Goal: Task Accomplishment & Management: Manage account settings

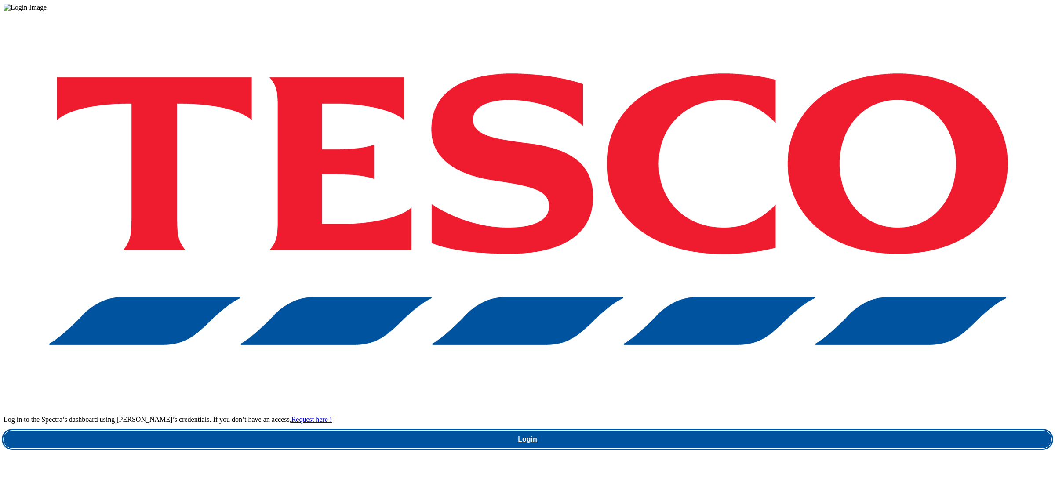
click at [746, 431] on link "Login" at bounding box center [528, 440] width 1048 height 18
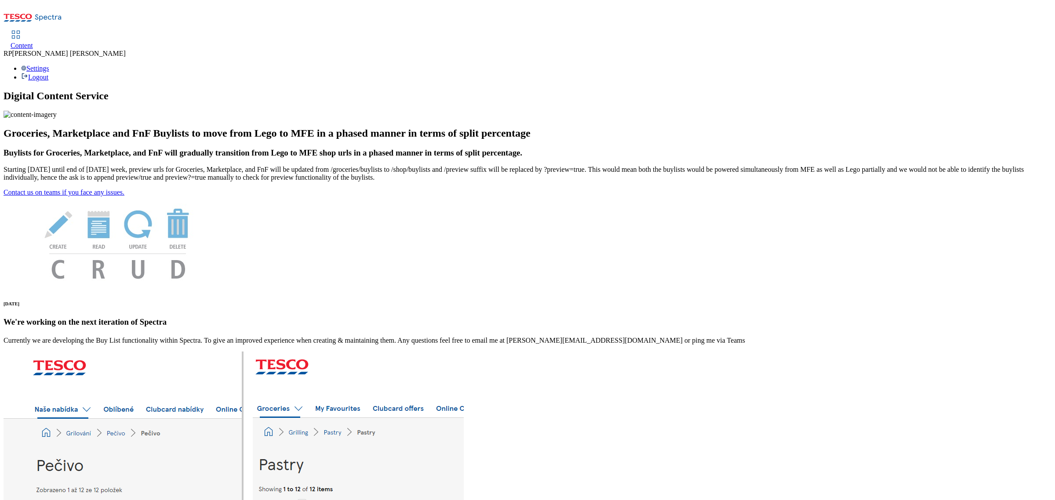
click at [21, 29] on icon at bounding box center [16, 34] width 11 height 11
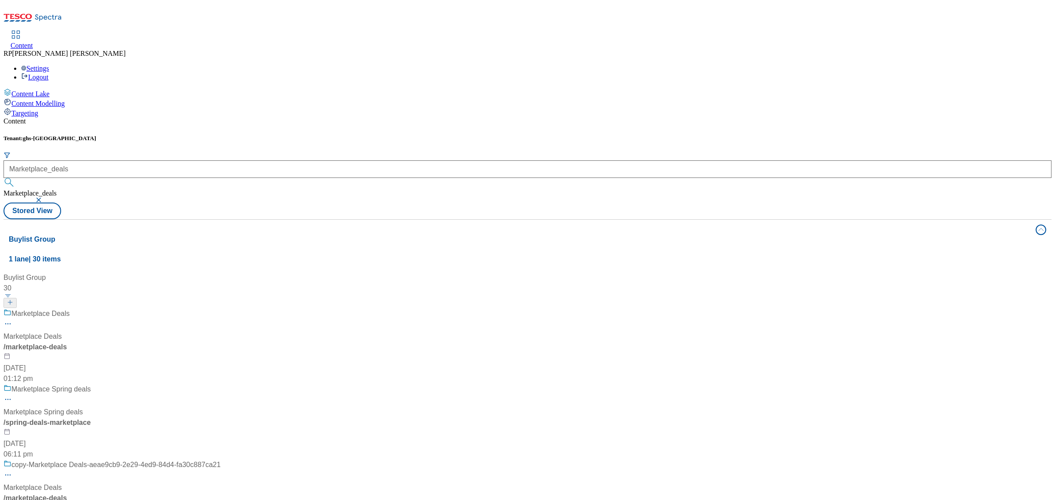
click at [210, 309] on div "Marketplace Deals Marketplace Deals / marketplace-deals 20 May 2025 01:12 pm" at bounding box center [112, 347] width 217 height 76
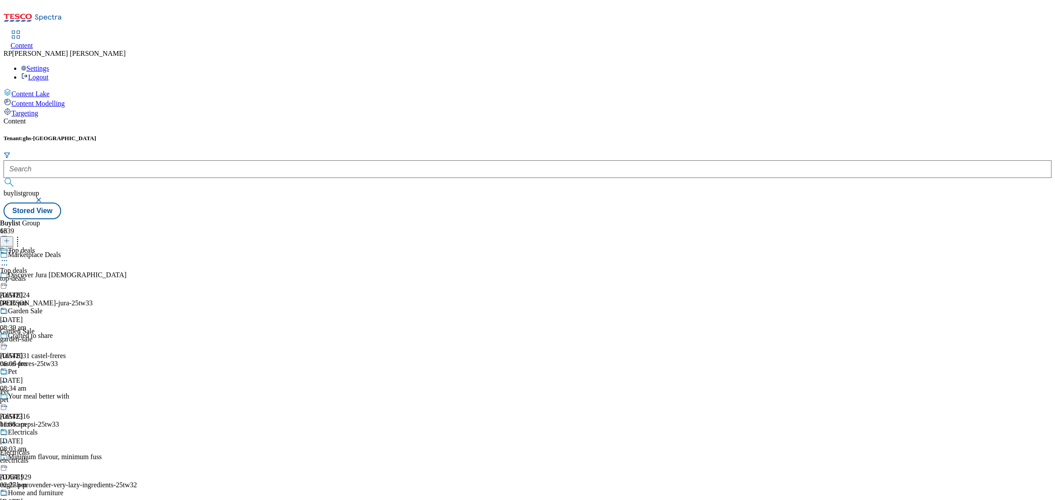
click at [64, 275] on div "top-deals" at bounding box center [32, 279] width 64 height 8
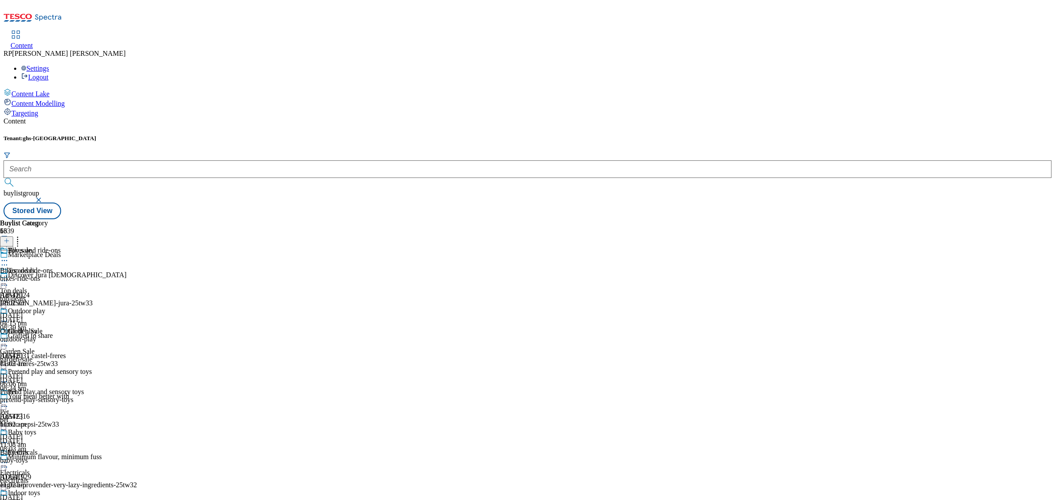
scroll to position [549, 0]
click at [694, 219] on div "Buylist Group 6339 Marketplace Deals Discover Jura 12 year old Ad542024 whyte-m…" at bounding box center [528, 219] width 1048 height 0
click at [9, 438] on icon at bounding box center [4, 442] width 9 height 9
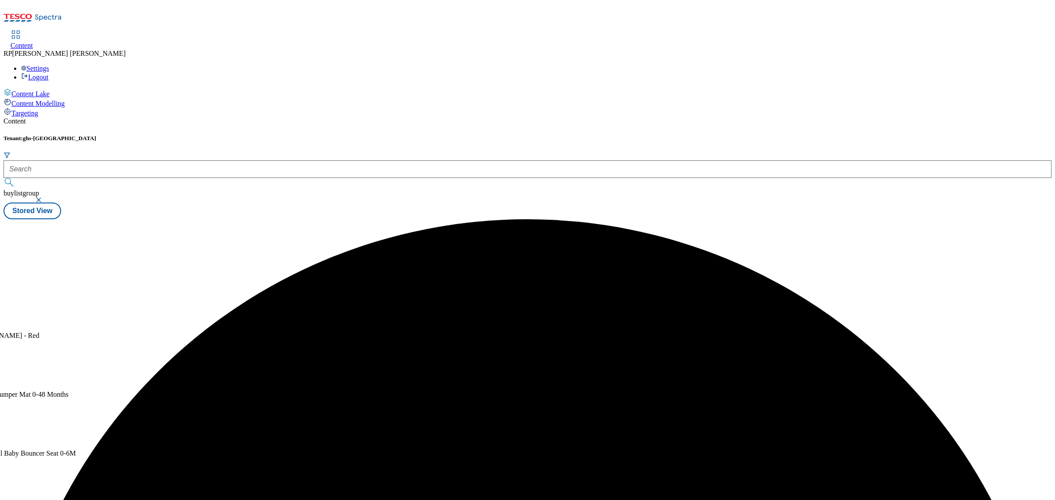
click at [565, 219] on div "Buylist Product 55 105048112 Hug-a-bye Baby™ Musical Light Up Soft Toy​ 16 Sept…" at bounding box center [528, 219] width 1048 height 0
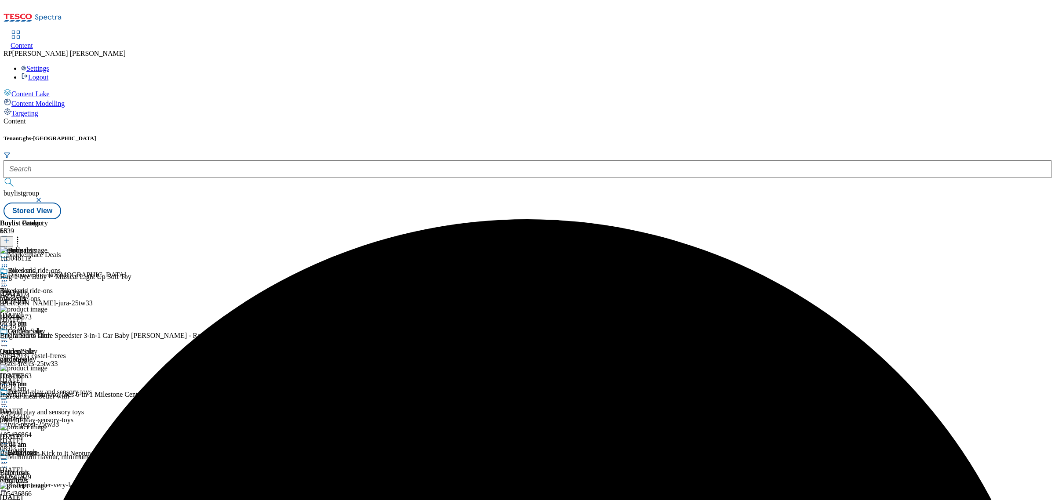
scroll to position [176, 0]
click at [9, 458] on icon at bounding box center [4, 462] width 9 height 9
click at [22, 235] on icon at bounding box center [17, 239] width 9 height 9
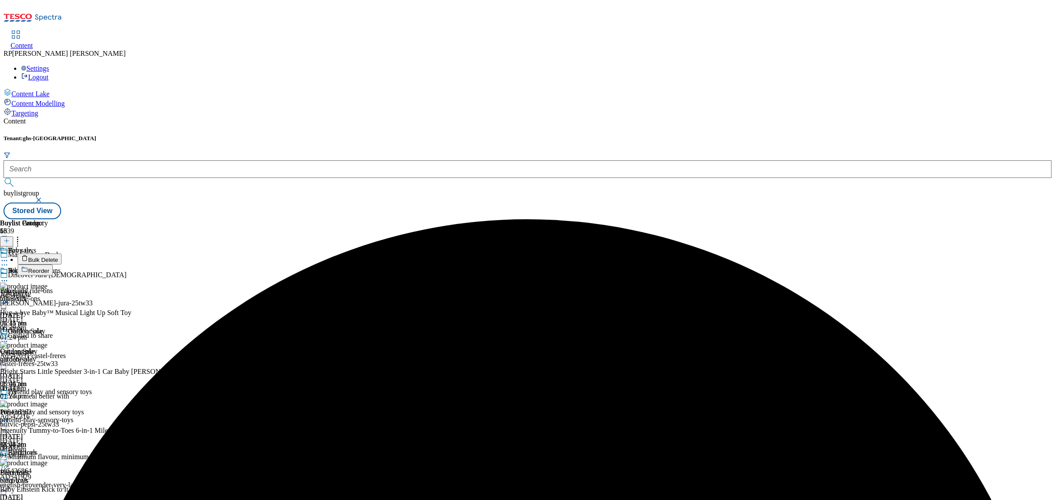
click at [58, 257] on span "Bulk Delete" at bounding box center [43, 260] width 30 height 7
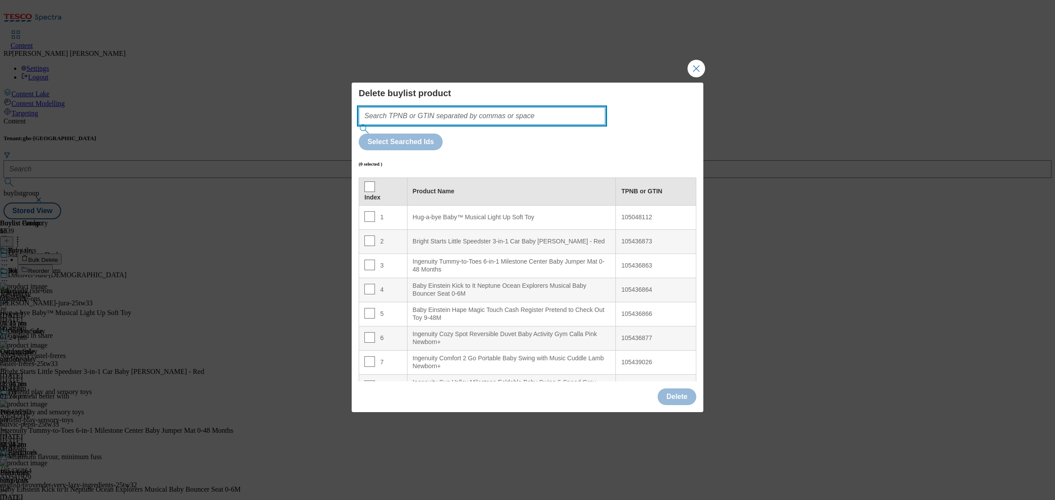
click at [452, 125] on input "Modal" at bounding box center [482, 116] width 247 height 18
paste input "105661314"
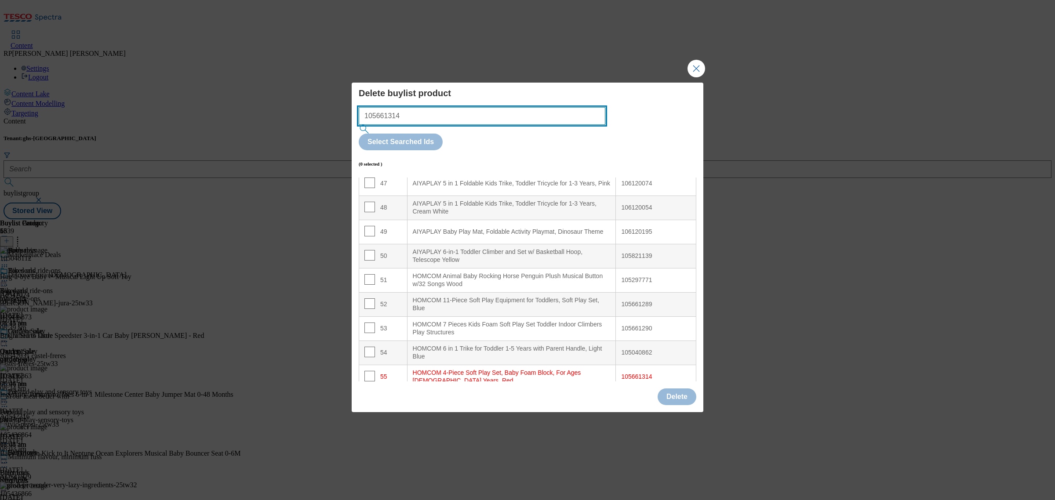
scroll to position [1150, 0]
type input "105661314"
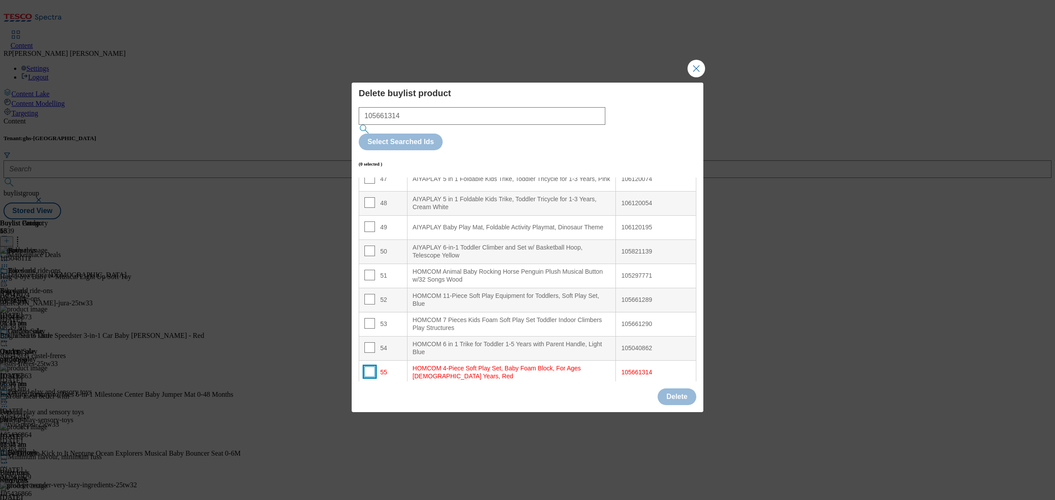
click at [368, 367] on input "Modal" at bounding box center [369, 372] width 11 height 11
checkbox input "true"
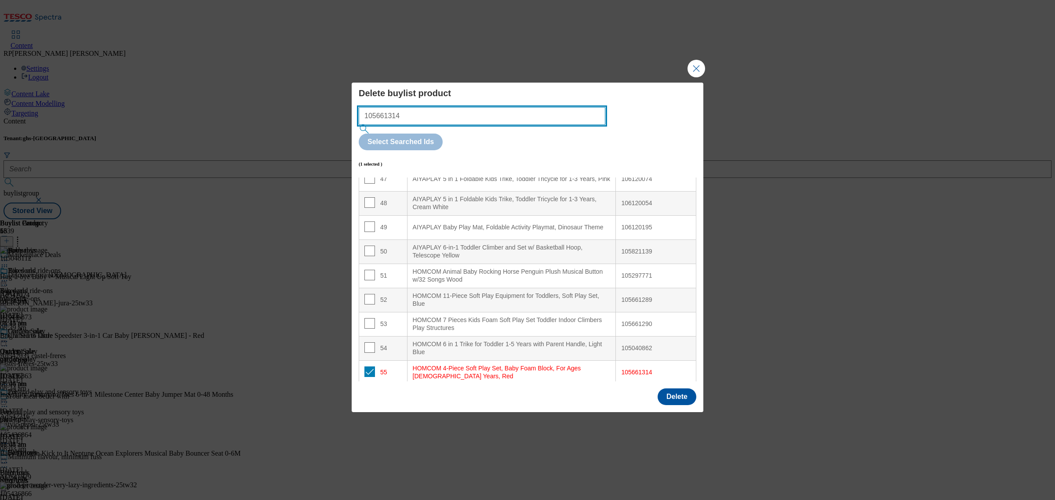
click at [421, 125] on input "105661314" at bounding box center [482, 116] width 247 height 18
click at [420, 125] on input "105661314" at bounding box center [482, 116] width 247 height 18
paste input "821139"
click at [550, 125] on input "105821139" at bounding box center [482, 116] width 247 height 18
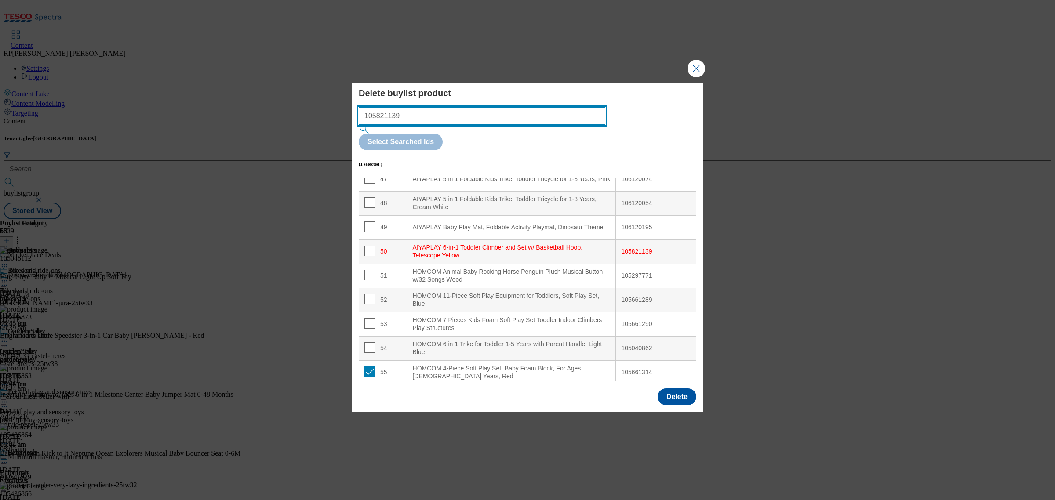
type input "105821139"
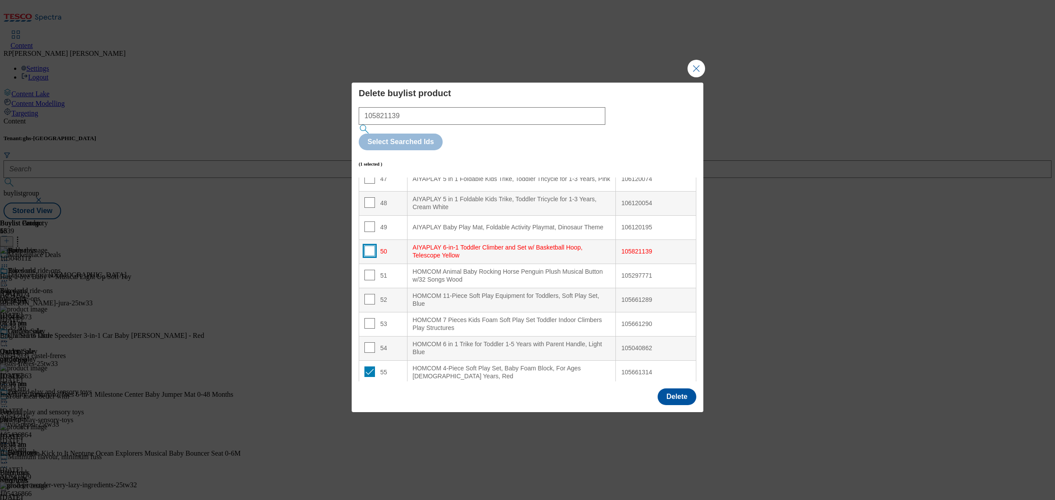
click at [369, 246] on input "Modal" at bounding box center [369, 251] width 11 height 11
checkbox input "true"
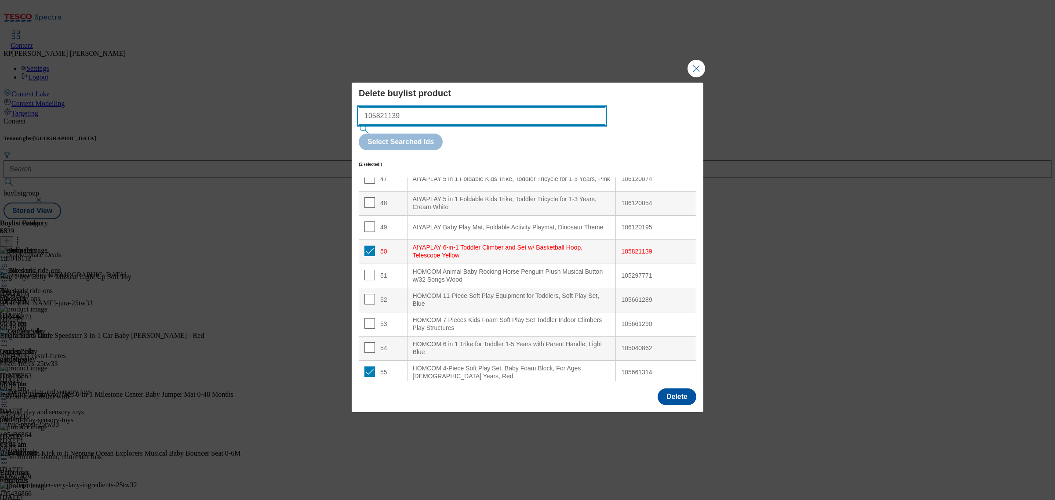
click at [422, 125] on input "105821139" at bounding box center [482, 116] width 247 height 18
paste input "661314 105821139 105297771 105661289 105027864 105028263 105027869 105027859 10…"
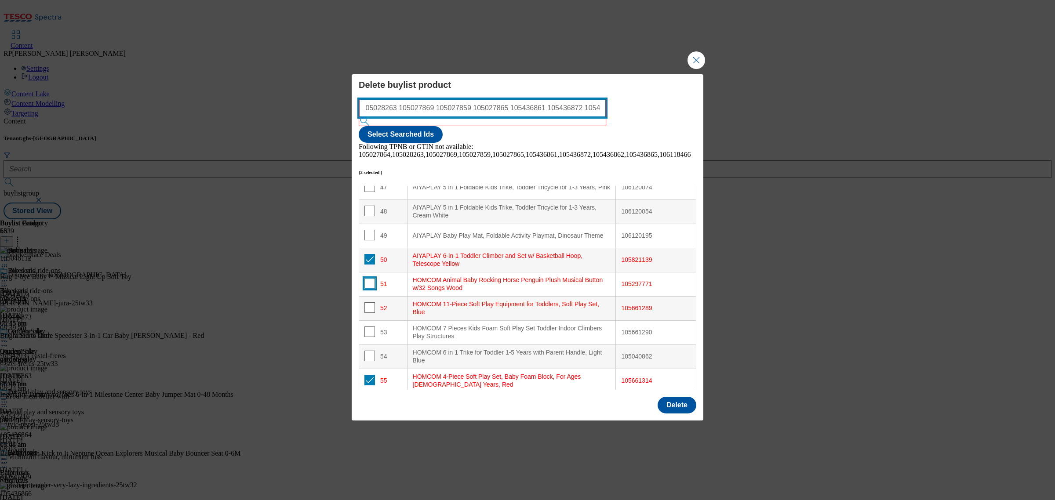
type input "105661314 105821139 105297771 105661289 105027864 105028263 105027869 105027859…"
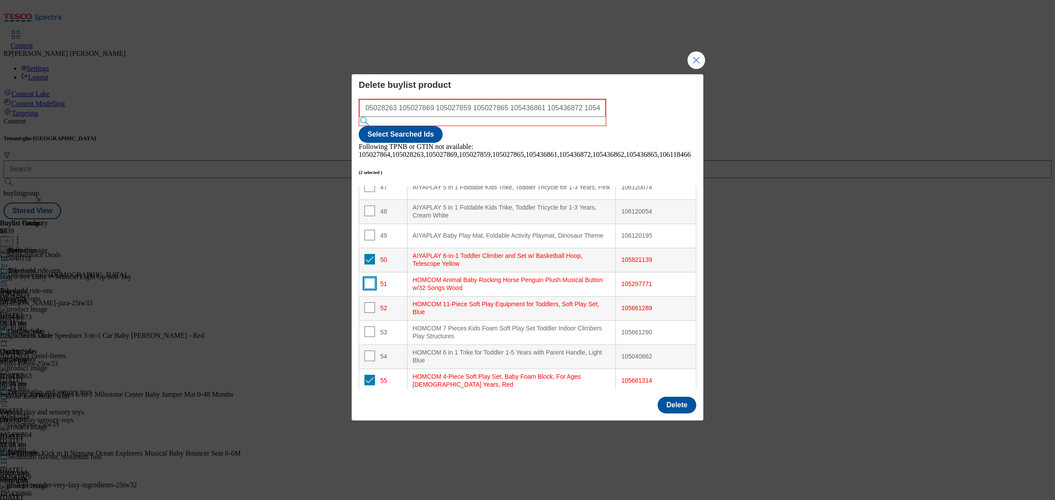
click at [368, 278] on input "Modal" at bounding box center [369, 283] width 11 height 11
checkbox input "true"
click at [368, 302] on input "Modal" at bounding box center [369, 307] width 11 height 11
checkbox input "true"
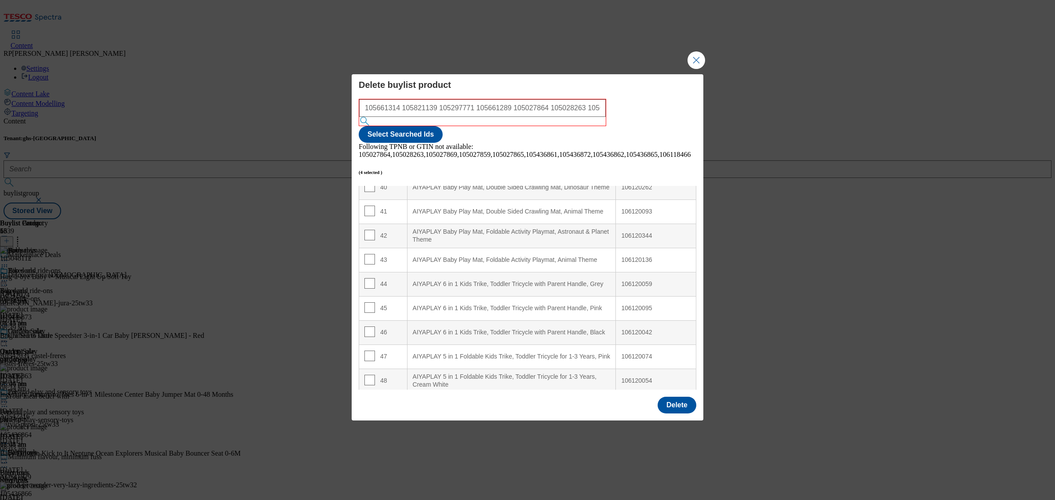
scroll to position [1150, 0]
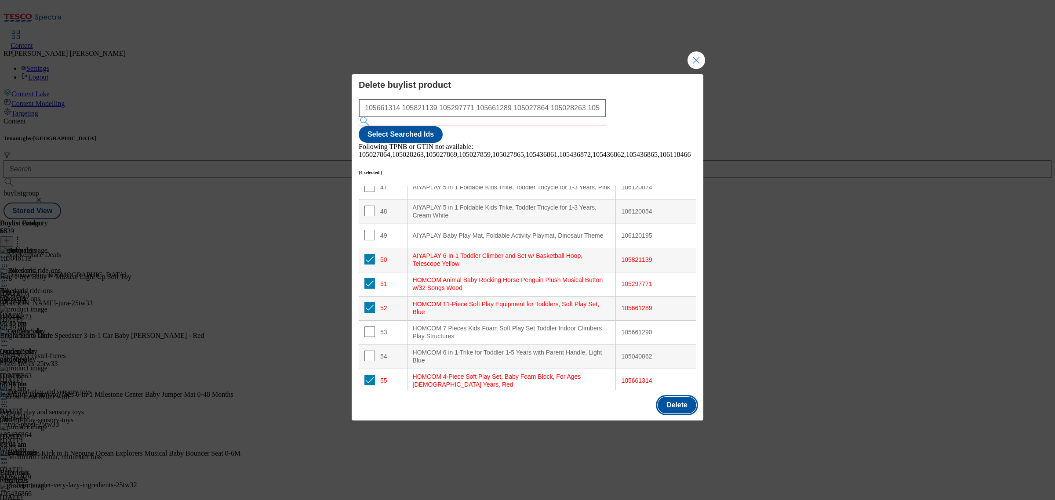
click at [682, 397] on button "Delete" at bounding box center [677, 405] width 39 height 17
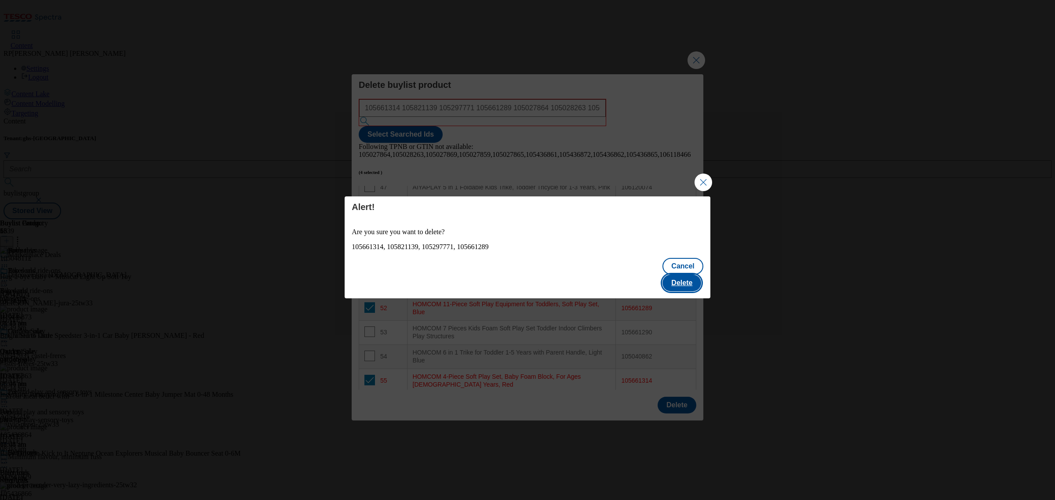
click at [680, 275] on button "Delete" at bounding box center [681, 283] width 39 height 17
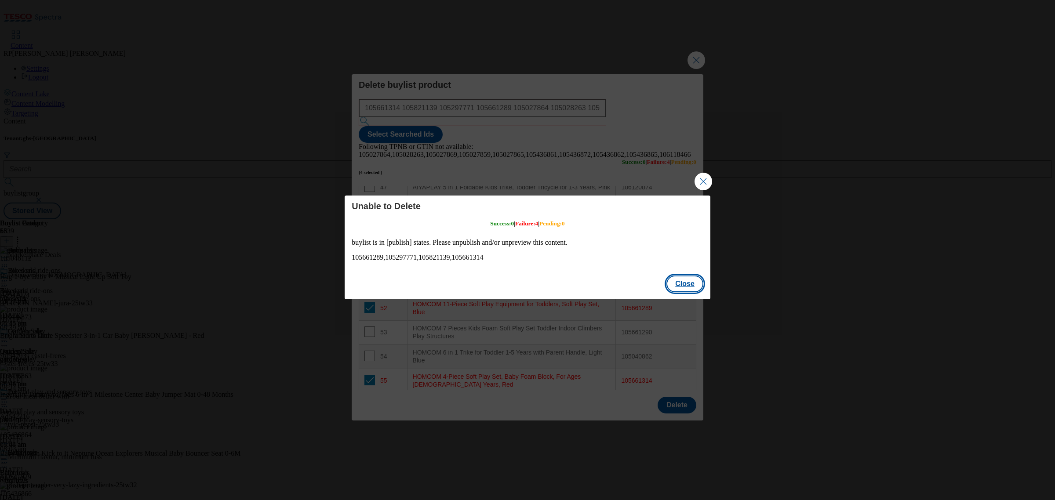
click at [687, 288] on button "Close" at bounding box center [684, 284] width 37 height 17
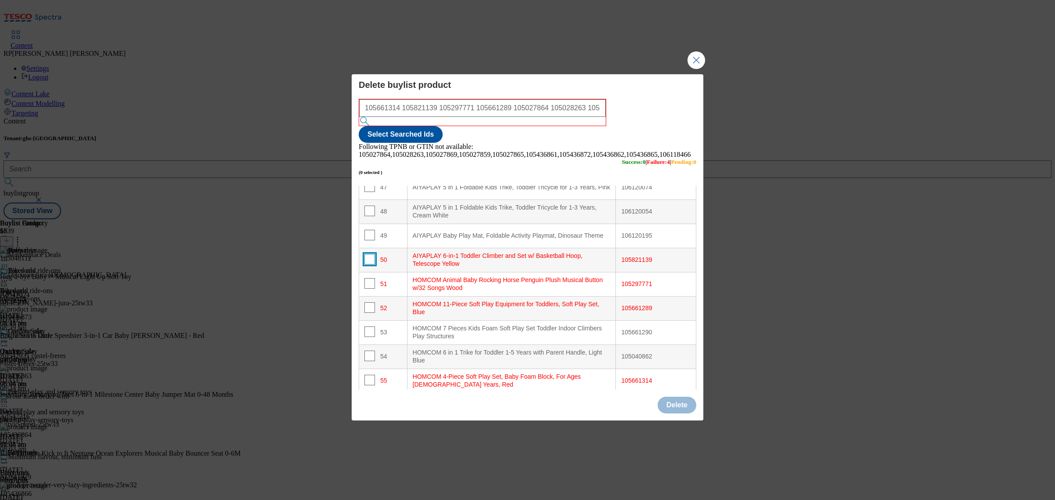
click at [368, 254] on input "Modal" at bounding box center [369, 259] width 11 height 11
checkbox input "true"
click at [369, 278] on input "Modal" at bounding box center [369, 283] width 11 height 11
checkbox input "true"
click at [368, 302] on input "Modal" at bounding box center [369, 307] width 11 height 11
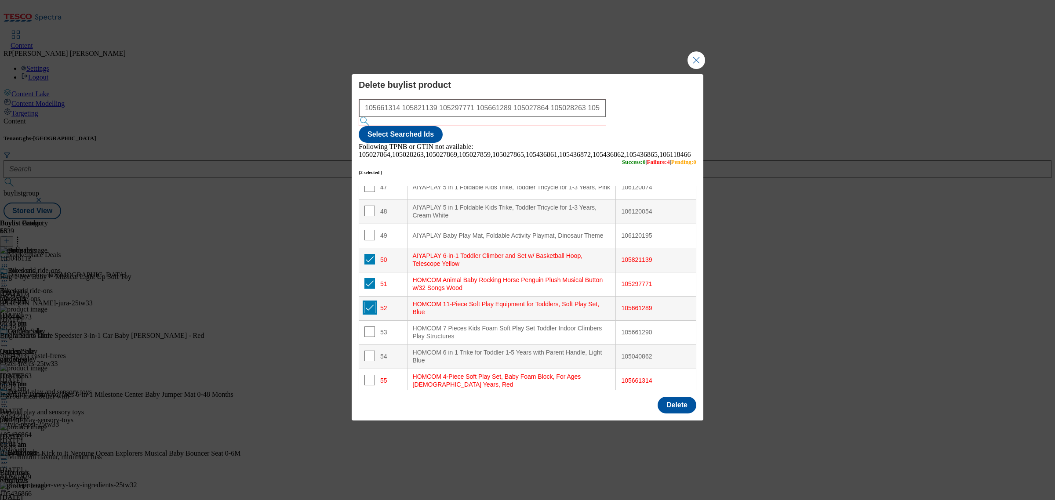
checkbox input "true"
click at [367, 375] on input "Modal" at bounding box center [369, 380] width 11 height 11
checkbox input "true"
click at [675, 397] on button "Delete" at bounding box center [677, 405] width 39 height 17
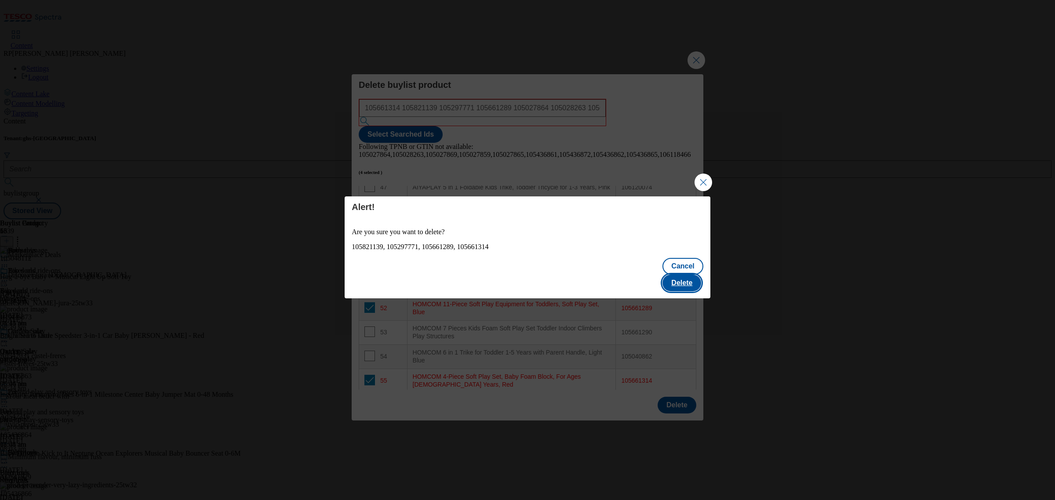
click at [677, 275] on button "Delete" at bounding box center [681, 283] width 39 height 17
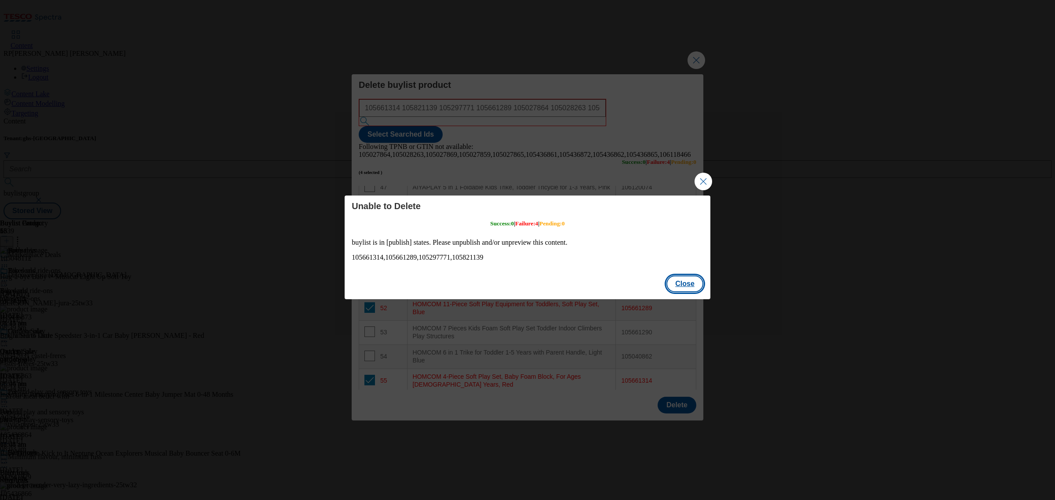
click at [697, 283] on button "Close" at bounding box center [684, 284] width 37 height 17
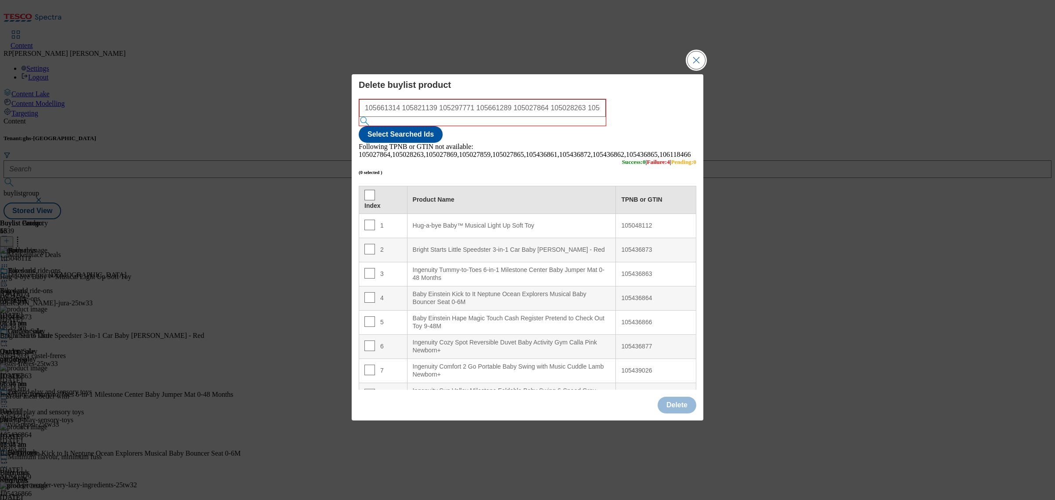
click at [694, 69] on button "Close Modal" at bounding box center [696, 60] width 18 height 18
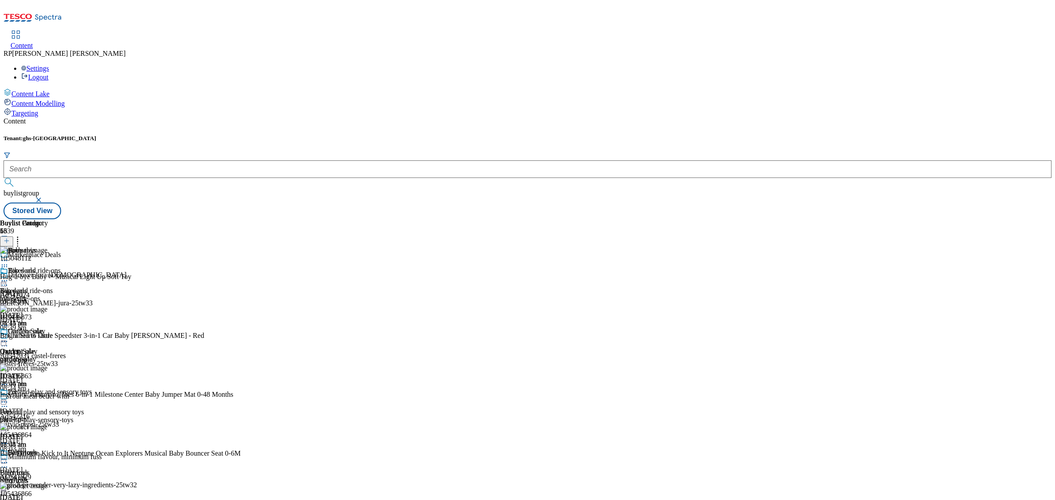
scroll to position [494, 0]
click at [9, 256] on icon at bounding box center [4, 260] width 9 height 9
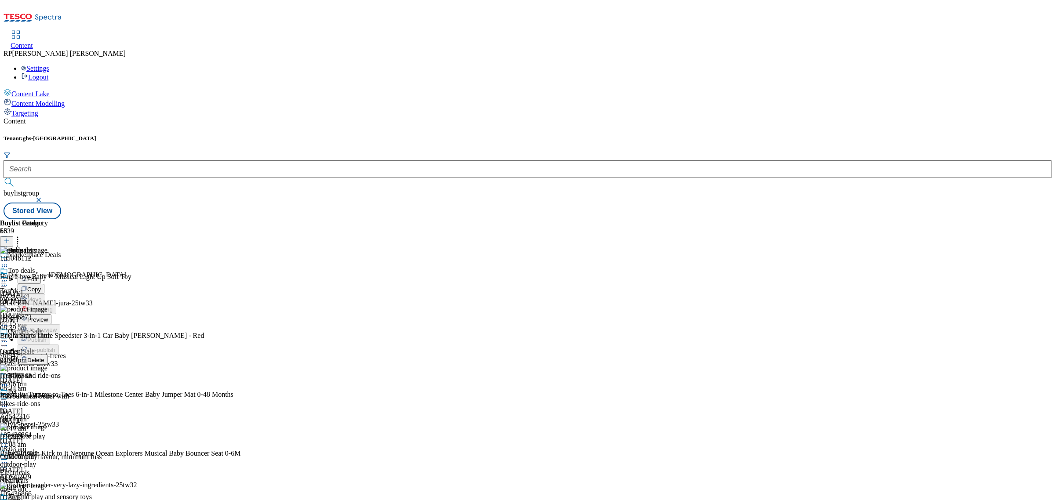
click at [48, 316] on span "Preview" at bounding box center [37, 319] width 21 height 7
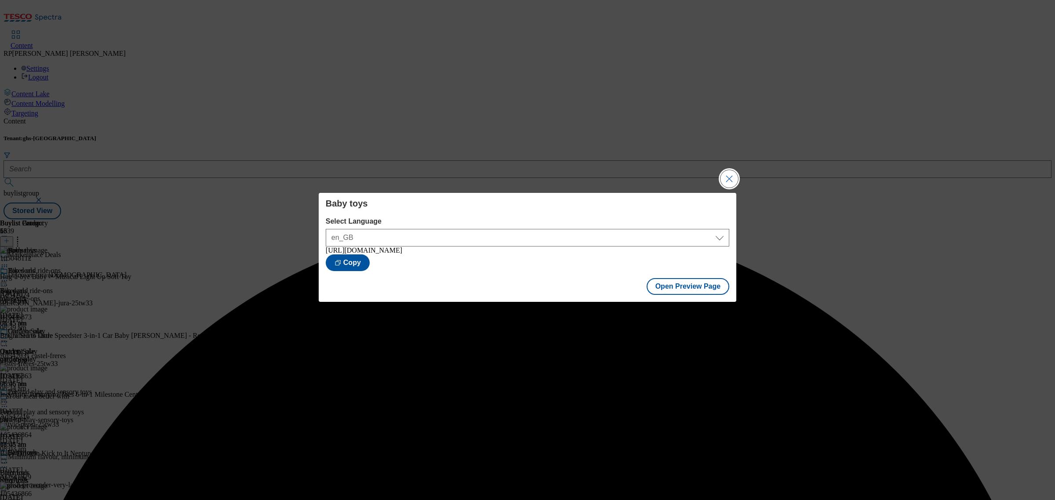
click at [733, 174] on button "Close Modal" at bounding box center [729, 179] width 18 height 18
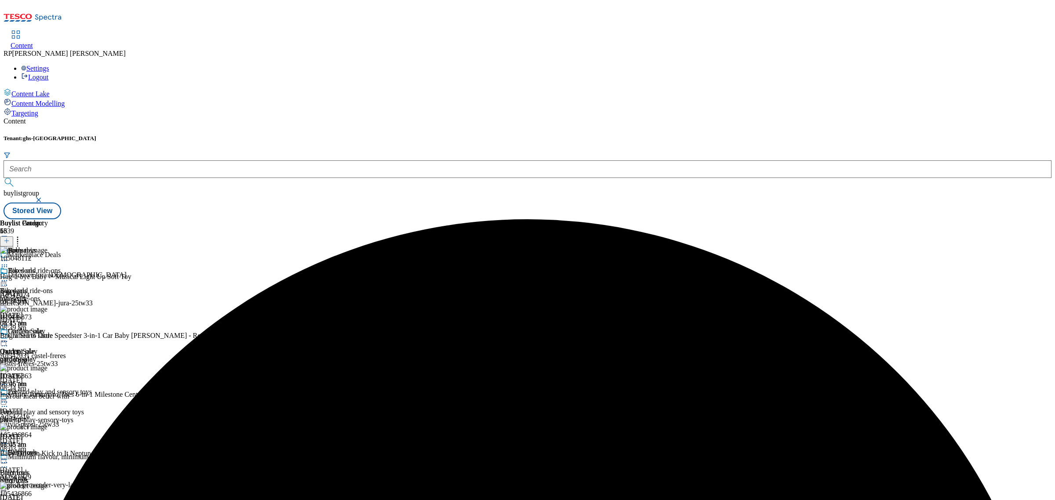
click at [9, 256] on icon at bounding box center [4, 260] width 9 height 9
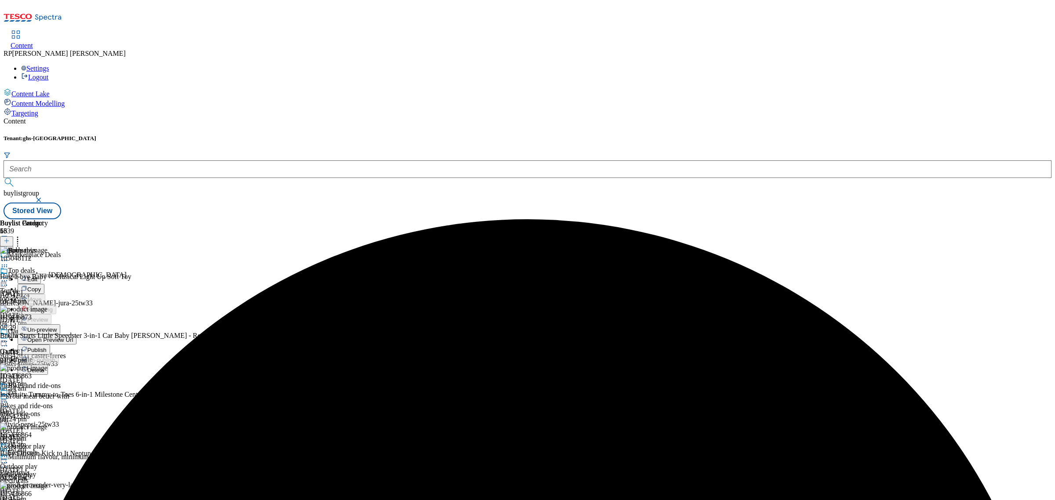
click at [92, 345] on li "Publish" at bounding box center [55, 350] width 74 height 10
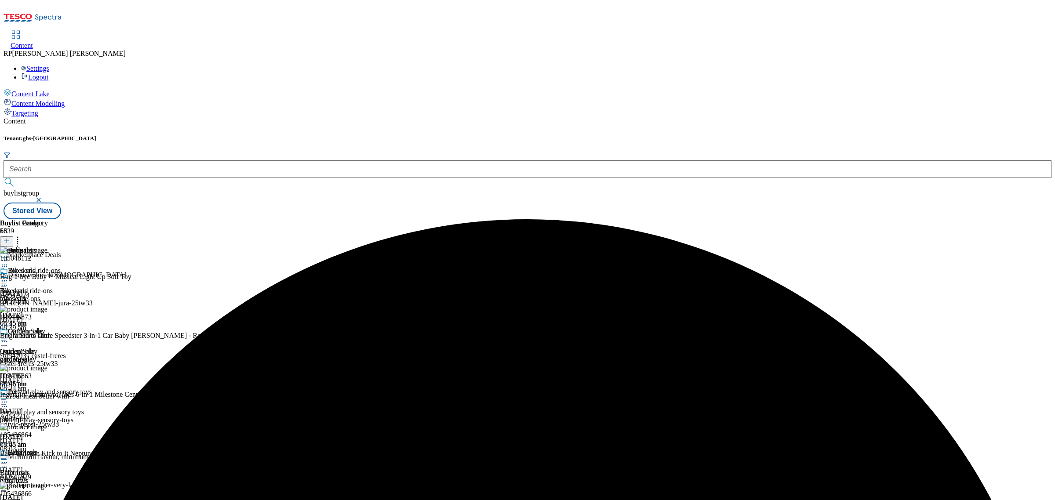
click at [9, 256] on icon at bounding box center [4, 260] width 9 height 9
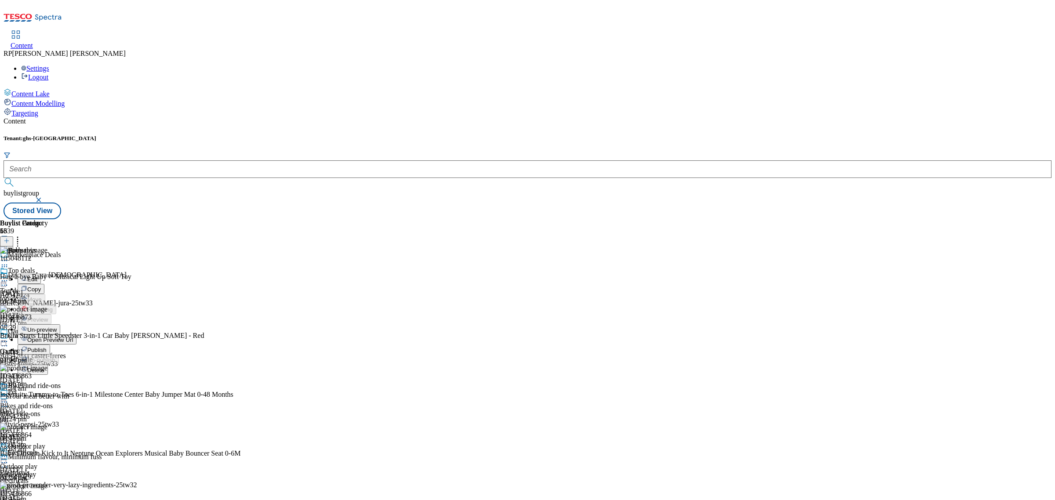
click at [47, 347] on span "Publish" at bounding box center [36, 350] width 19 height 7
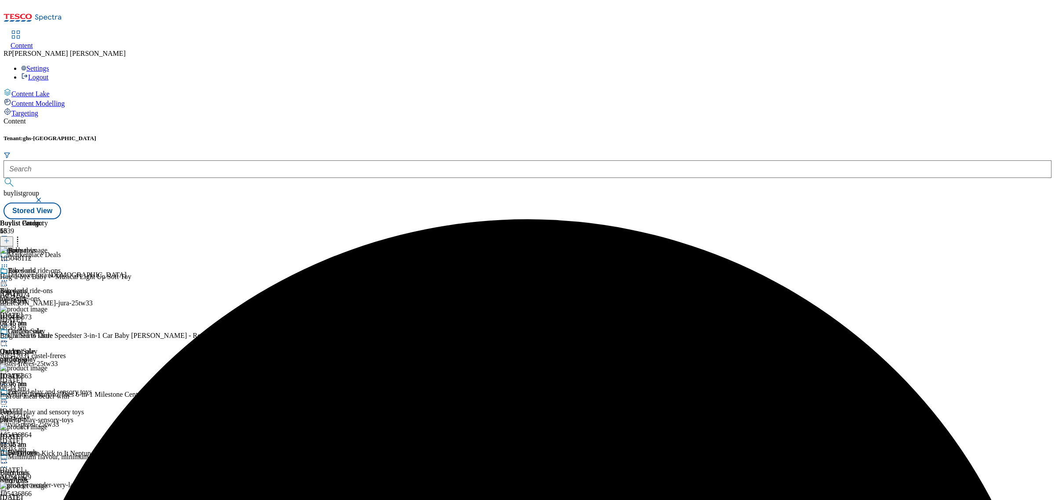
click at [9, 256] on icon at bounding box center [4, 260] width 9 height 9
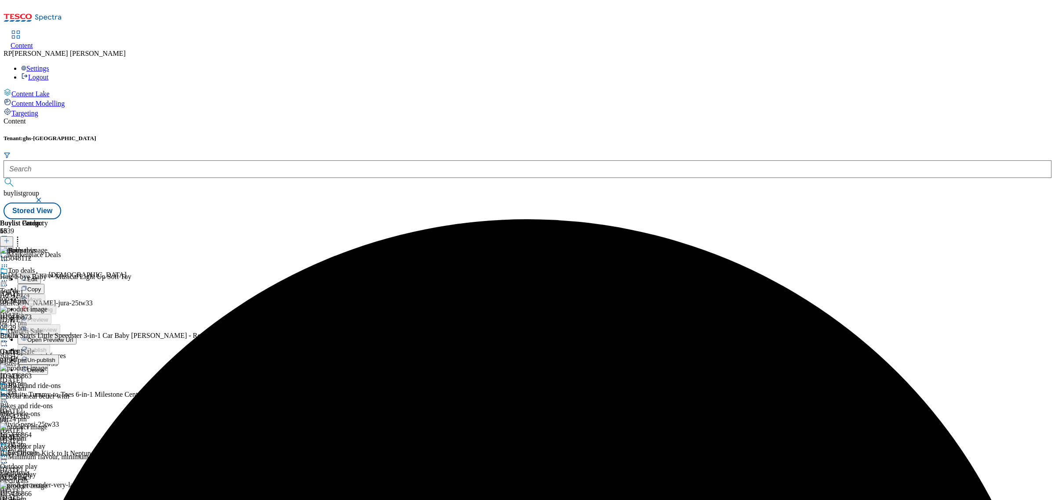
click at [59, 355] on button "Un-publish" at bounding box center [38, 360] width 41 height 10
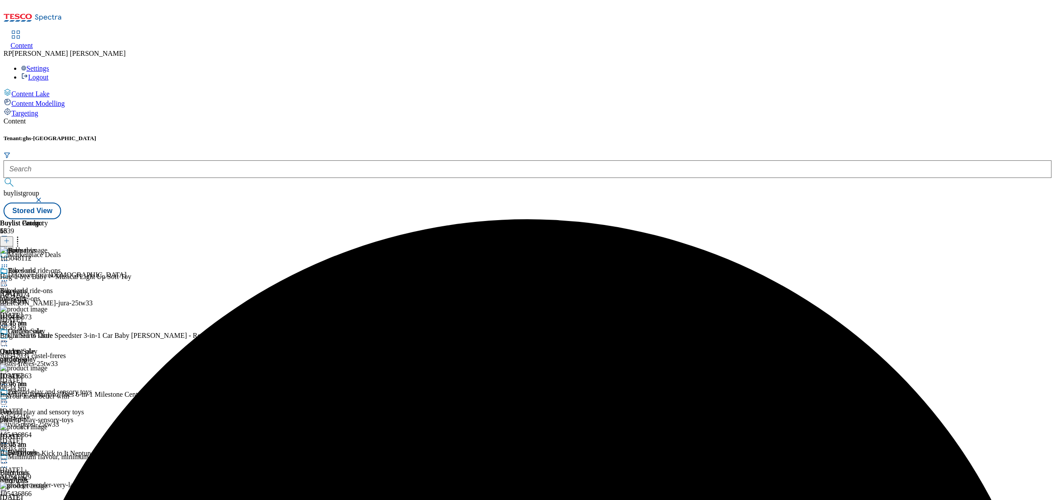
click at [9, 256] on icon at bounding box center [4, 260] width 9 height 9
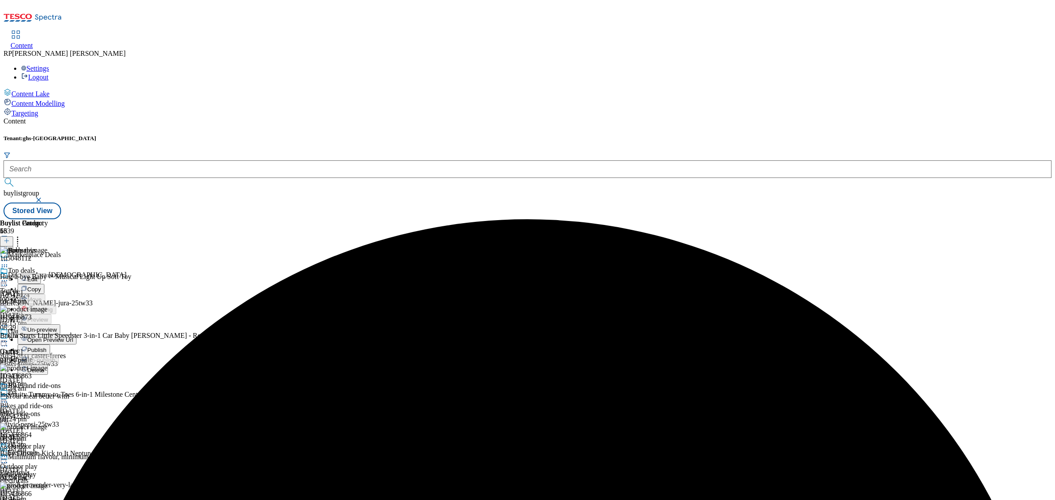
click at [57, 327] on span "Un-preview" at bounding box center [41, 330] width 29 height 7
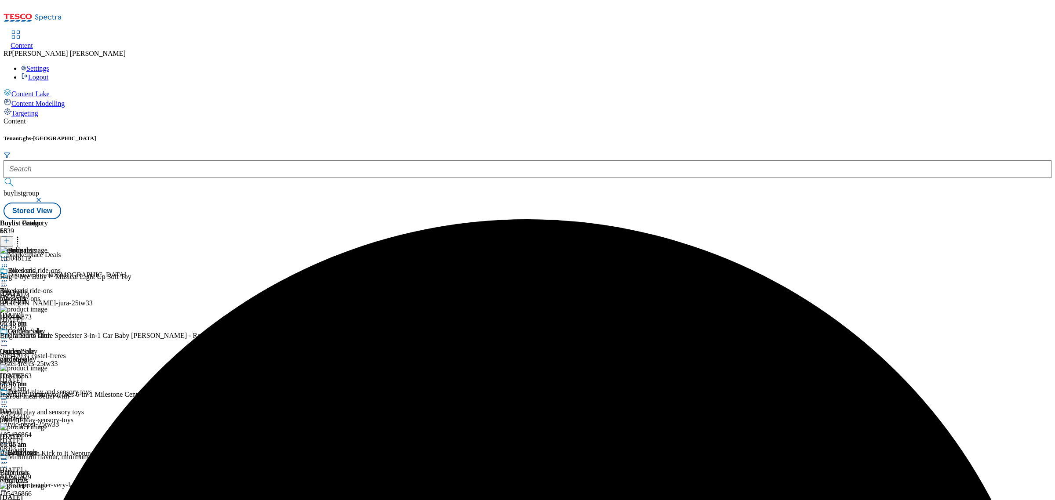
click at [22, 235] on icon at bounding box center [17, 239] width 9 height 9
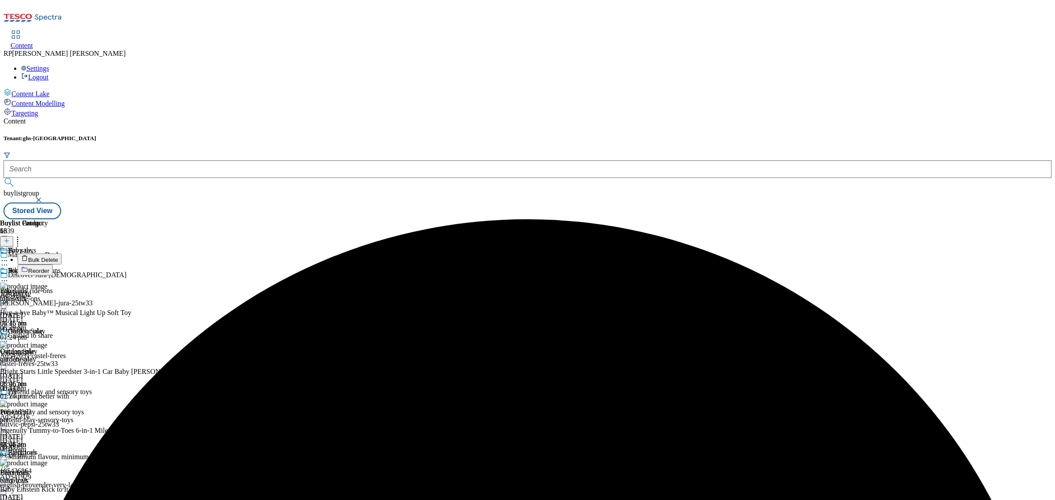
click at [58, 257] on span "Bulk Delete" at bounding box center [43, 260] width 30 height 7
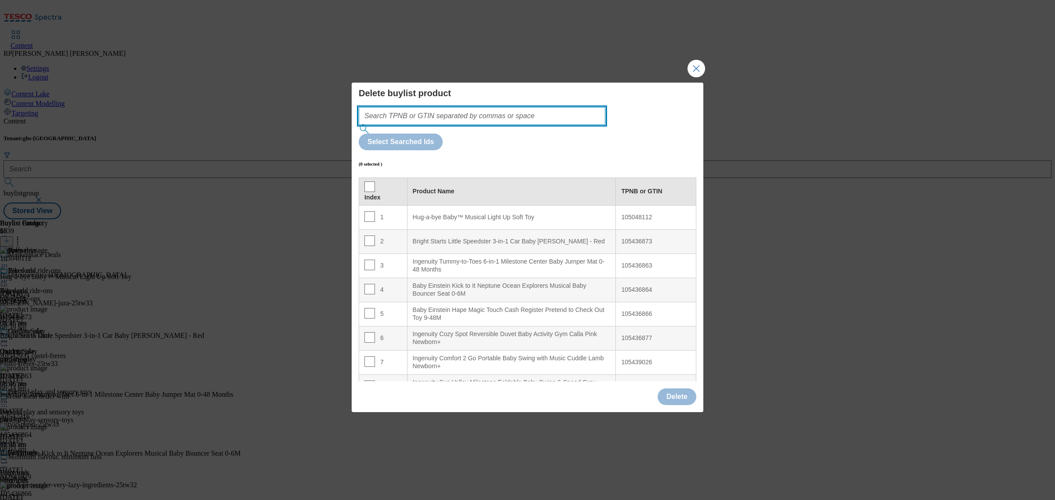
click at [419, 125] on input "Modal" at bounding box center [482, 116] width 247 height 18
click at [429, 125] on input "Modal" at bounding box center [482, 116] width 247 height 18
paste input "105661314 105821139 105297771 105661289 105027864 105028263 105027869 105027859…"
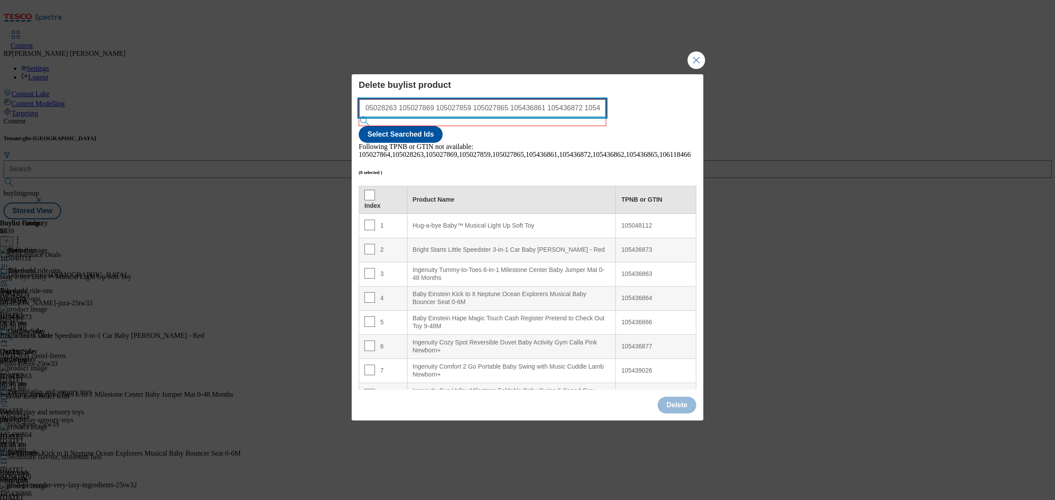
type input "105661314 105821139 105297771 105661289 105027864 105028263 105027869 105027859…"
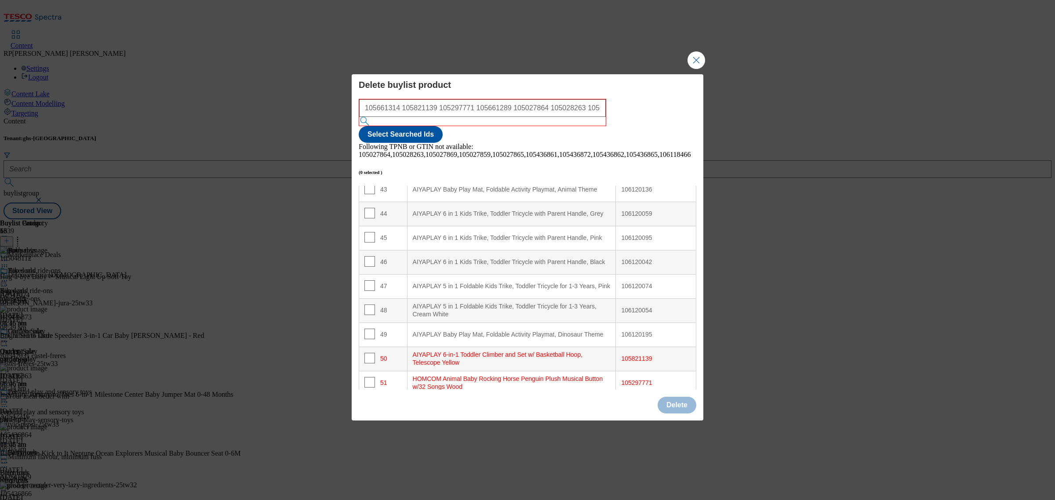
scroll to position [1150, 0]
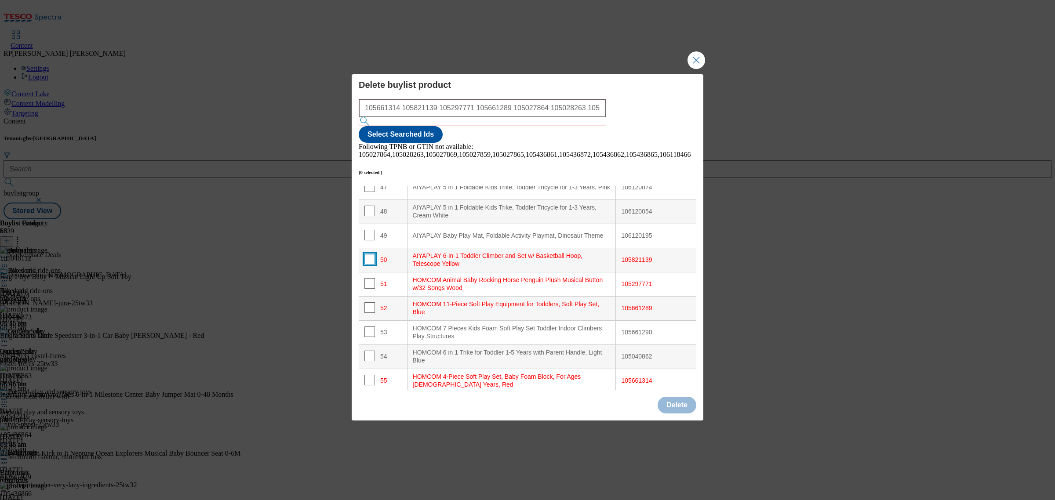
click at [373, 254] on input "Modal" at bounding box center [369, 259] width 11 height 11
checkbox input "true"
click at [372, 278] on input "Modal" at bounding box center [369, 283] width 11 height 11
checkbox input "true"
click at [367, 302] on input "Modal" at bounding box center [369, 307] width 11 height 11
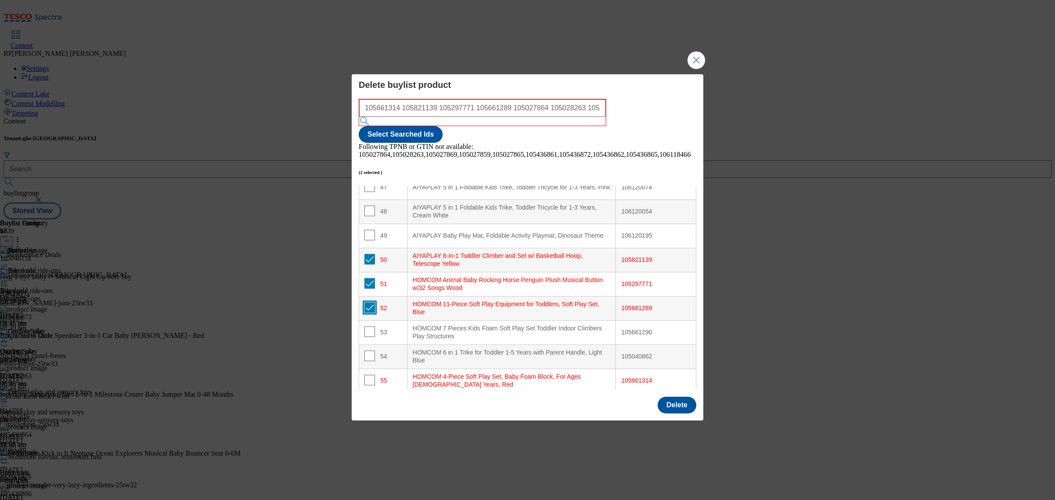
checkbox input "true"
click at [366, 375] on input "Modal" at bounding box center [369, 380] width 11 height 11
checkbox input "true"
click at [666, 397] on button "Delete" at bounding box center [677, 405] width 39 height 17
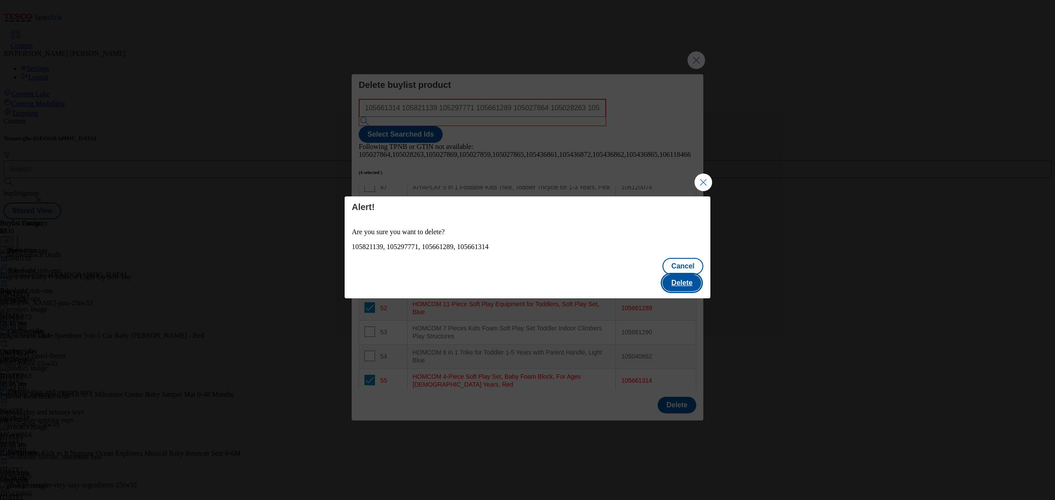
click at [681, 275] on button "Delete" at bounding box center [681, 283] width 39 height 17
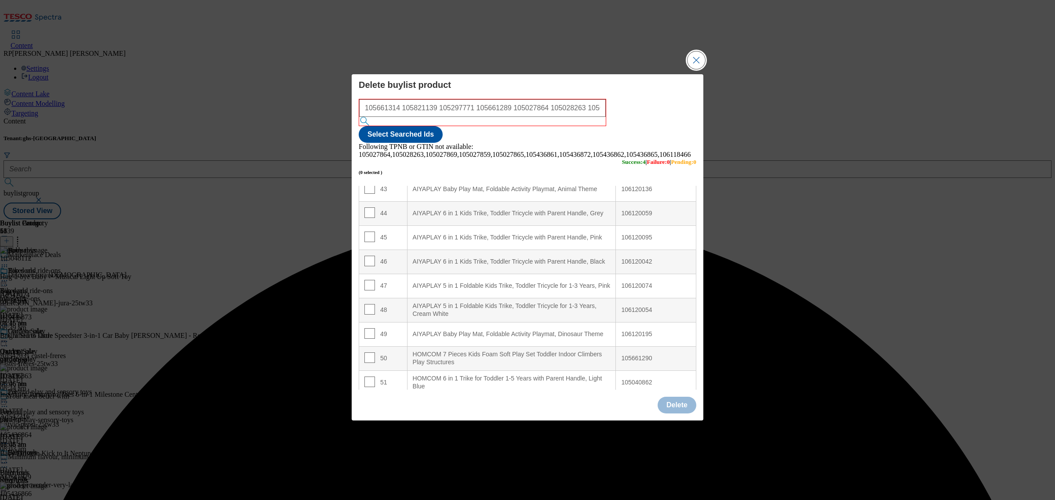
scroll to position [1054, 0]
click at [699, 69] on button "Close Modal" at bounding box center [696, 60] width 18 height 18
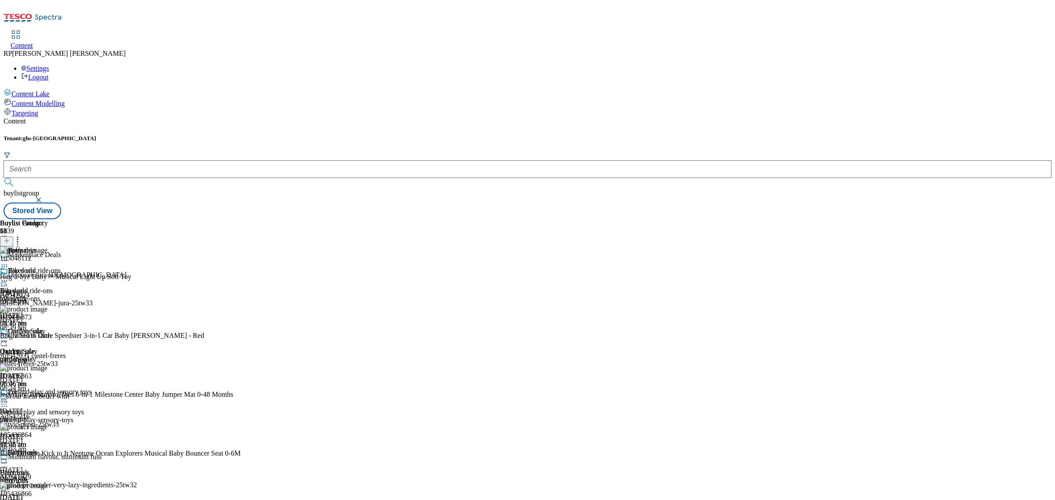
click at [9, 256] on icon at bounding box center [4, 260] width 9 height 9
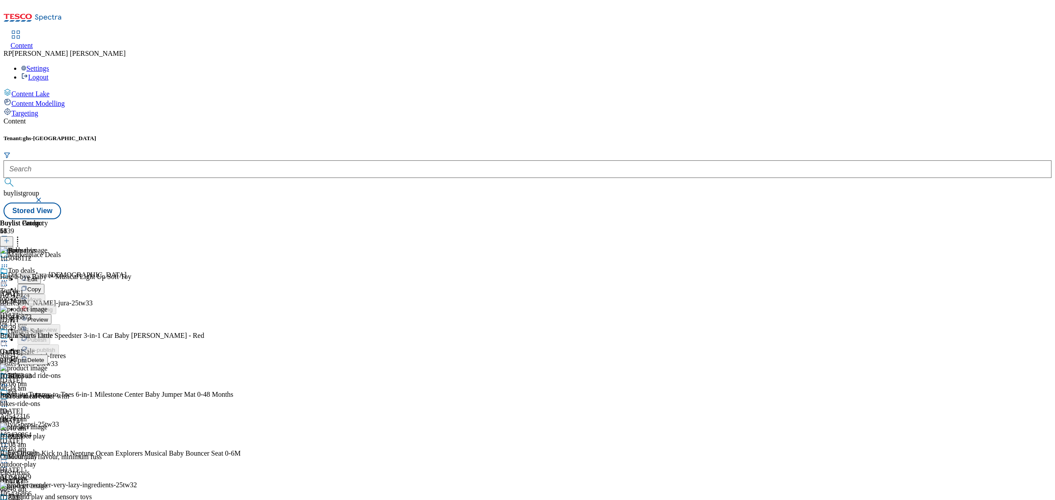
click at [48, 316] on span "Preview" at bounding box center [37, 319] width 21 height 7
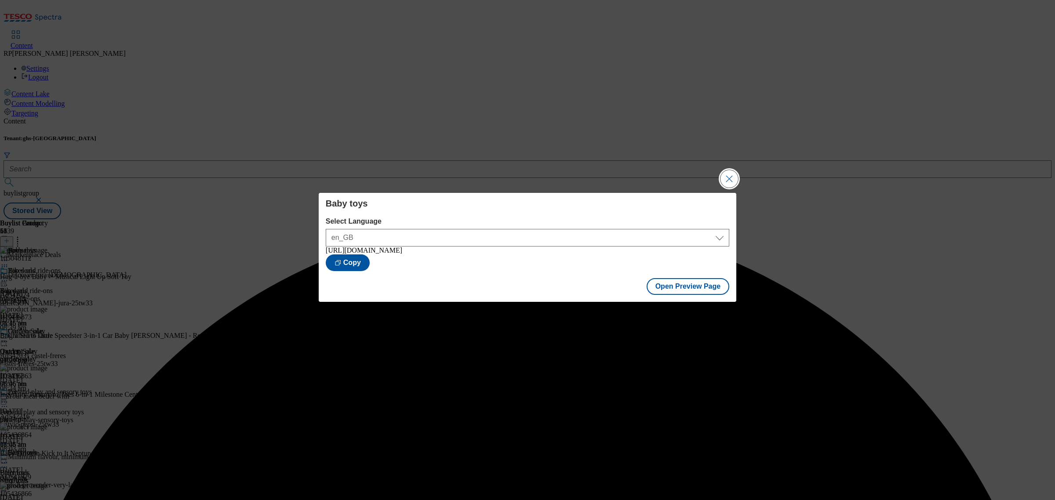
click at [728, 181] on button "Close Modal" at bounding box center [729, 179] width 18 height 18
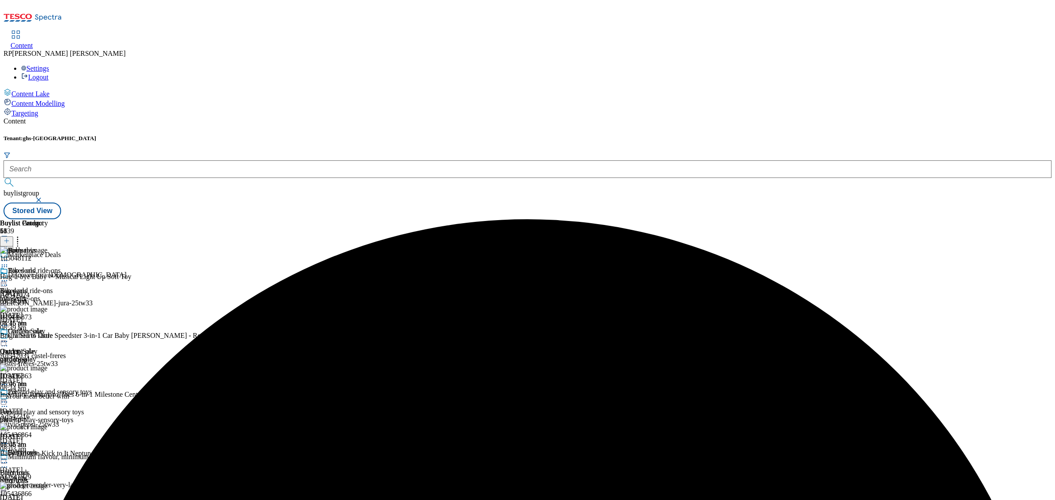
click at [9, 256] on icon at bounding box center [4, 260] width 9 height 9
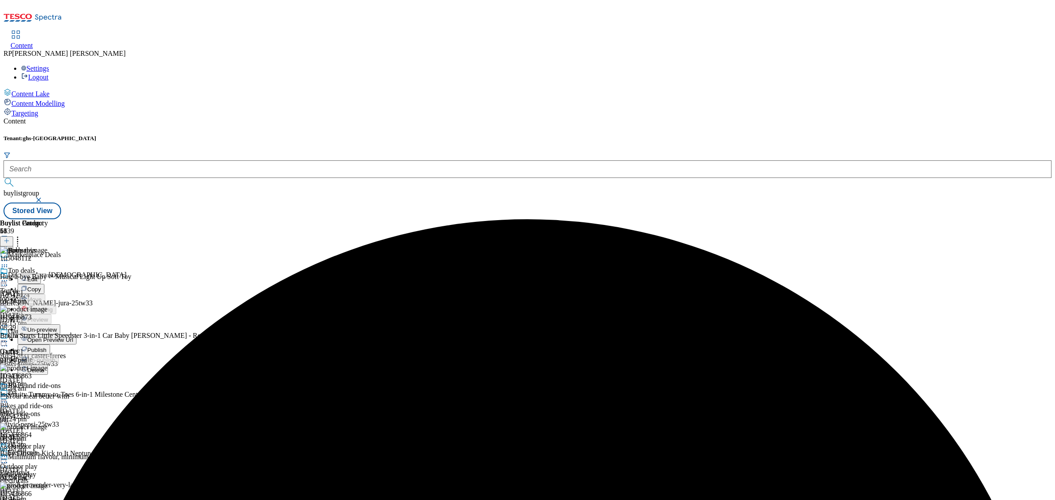
click at [47, 347] on span "Publish" at bounding box center [36, 350] width 19 height 7
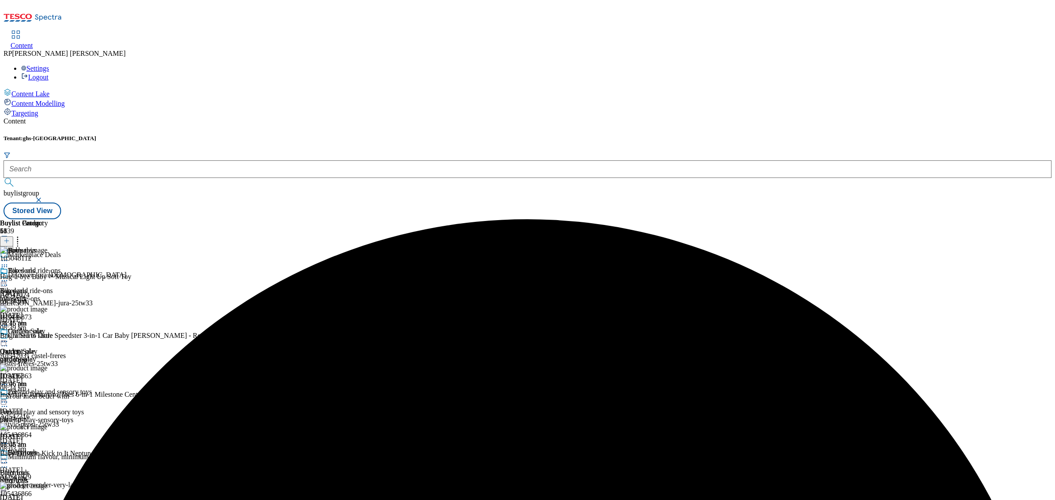
click at [9, 276] on icon at bounding box center [4, 280] width 9 height 9
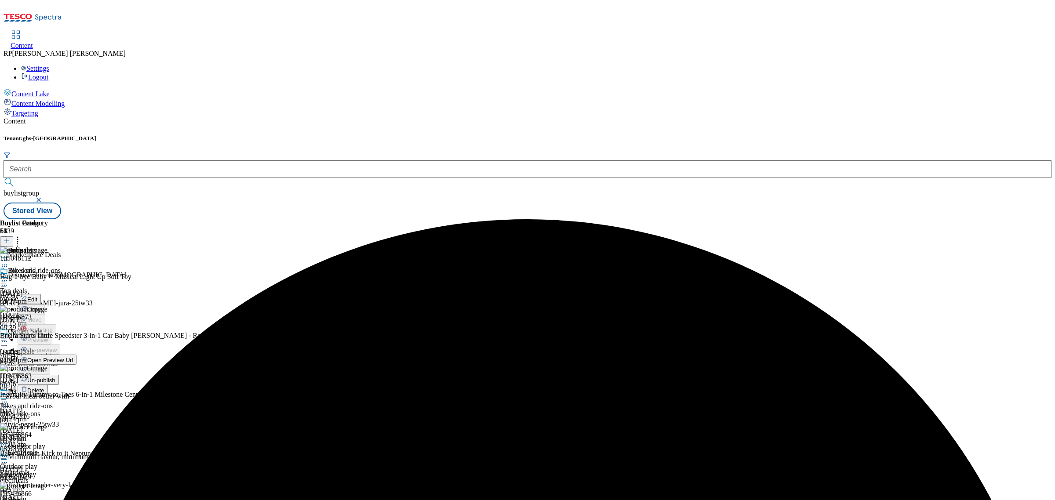
click at [55, 377] on span "Un-publish" at bounding box center [41, 380] width 28 height 7
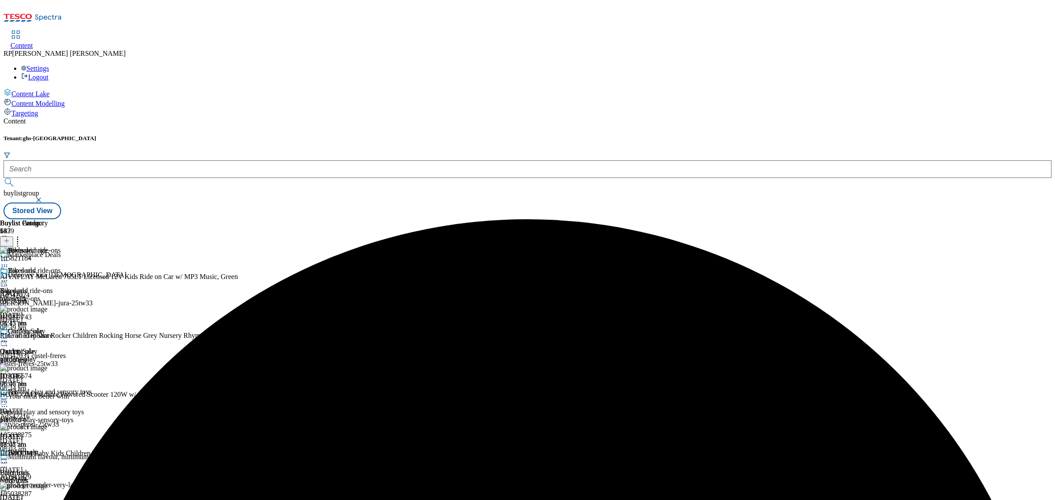
click at [9, 276] on icon at bounding box center [4, 280] width 9 height 9
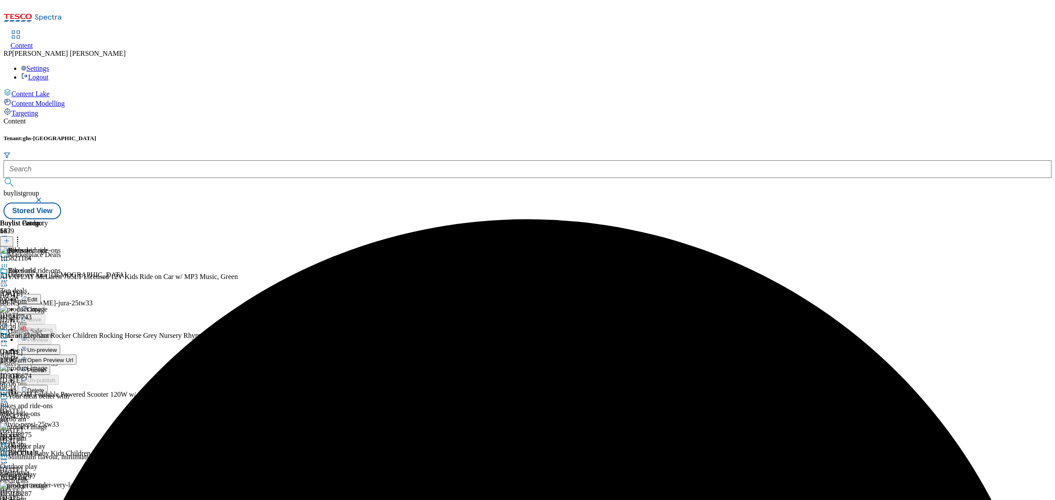
click at [57, 347] on span "Un-preview" at bounding box center [41, 350] width 29 height 7
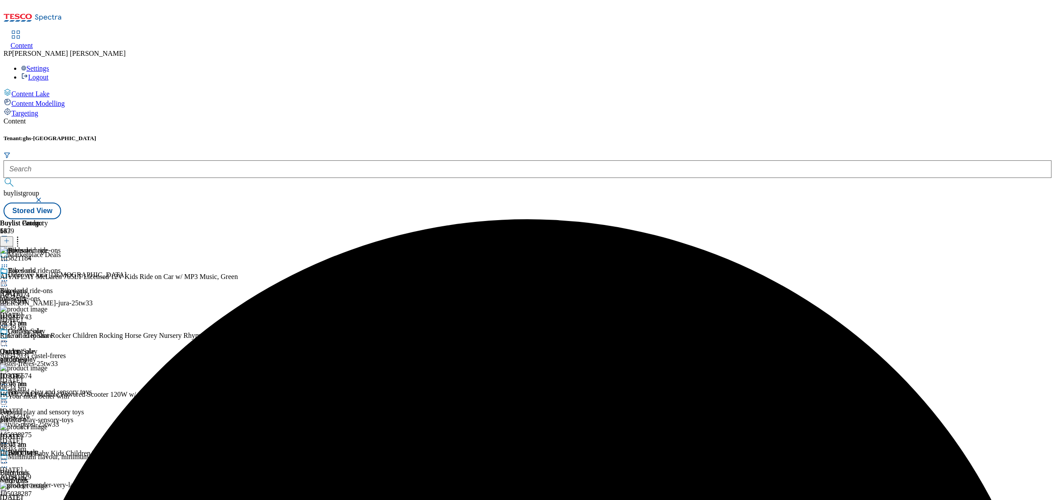
click at [22, 235] on icon at bounding box center [17, 239] width 9 height 9
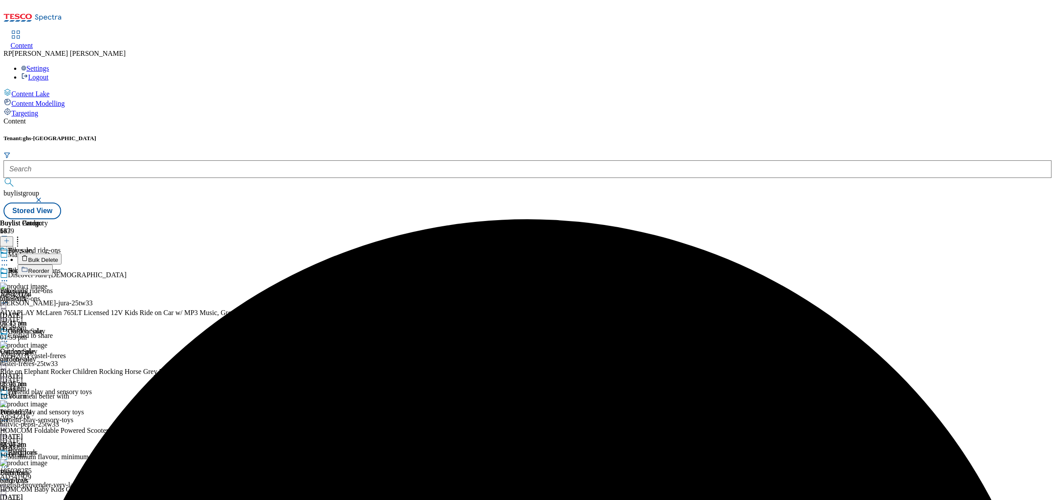
click at [58, 257] on span "Bulk Delete" at bounding box center [43, 260] width 30 height 7
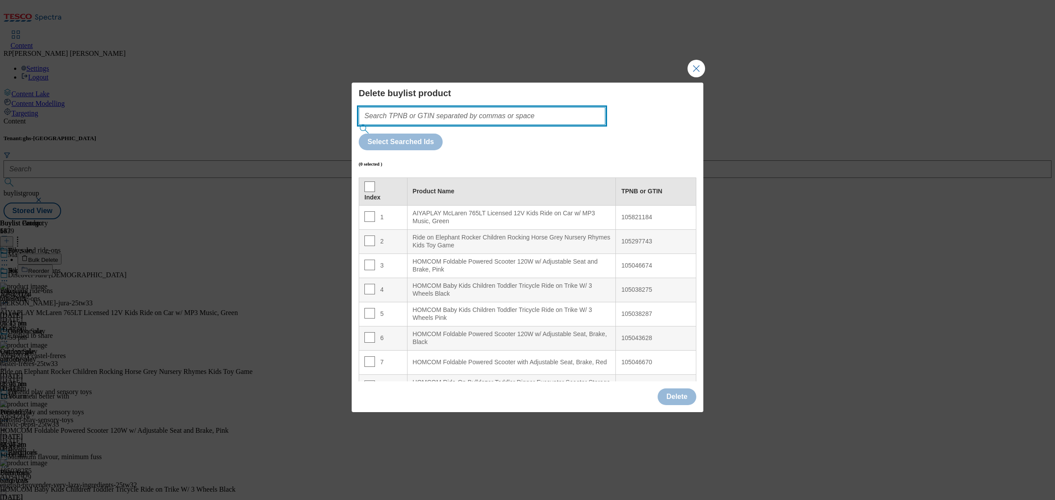
click at [499, 125] on input "Modal" at bounding box center [482, 116] width 247 height 18
paste input "105821184 105260773 106120158 105016863 105016860 105014640 105023026 106093394…"
type input "105821184 105260773 106120158 105016863 105016860 105014640 105023026 106093394…"
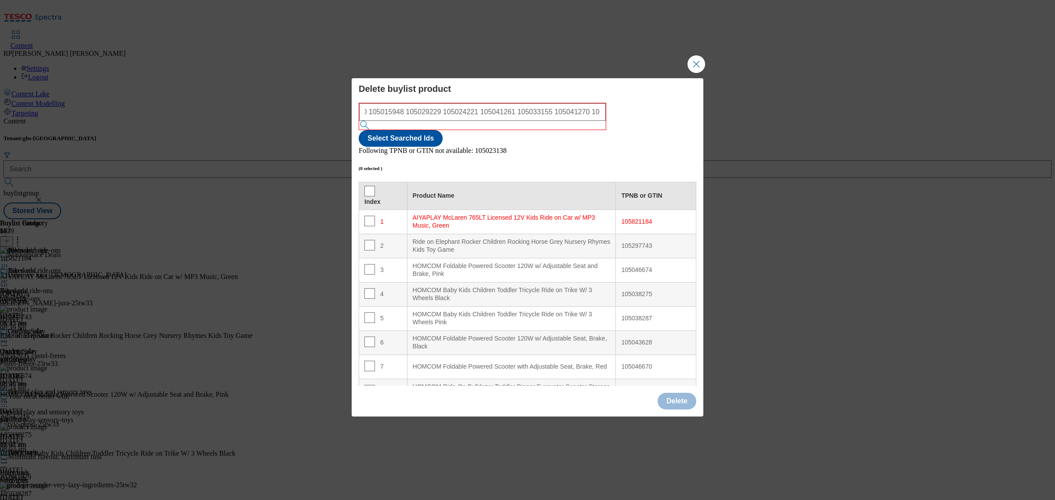
scroll to position [0, 0]
click at [371, 216] on input "Modal" at bounding box center [369, 221] width 11 height 11
checkbox input "true"
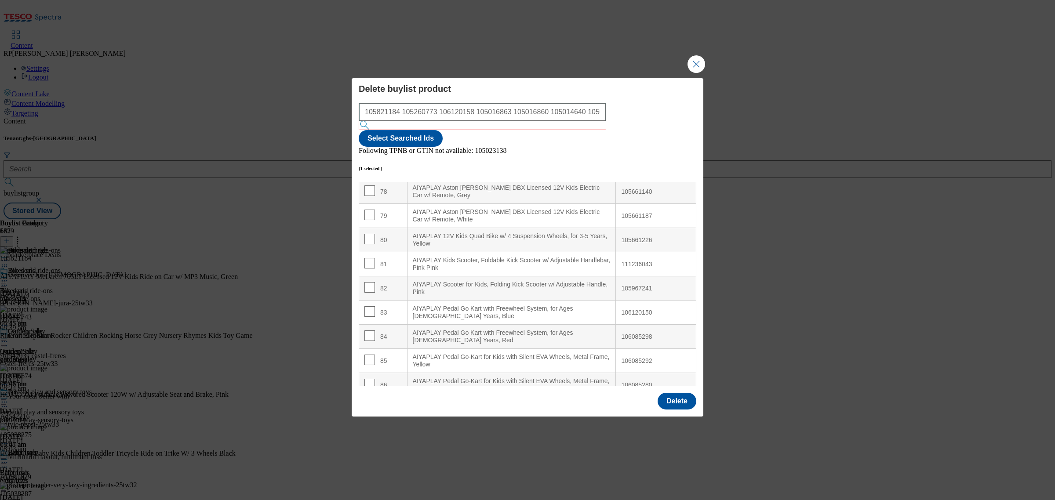
scroll to position [2088, 0]
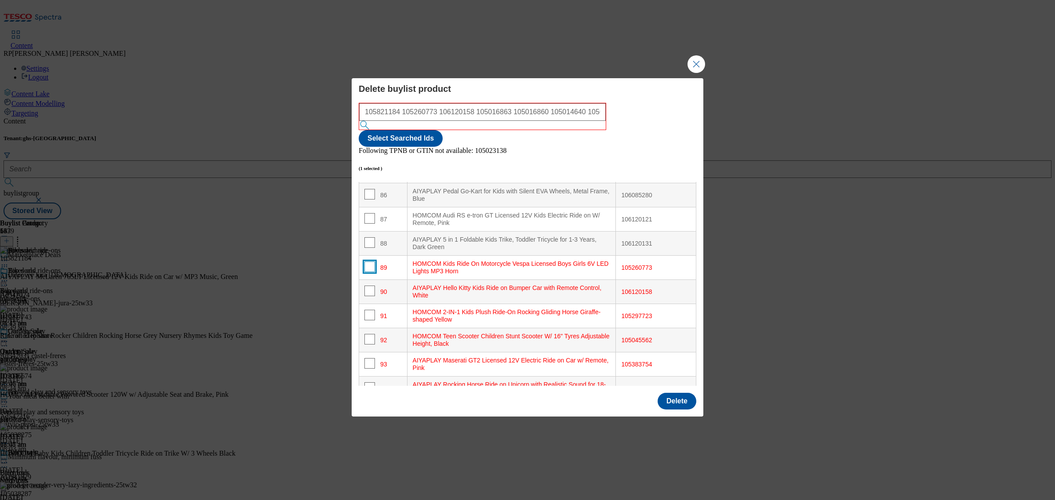
click at [371, 262] on input "Modal" at bounding box center [369, 267] width 11 height 11
checkbox input "true"
click at [370, 286] on input "Modal" at bounding box center [369, 291] width 11 height 11
checkbox input "true"
click at [368, 310] on input "Modal" at bounding box center [369, 315] width 11 height 11
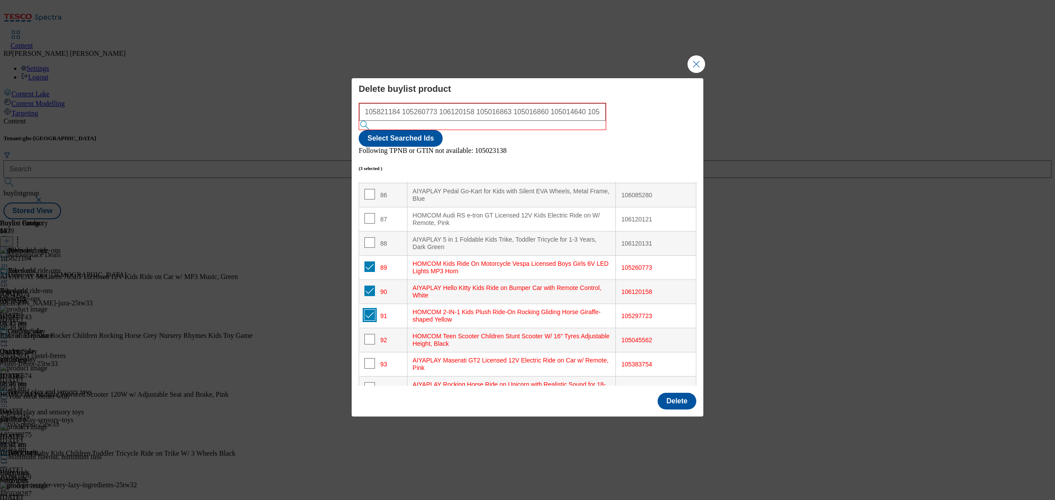
checkbox input "true"
click at [367, 334] on input "Modal" at bounding box center [369, 339] width 11 height 11
checkbox input "true"
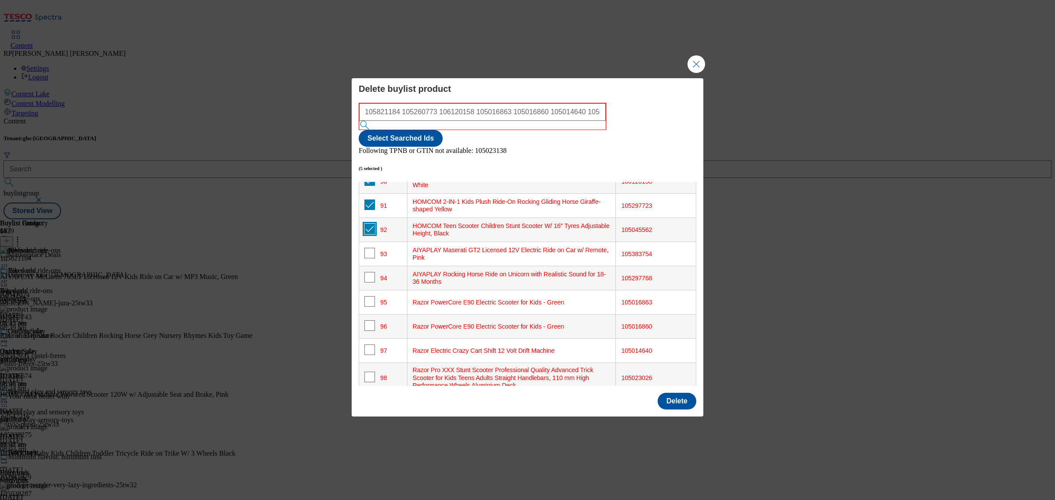
scroll to position [2198, 0]
click at [368, 248] on input "Modal" at bounding box center [369, 253] width 11 height 11
checkbox input "true"
click at [366, 273] on input "Modal" at bounding box center [369, 278] width 11 height 11
checkbox input "true"
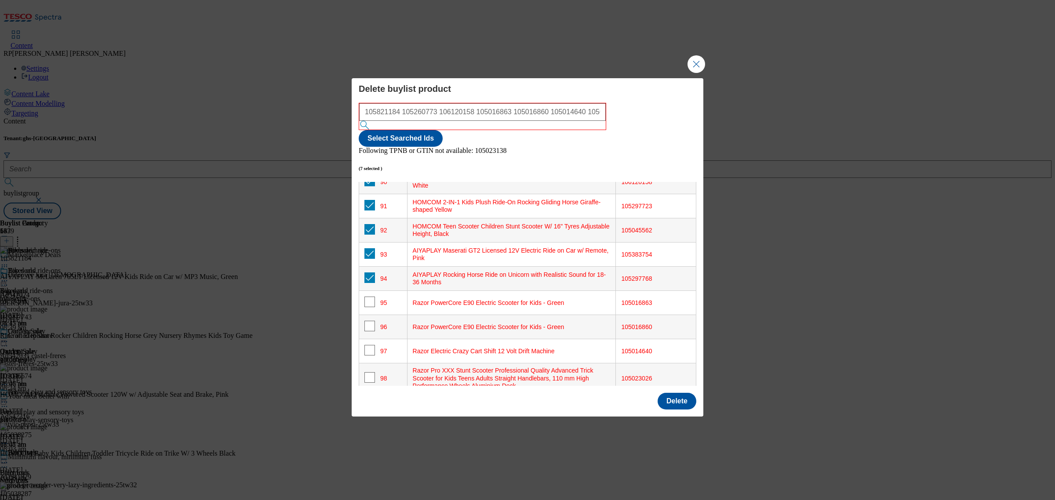
click at [370, 291] on td "95" at bounding box center [383, 303] width 48 height 24
click at [368, 297] on input "Modal" at bounding box center [369, 302] width 11 height 11
checkbox input "true"
click at [368, 321] on input "Modal" at bounding box center [369, 326] width 11 height 11
checkbox input "true"
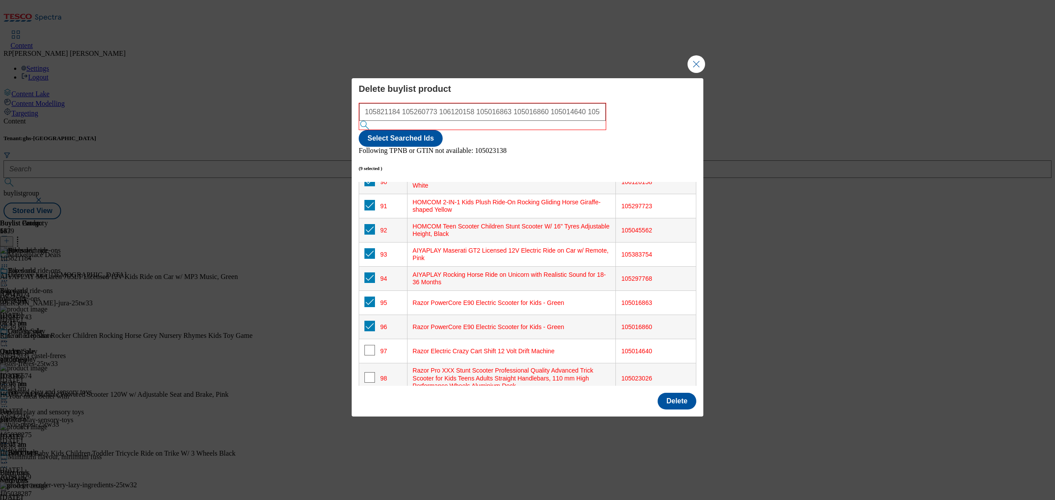
click at [370, 345] on span "Modal" at bounding box center [369, 350] width 11 height 11
click at [369, 345] on input "Modal" at bounding box center [369, 350] width 11 height 11
checkbox input "true"
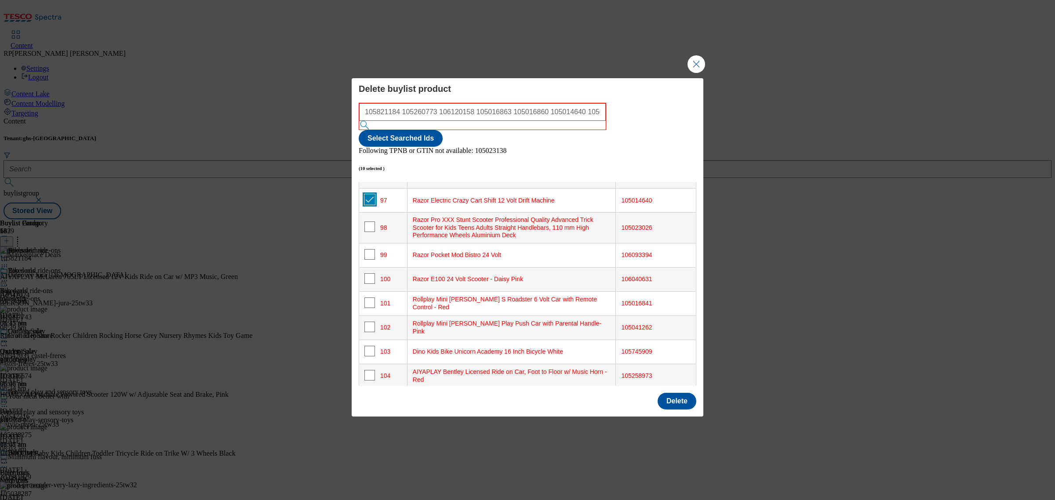
scroll to position [2362, 0]
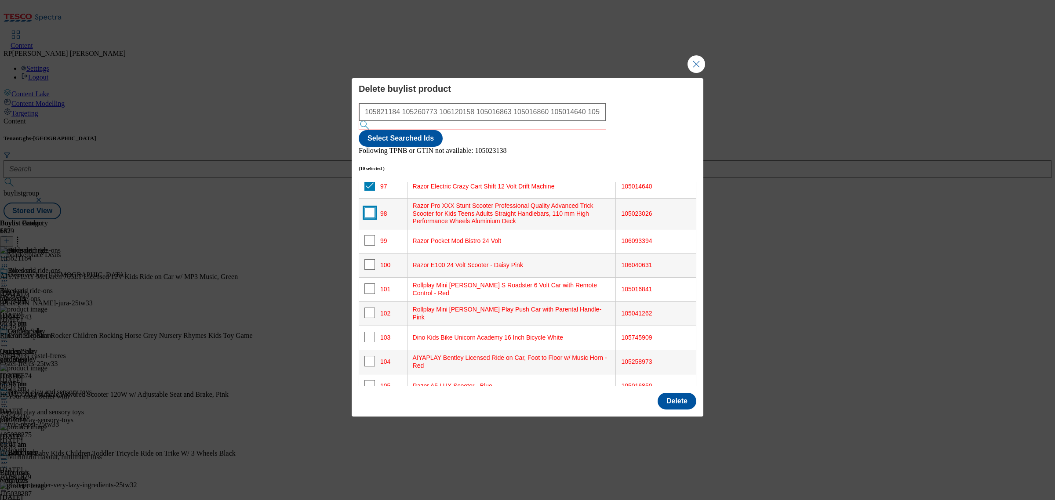
click at [365, 207] on input "Modal" at bounding box center [369, 212] width 11 height 11
checkbox input "true"
click at [366, 229] on td "99" at bounding box center [383, 241] width 48 height 24
click at [366, 235] on input "Modal" at bounding box center [369, 240] width 11 height 11
checkbox input "true"
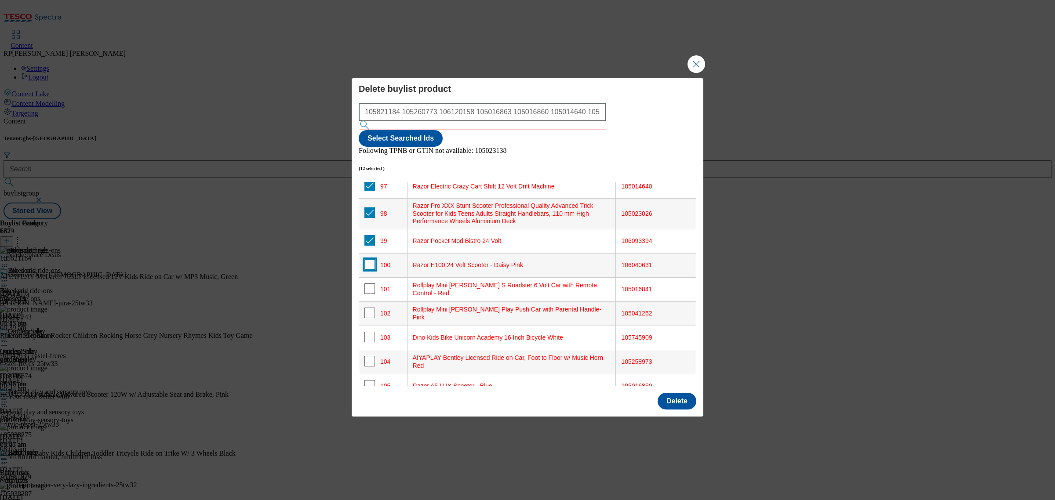
click at [367, 259] on input "Modal" at bounding box center [369, 264] width 11 height 11
checkbox input "true"
click at [368, 283] on input "Modal" at bounding box center [369, 288] width 11 height 11
checkbox input "true"
click at [369, 308] on input "Modal" at bounding box center [369, 313] width 11 height 11
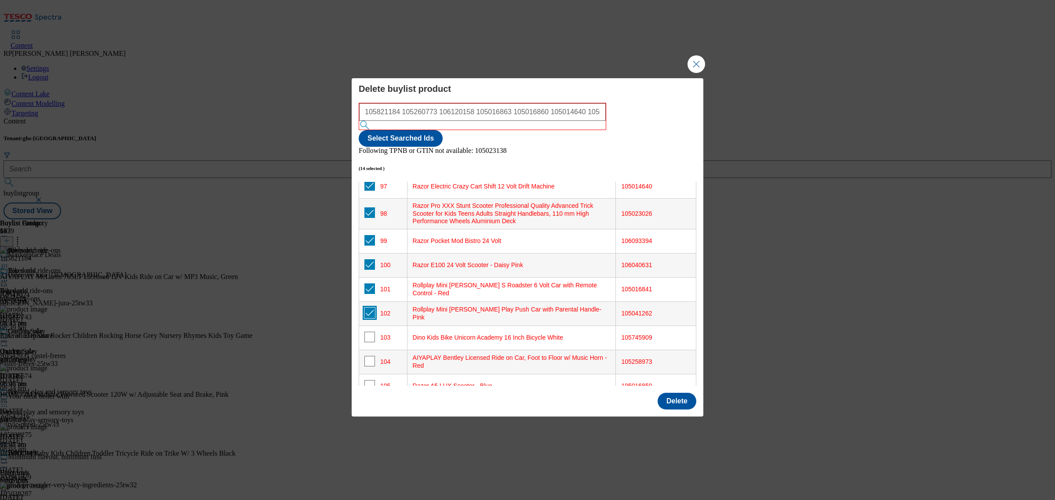
checkbox input "true"
click at [370, 332] on input "Modal" at bounding box center [369, 337] width 11 height 11
checkbox input "true"
click at [370, 356] on input "Modal" at bounding box center [369, 361] width 11 height 11
checkbox input "true"
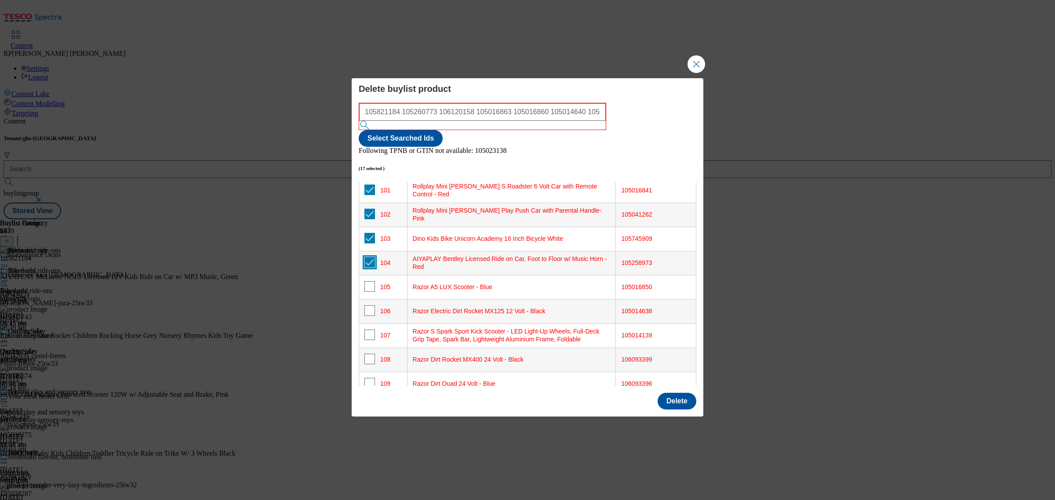
scroll to position [2472, 0]
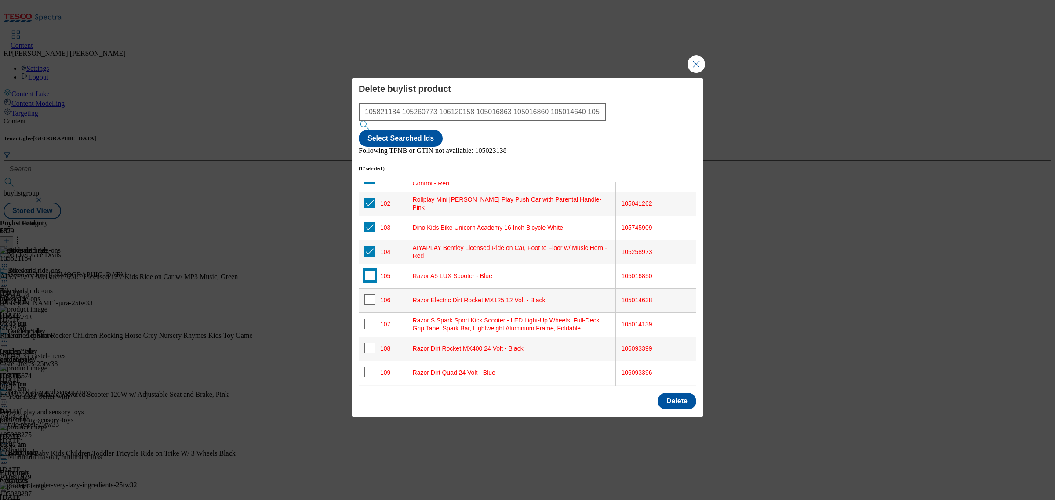
click at [367, 270] on input "Modal" at bounding box center [369, 275] width 11 height 11
checkbox input "true"
click at [368, 294] on input "Modal" at bounding box center [369, 299] width 11 height 11
checkbox input "true"
click at [367, 319] on input "Modal" at bounding box center [369, 324] width 11 height 11
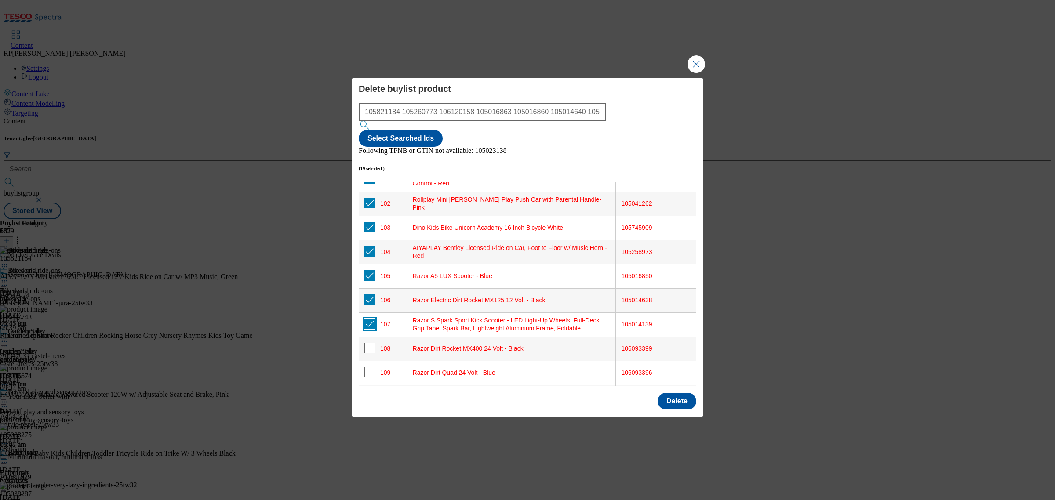
checkbox input "true"
click at [368, 343] on input "Modal" at bounding box center [369, 348] width 11 height 11
checkbox input "true"
click at [369, 367] on input "Modal" at bounding box center [369, 372] width 11 height 11
checkbox input "true"
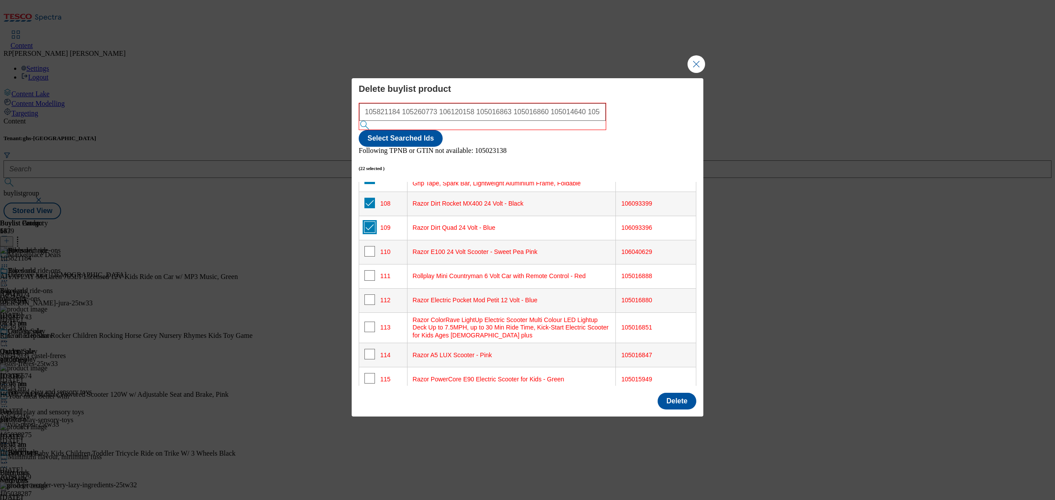
scroll to position [2637, 0]
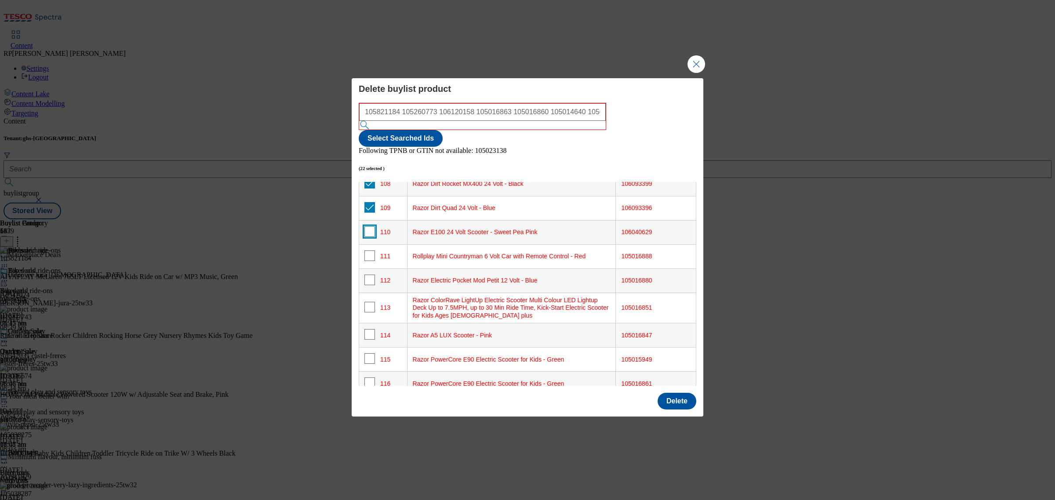
click at [366, 226] on input "Modal" at bounding box center [369, 231] width 11 height 11
checkbox input "true"
click at [368, 251] on input "Modal" at bounding box center [369, 256] width 11 height 11
checkbox input "true"
click at [368, 275] on input "Modal" at bounding box center [369, 280] width 11 height 11
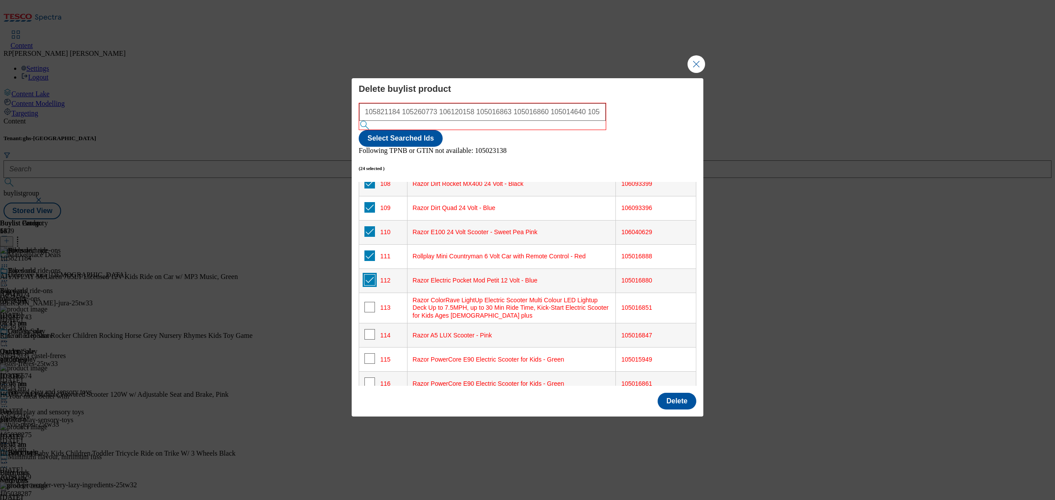
checkbox input "true"
click at [369, 293] on td "113" at bounding box center [383, 308] width 48 height 31
drag, startPoint x: 369, startPoint y: 278, endPoint x: 369, endPoint y: 301, distance: 22.9
click at [369, 302] on input "Modal" at bounding box center [369, 307] width 11 height 11
checkbox input "true"
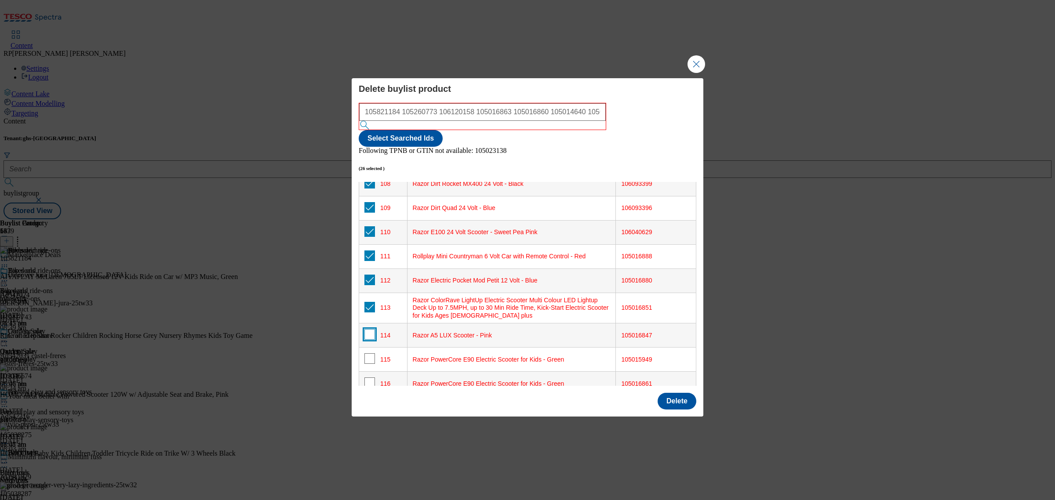
click at [369, 329] on input "Modal" at bounding box center [369, 334] width 11 height 11
checkbox input "true"
drag, startPoint x: 367, startPoint y: 335, endPoint x: 368, endPoint y: 350, distance: 14.5
click at [367, 353] on input "Modal" at bounding box center [369, 358] width 11 height 11
checkbox input "true"
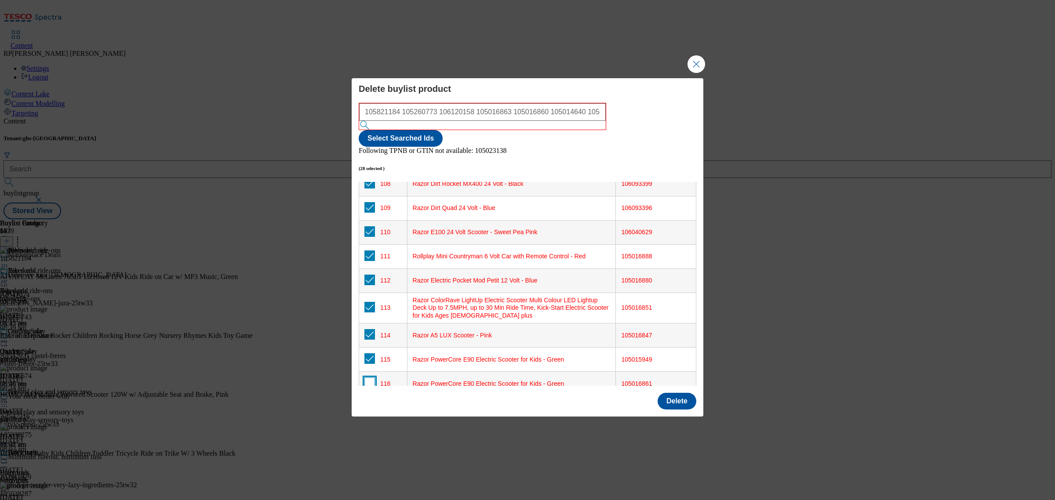
click at [368, 378] on input "Modal" at bounding box center [369, 383] width 11 height 11
checkbox input "true"
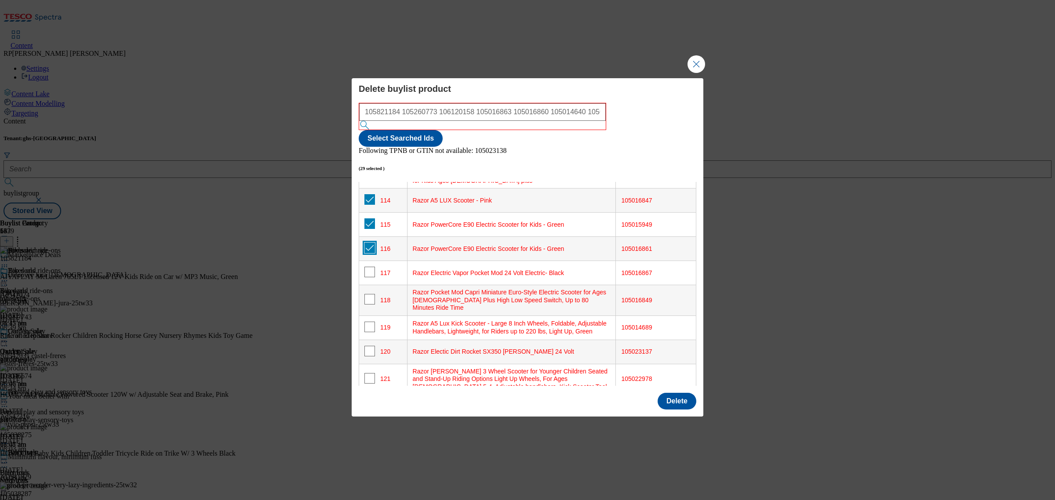
scroll to position [2802, 0]
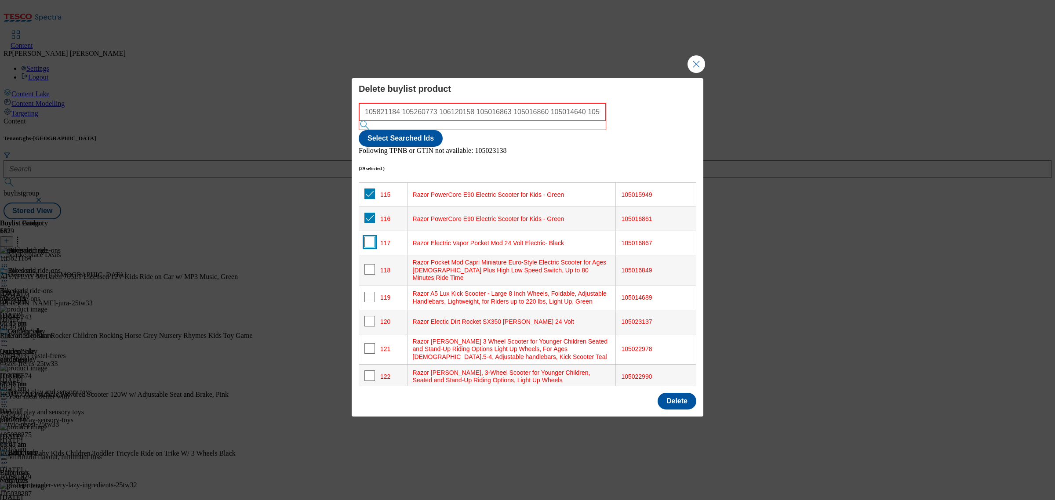
click at [368, 237] on input "Modal" at bounding box center [369, 242] width 11 height 11
checkbox input "true"
click at [369, 264] on input "Modal" at bounding box center [369, 269] width 11 height 11
checkbox input "true"
click at [369, 292] on input "Modal" at bounding box center [369, 297] width 11 height 11
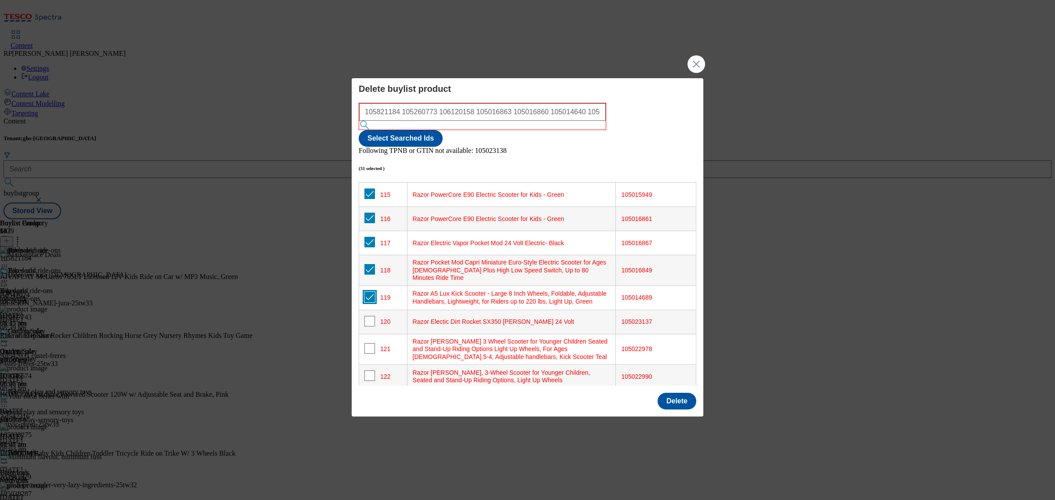
checkbox input "true"
drag, startPoint x: 370, startPoint y: 293, endPoint x: 370, endPoint y: 304, distance: 10.5
click at [370, 316] on input "Modal" at bounding box center [369, 321] width 11 height 11
checkbox input "true"
click at [370, 343] on input "Modal" at bounding box center [369, 348] width 11 height 11
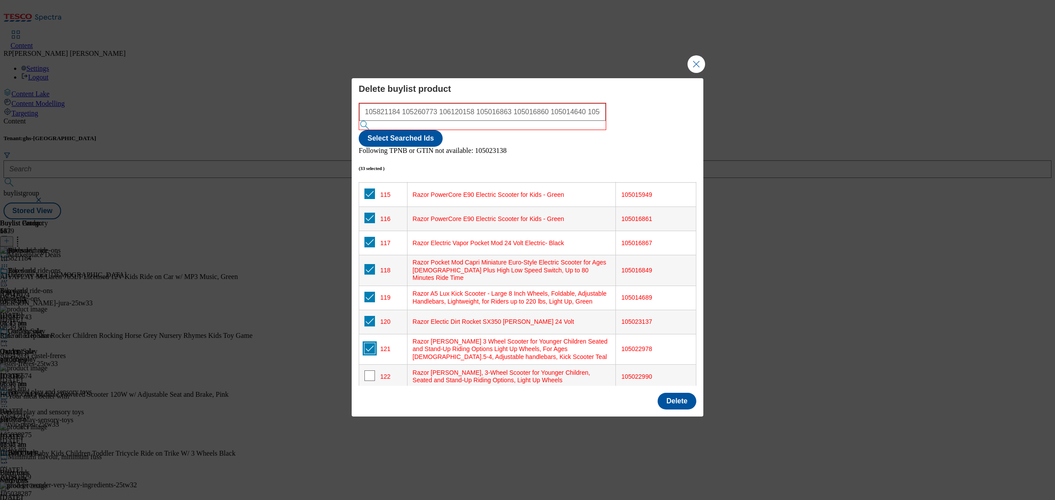
checkbox input "true"
click at [365, 371] on input "Modal" at bounding box center [369, 376] width 11 height 11
checkbox input "true"
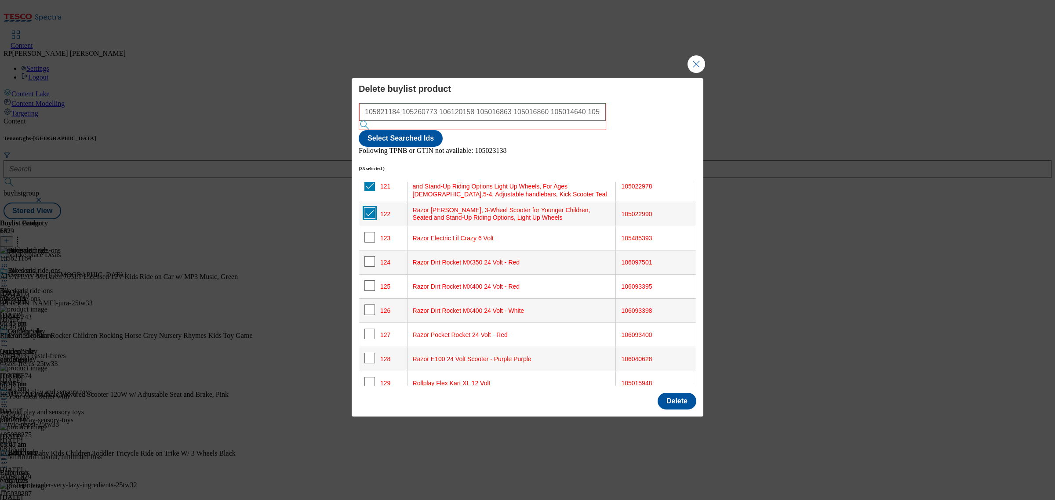
scroll to position [2912, 0]
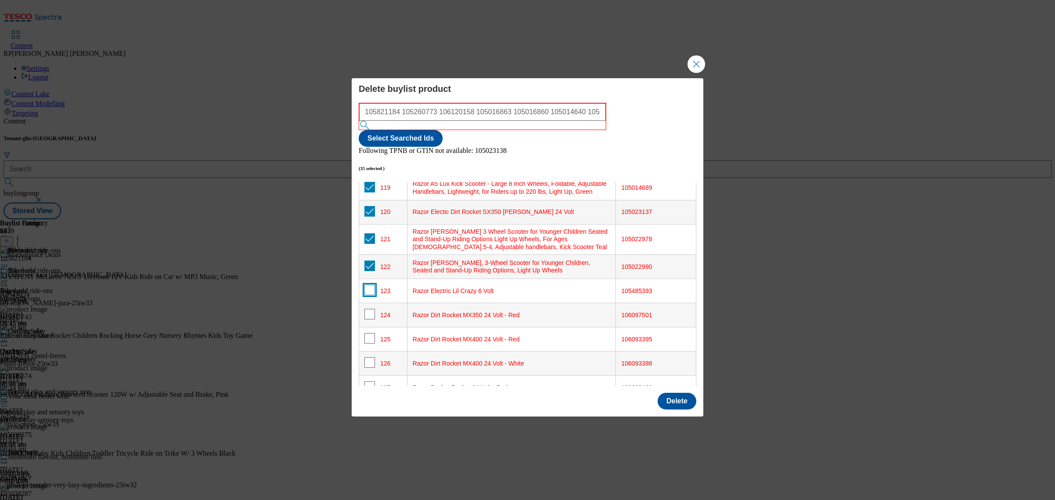
click at [370, 285] on input "Modal" at bounding box center [369, 290] width 11 height 11
checkbox input "true"
click at [371, 309] on input "Modal" at bounding box center [369, 314] width 11 height 11
checkbox input "true"
click at [372, 333] on input "Modal" at bounding box center [369, 338] width 11 height 11
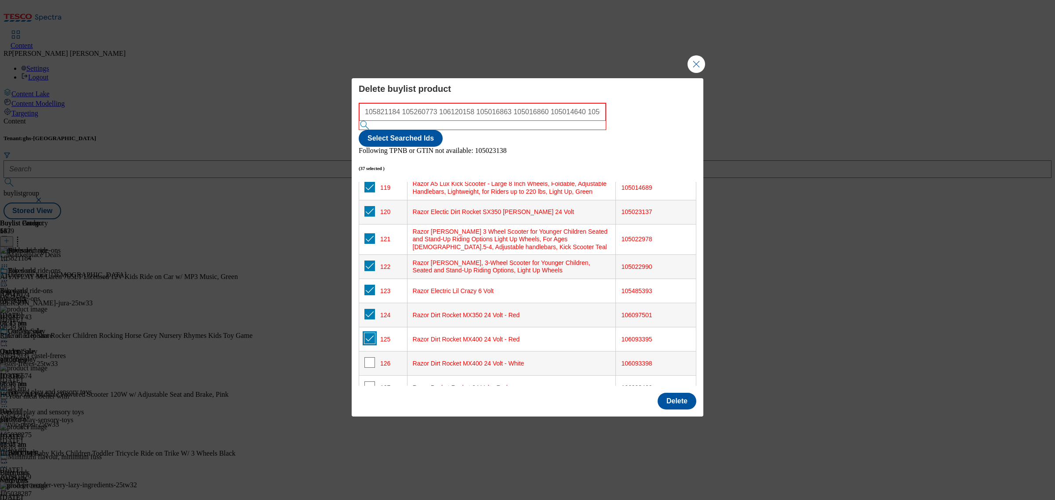
checkbox input "true"
drag, startPoint x: 370, startPoint y: 338, endPoint x: 370, endPoint y: 360, distance: 22.0
click at [370, 357] on input "Modal" at bounding box center [369, 362] width 11 height 11
checkbox input "true"
click at [367, 382] on input "Modal" at bounding box center [369, 387] width 11 height 11
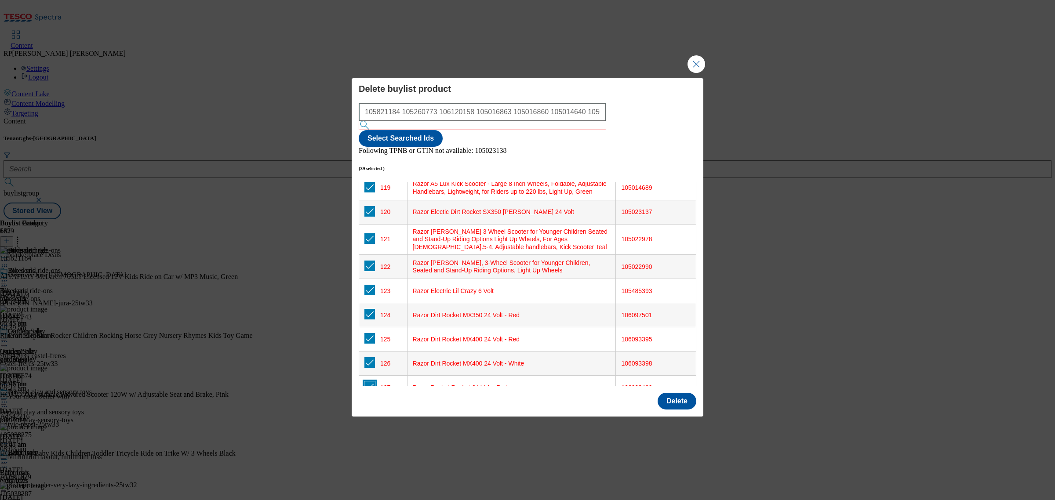
checkbox input "true"
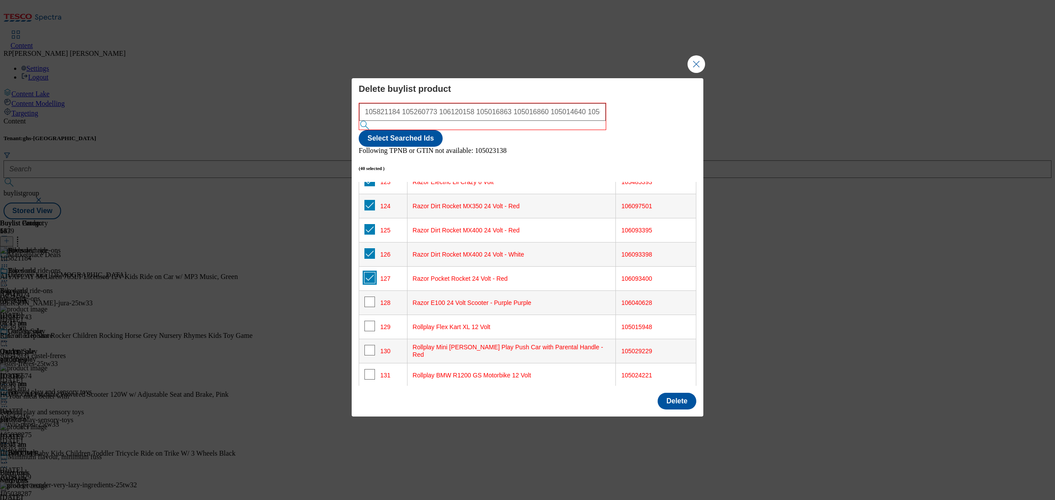
scroll to position [3022, 0]
click at [372, 296] on input "Modal" at bounding box center [369, 301] width 11 height 11
checkbox input "true"
click at [371, 320] on input "Modal" at bounding box center [369, 325] width 11 height 11
checkbox input "true"
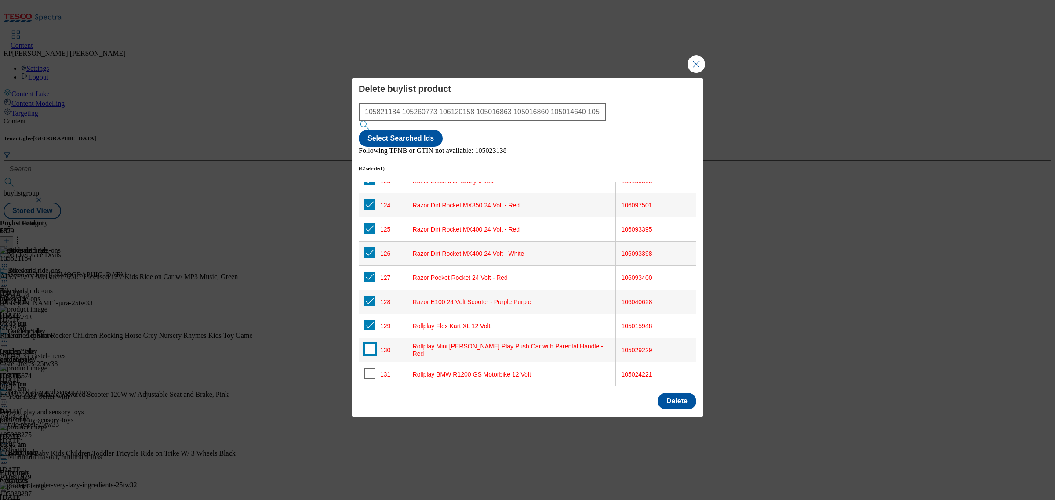
click at [370, 344] on input "Modal" at bounding box center [369, 349] width 11 height 11
checkbox input "true"
click at [370, 368] on input "Modal" at bounding box center [369, 373] width 11 height 11
checkbox input "true"
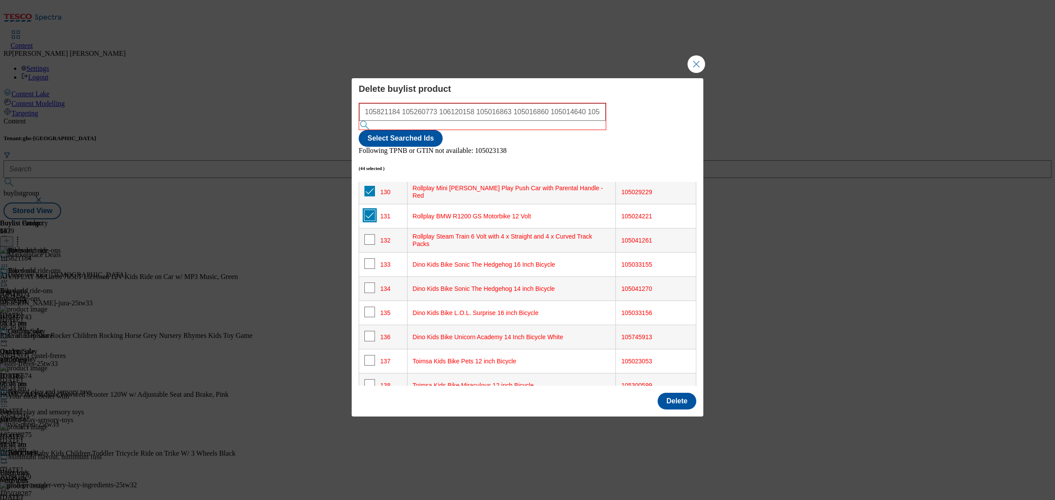
scroll to position [3187, 0]
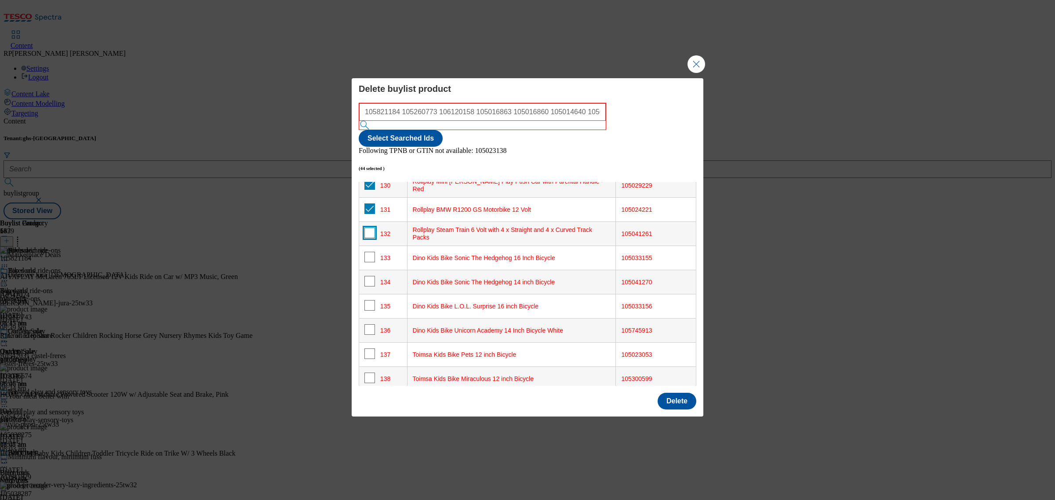
click at [367, 228] on input "Modal" at bounding box center [369, 233] width 11 height 11
checkbox input "true"
click at [367, 252] on input "Modal" at bounding box center [369, 257] width 11 height 11
checkbox input "true"
click at [368, 276] on input "Modal" at bounding box center [369, 281] width 11 height 11
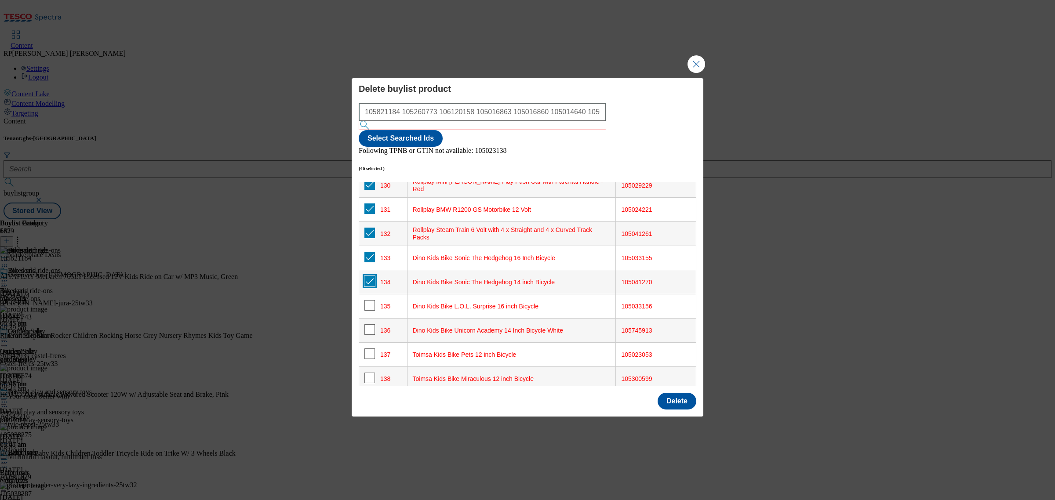
checkbox input "true"
click at [369, 300] on input "Modal" at bounding box center [369, 305] width 11 height 11
checkbox input "true"
click at [369, 324] on input "Modal" at bounding box center [369, 329] width 11 height 11
checkbox input "true"
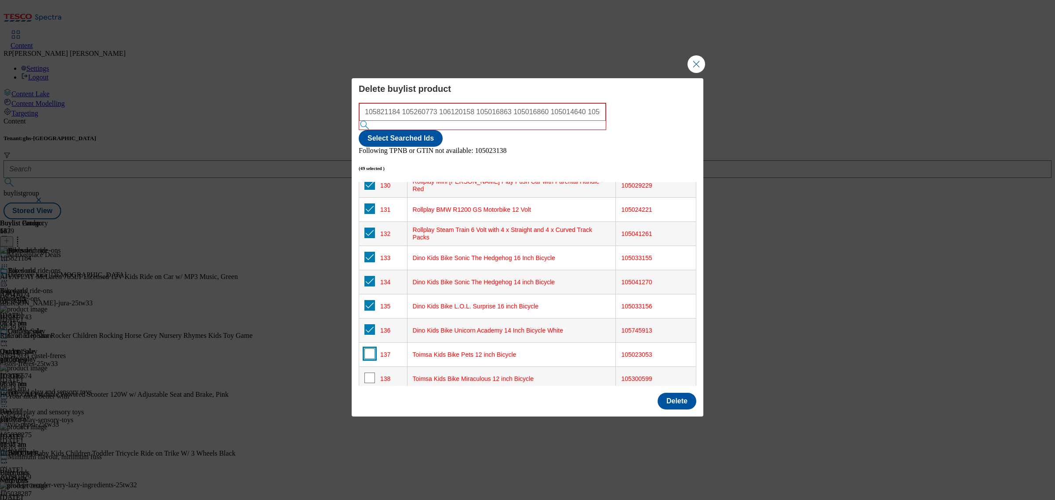
click at [369, 349] on input "Modal" at bounding box center [369, 354] width 11 height 11
checkbox input "true"
click at [371, 367] on td "138" at bounding box center [383, 379] width 48 height 24
click at [370, 373] on input "Modal" at bounding box center [369, 378] width 11 height 11
checkbox input "true"
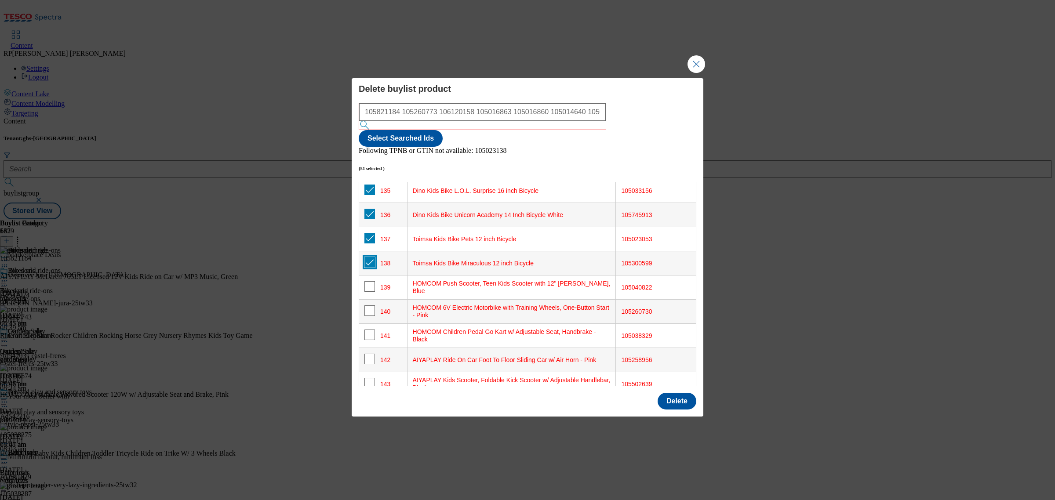
scroll to position [3351, 0]
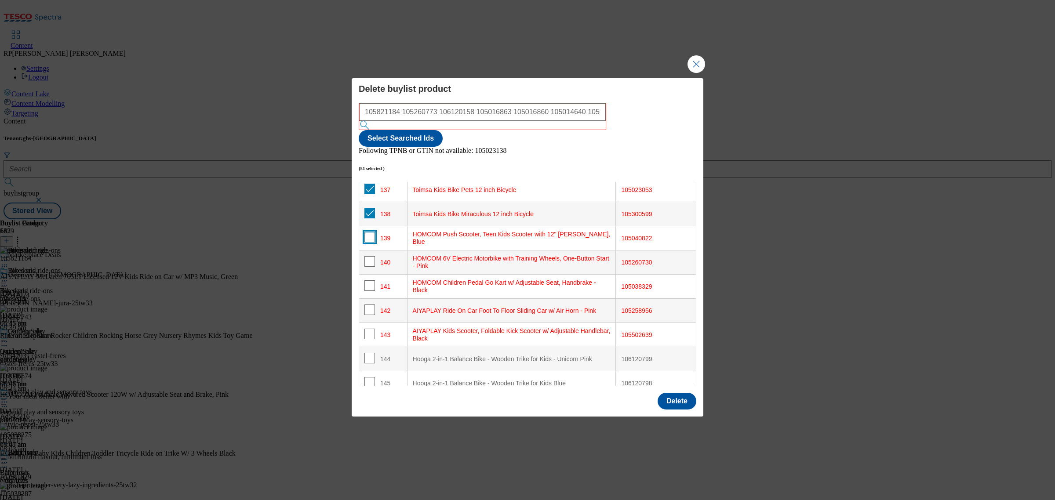
click at [371, 232] on input "Modal" at bounding box center [369, 237] width 11 height 11
checkbox input "true"
click at [368, 256] on input "Modal" at bounding box center [369, 261] width 11 height 11
checkbox input "true"
click at [367, 280] on input "Modal" at bounding box center [369, 285] width 11 height 11
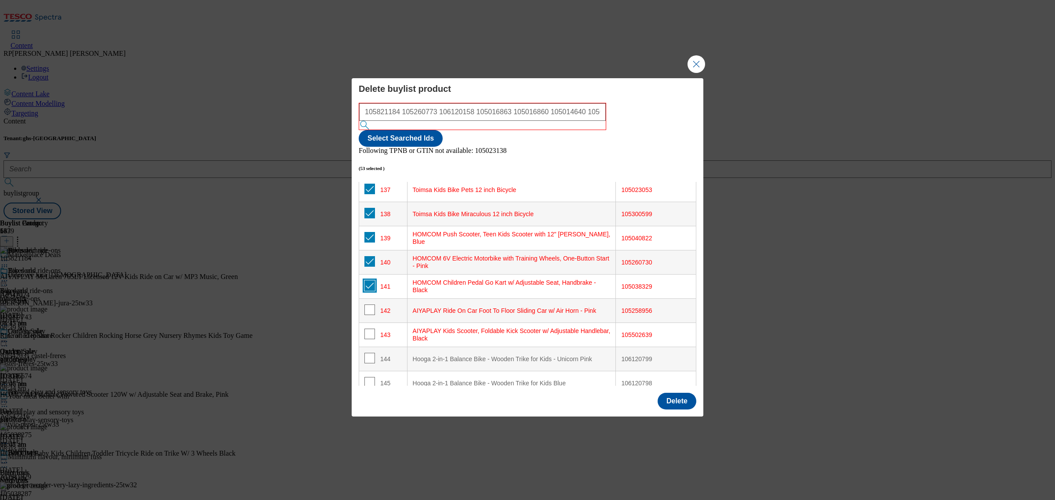
checkbox input "true"
click at [368, 305] on input "Modal" at bounding box center [369, 310] width 11 height 11
checkbox input "true"
click at [366, 329] on input "Modal" at bounding box center [369, 334] width 11 height 11
checkbox input "true"
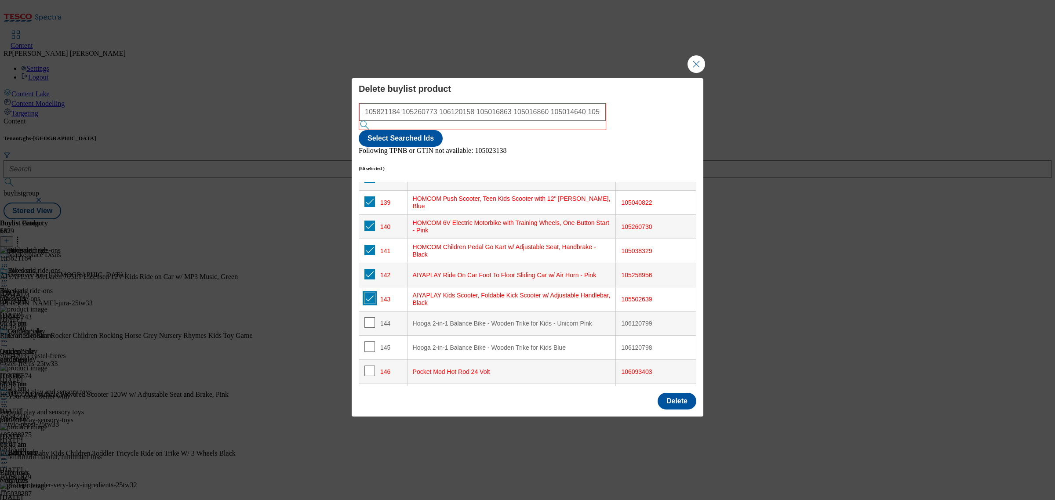
scroll to position [3406, 0]
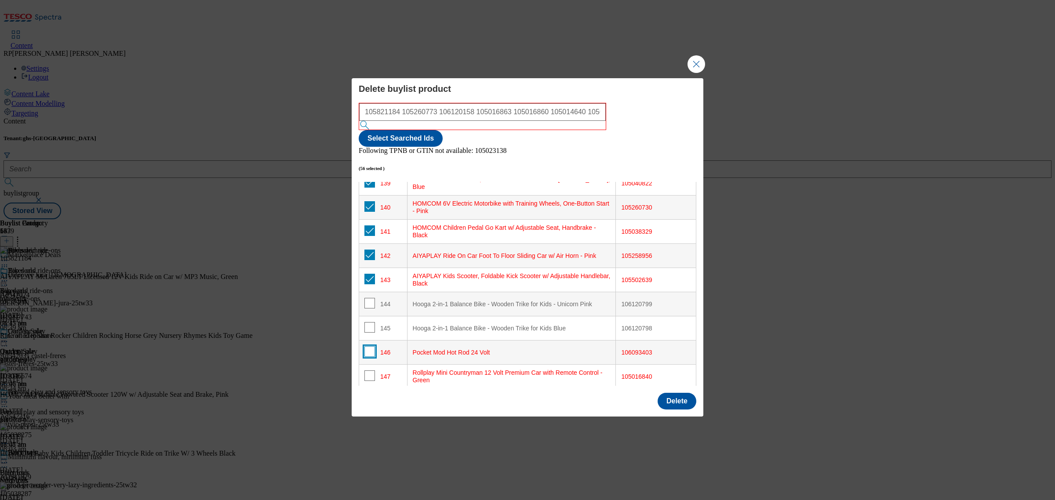
click at [370, 346] on input "Modal" at bounding box center [369, 351] width 11 height 11
checkbox input "true"
click at [368, 371] on input "Modal" at bounding box center [369, 376] width 11 height 11
checkbox input "true"
click at [683, 393] on button "Delete" at bounding box center [677, 401] width 39 height 17
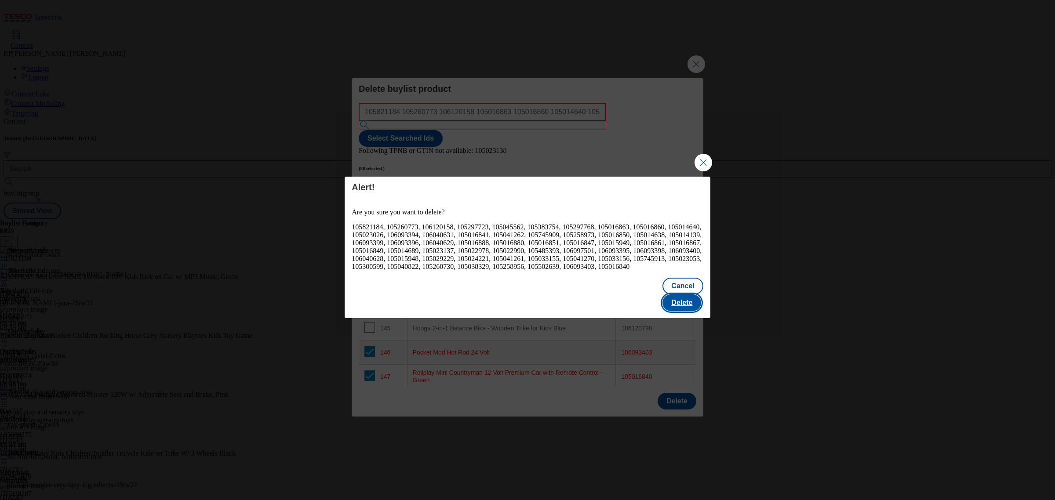
click at [688, 297] on button "Delete" at bounding box center [681, 302] width 39 height 17
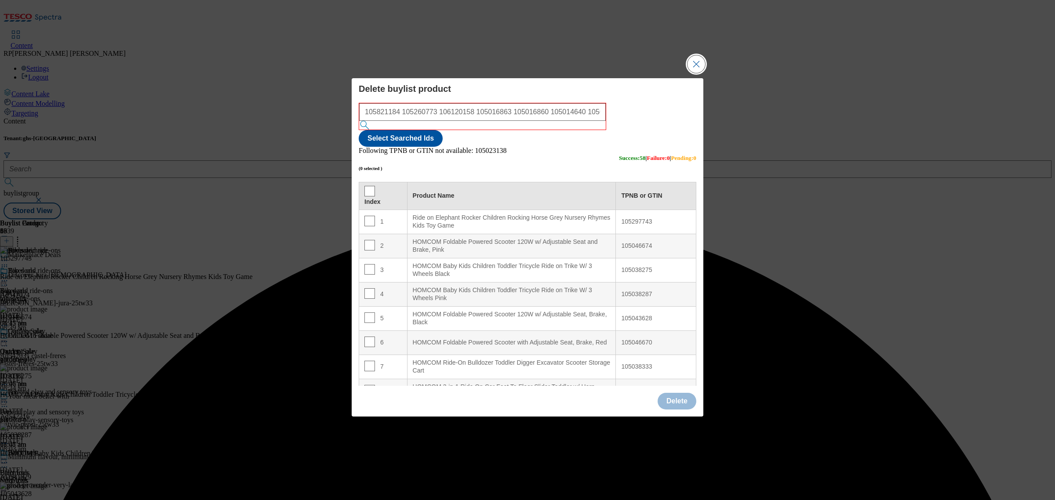
click at [694, 73] on button "Close Modal" at bounding box center [696, 64] width 18 height 18
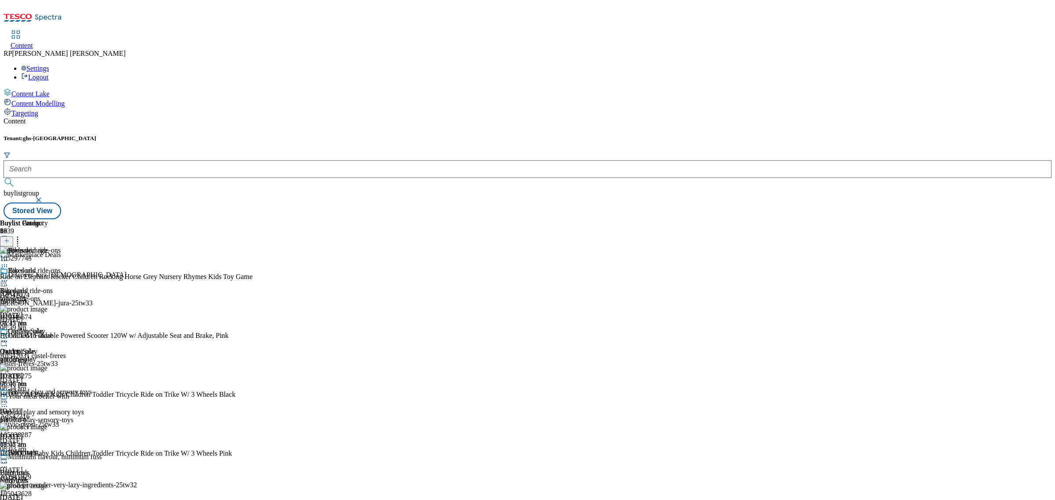
click at [22, 235] on icon at bounding box center [17, 239] width 9 height 9
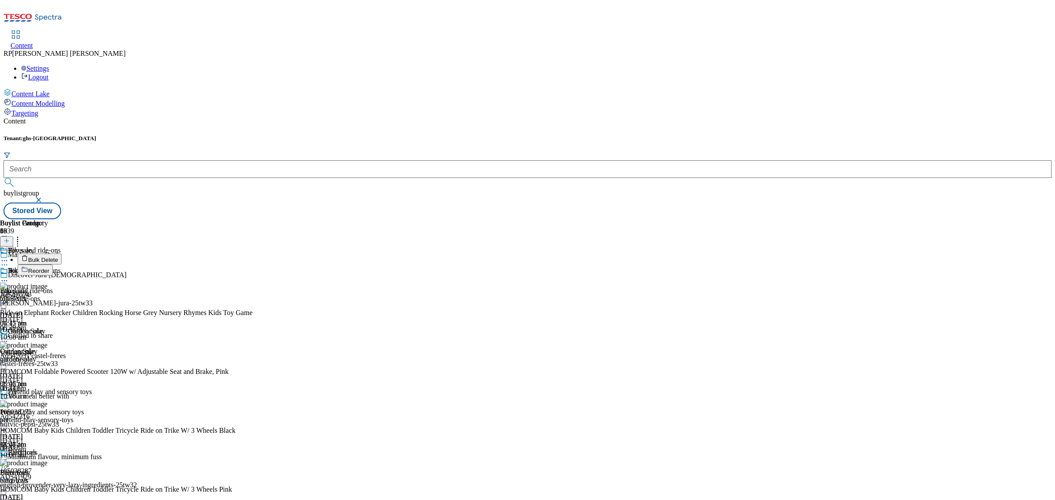
click at [53, 265] on button "Reorder" at bounding box center [35, 270] width 35 height 11
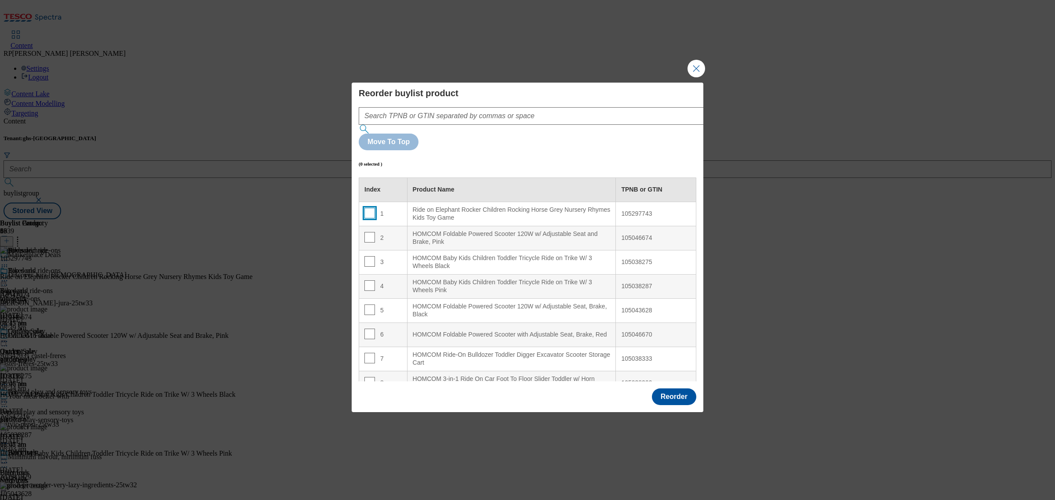
click at [371, 208] on input "Modal" at bounding box center [369, 213] width 11 height 11
checkbox input "true"
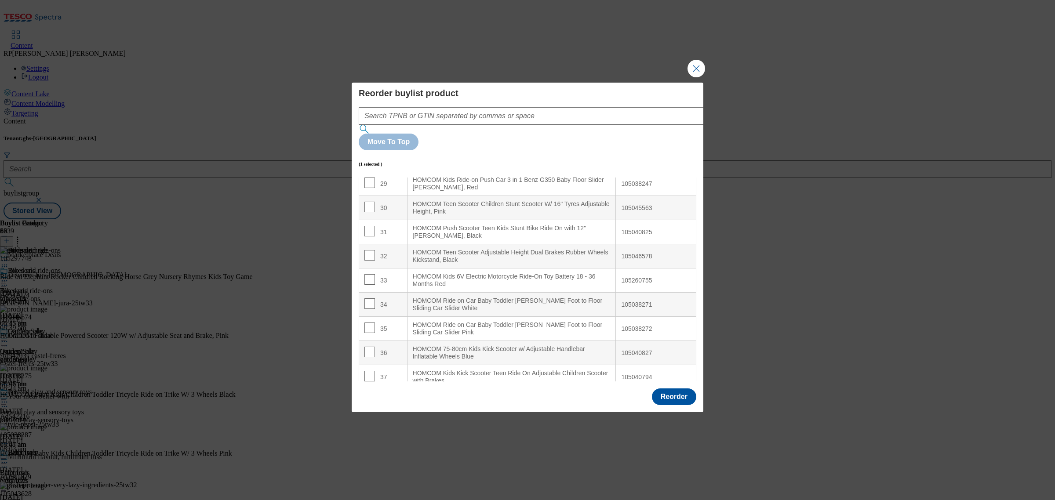
scroll to position [714, 0]
click at [390, 292] on td "34" at bounding box center [383, 304] width 48 height 24
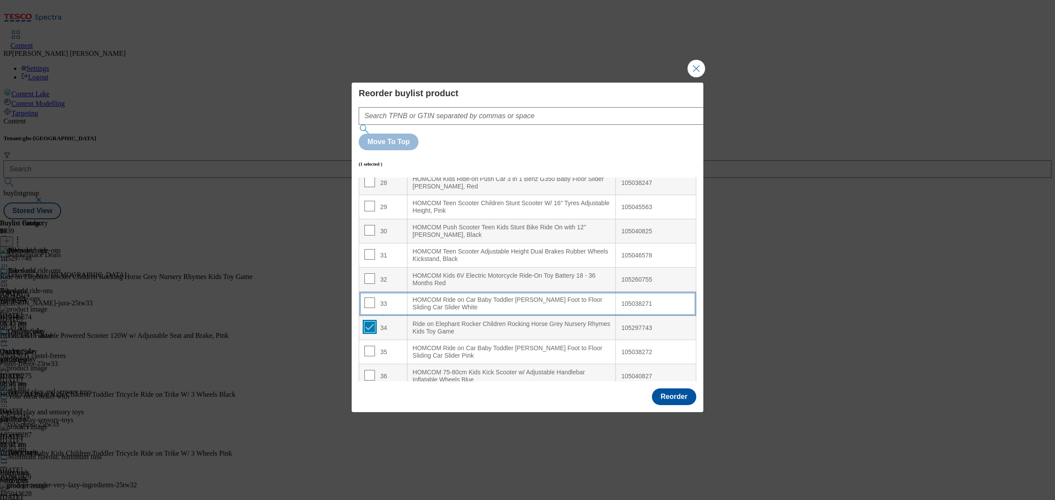
click at [370, 322] on input "Modal" at bounding box center [369, 327] width 11 height 11
checkbox input "false"
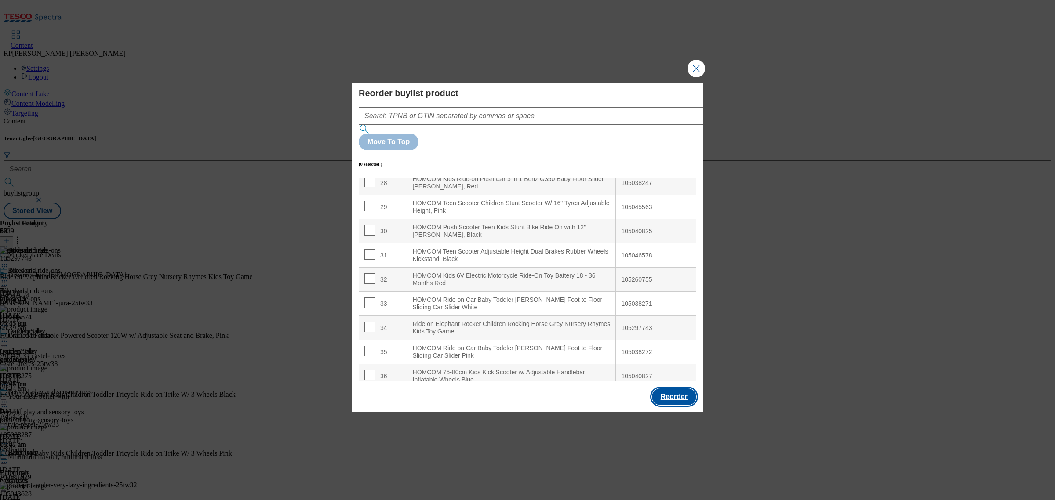
click at [682, 389] on button "Reorder" at bounding box center [674, 397] width 44 height 17
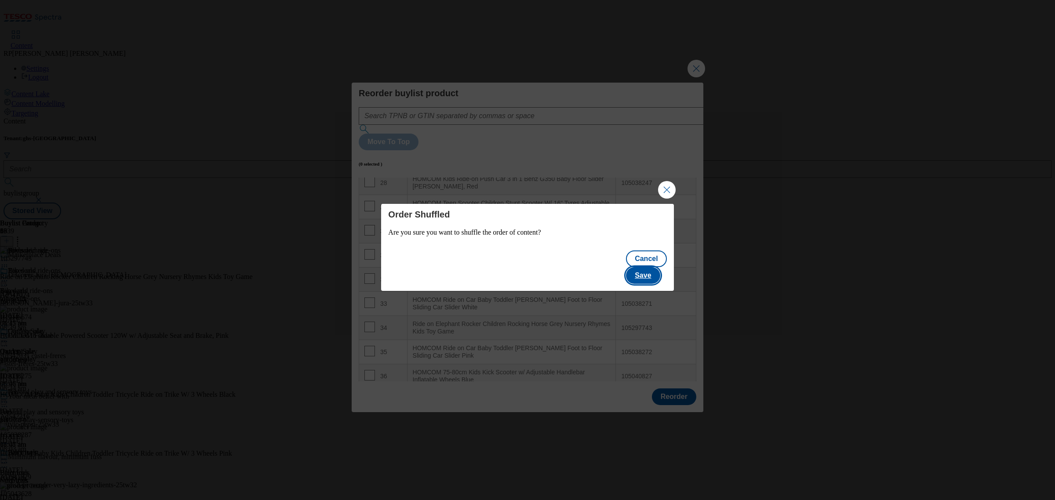
click at [649, 267] on button "Save" at bounding box center [643, 275] width 34 height 17
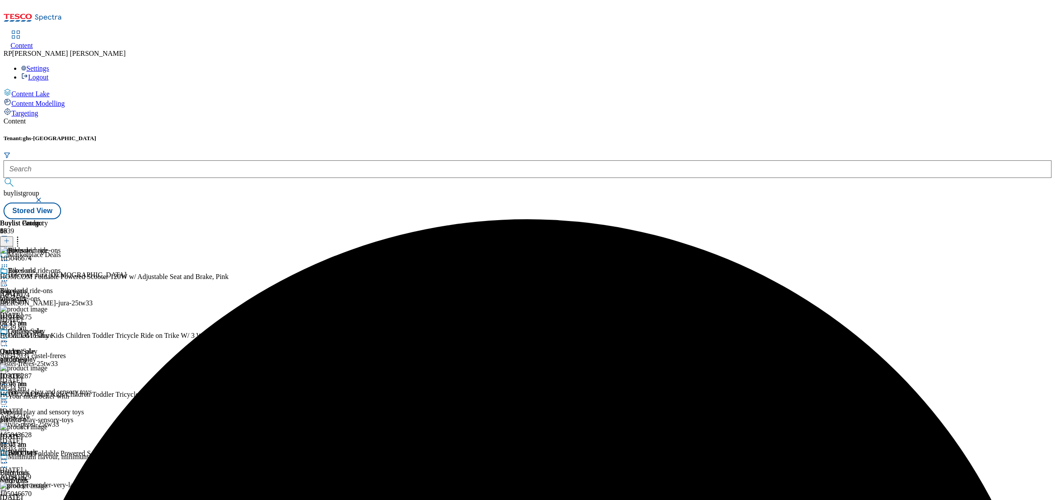
click at [810, 219] on div "Buylist Group 6339 Marketplace Deals Discover Jura 12 year old Ad542024 whyte-m…" at bounding box center [528, 219] width 1048 height 0
click at [9, 276] on icon at bounding box center [4, 280] width 9 height 9
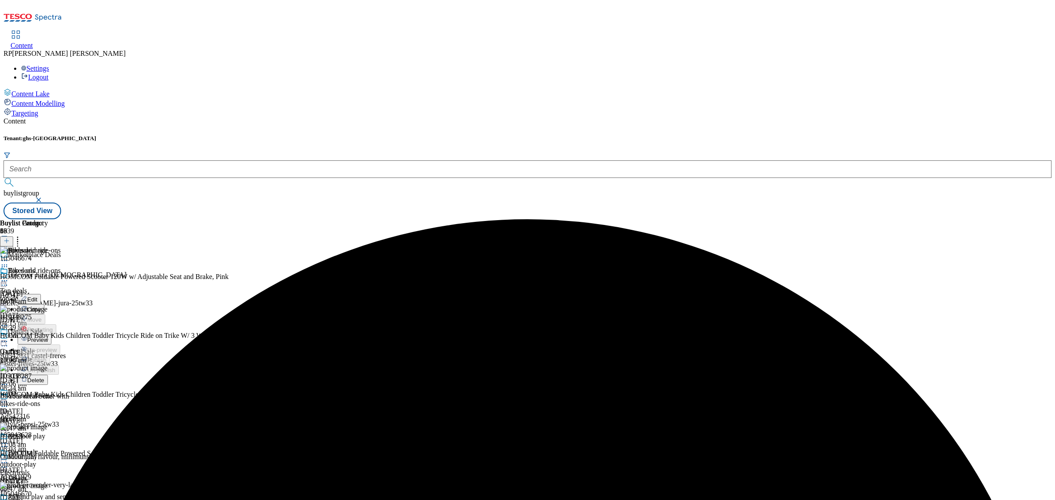
click at [48, 337] on span "Preview" at bounding box center [37, 340] width 21 height 7
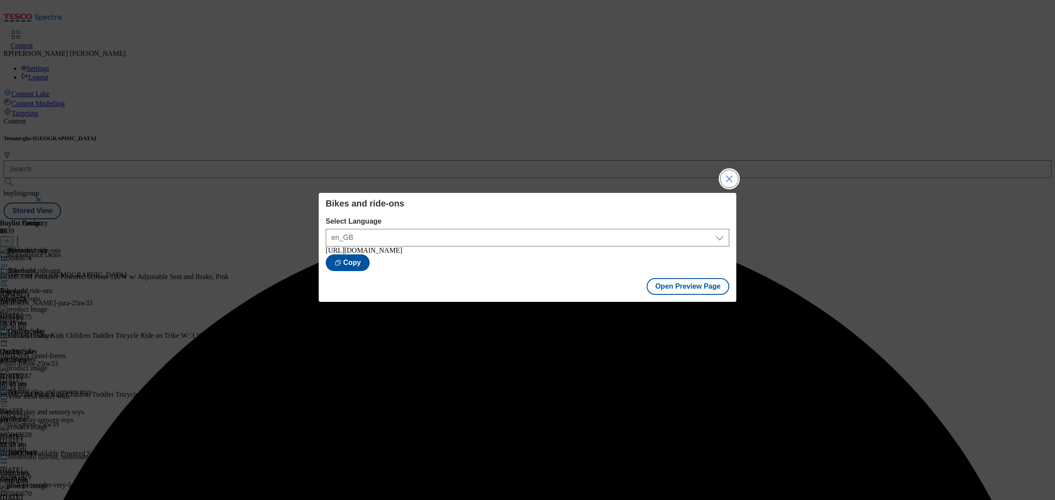
click at [727, 174] on button "Close Modal" at bounding box center [729, 179] width 18 height 18
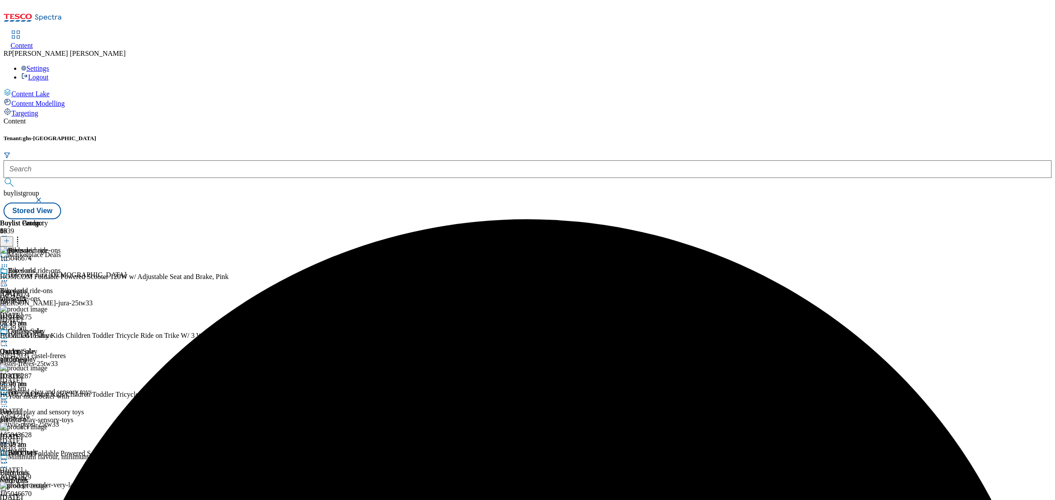
click at [9, 276] on icon at bounding box center [4, 280] width 9 height 9
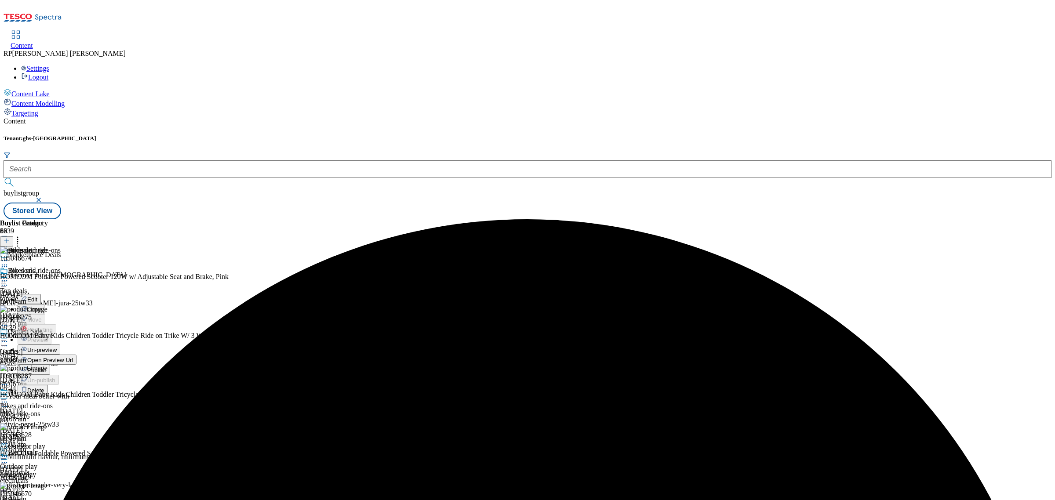
click at [47, 367] on span "Publish" at bounding box center [36, 370] width 19 height 7
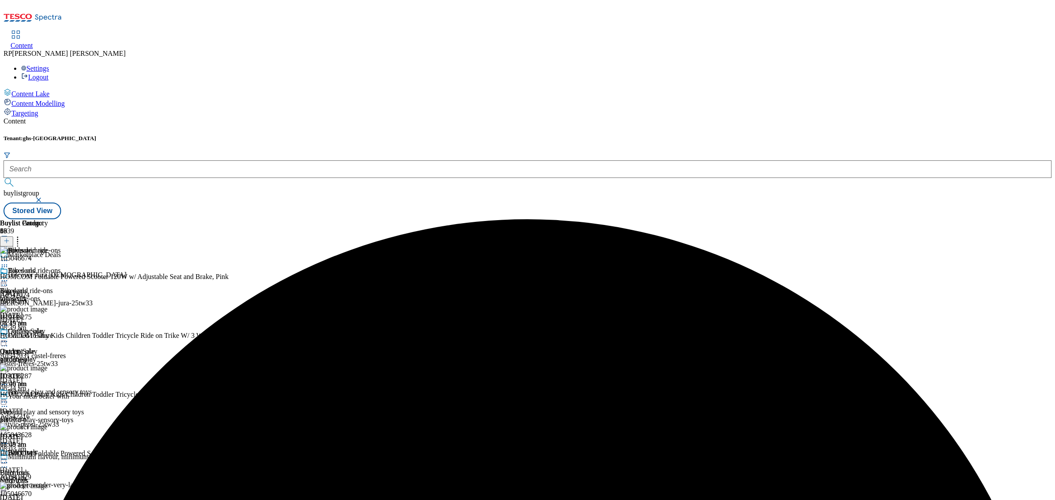
click at [9, 337] on icon at bounding box center [4, 341] width 9 height 9
click at [45, 327] on div "Outdoor play" at bounding box center [26, 331] width 37 height 8
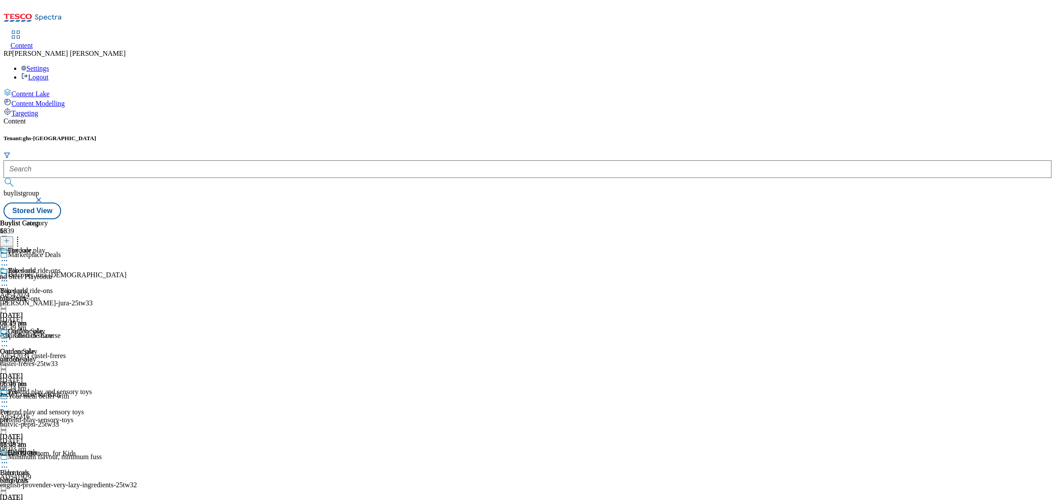
click at [9, 337] on icon at bounding box center [4, 341] width 9 height 9
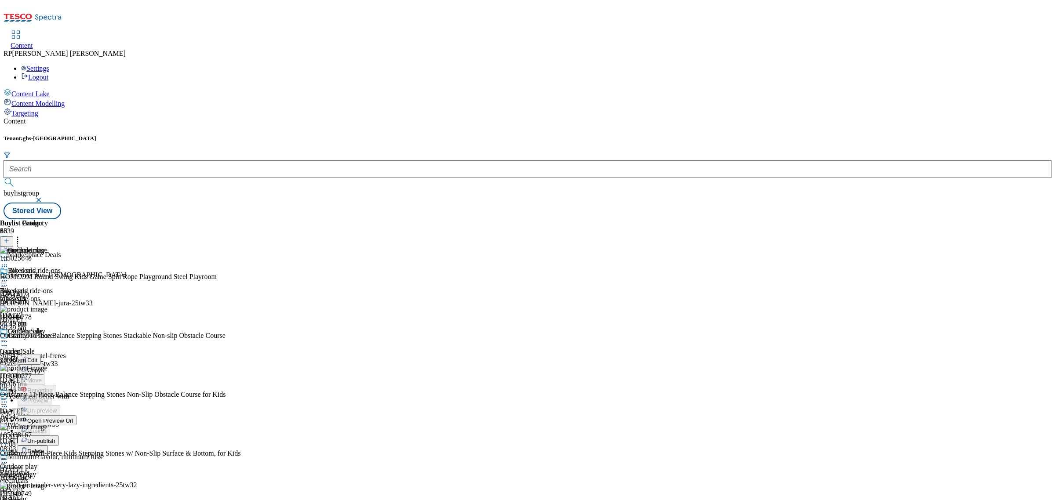
click at [55, 438] on span "Un-publish" at bounding box center [41, 441] width 28 height 7
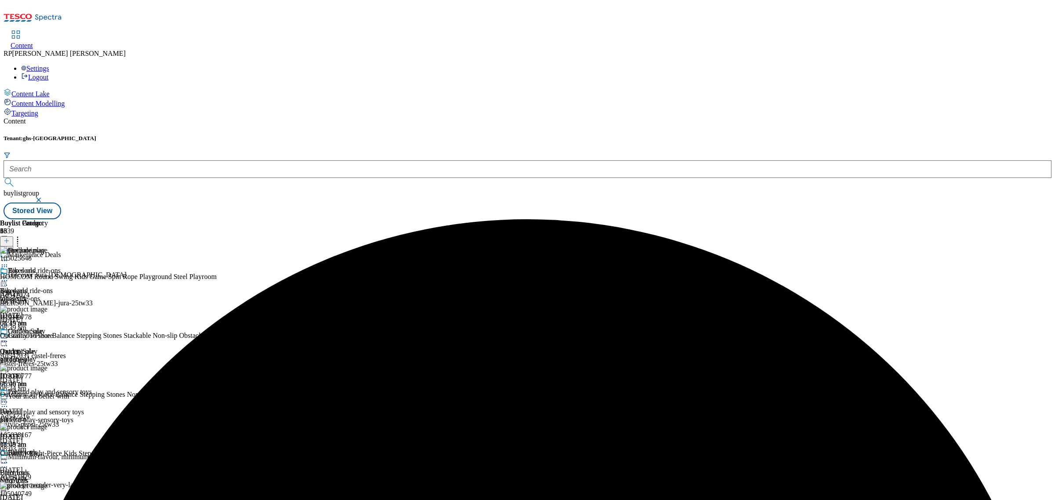
click at [9, 337] on icon at bounding box center [4, 341] width 9 height 9
click at [57, 407] on span "Un-preview" at bounding box center [41, 410] width 29 height 7
click at [22, 235] on icon at bounding box center [17, 239] width 9 height 9
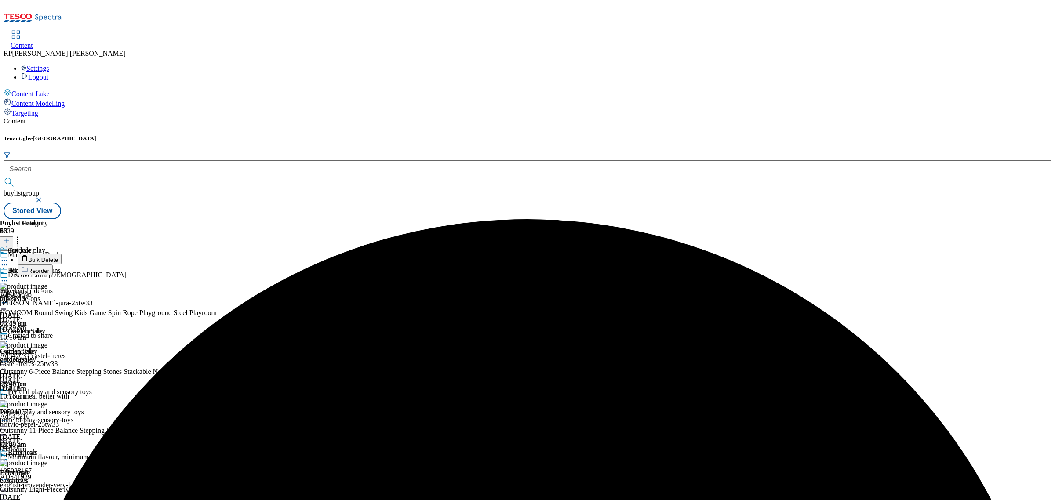
click at [58, 257] on span "Bulk Delete" at bounding box center [43, 260] width 30 height 7
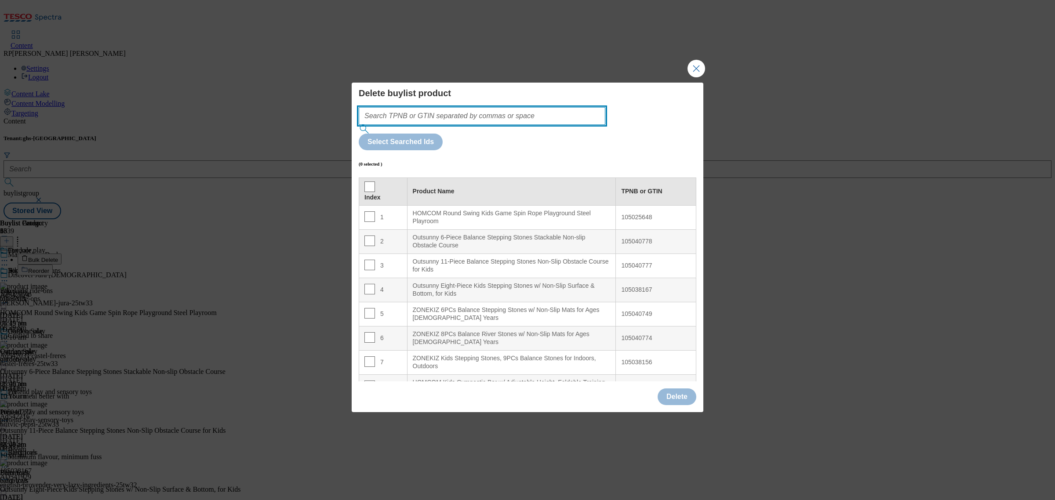
click at [421, 125] on input "Modal" at bounding box center [482, 116] width 247 height 18
paste input "105542868 105024443 105024460 105024481 105024455 105107330 105757884 105757887…"
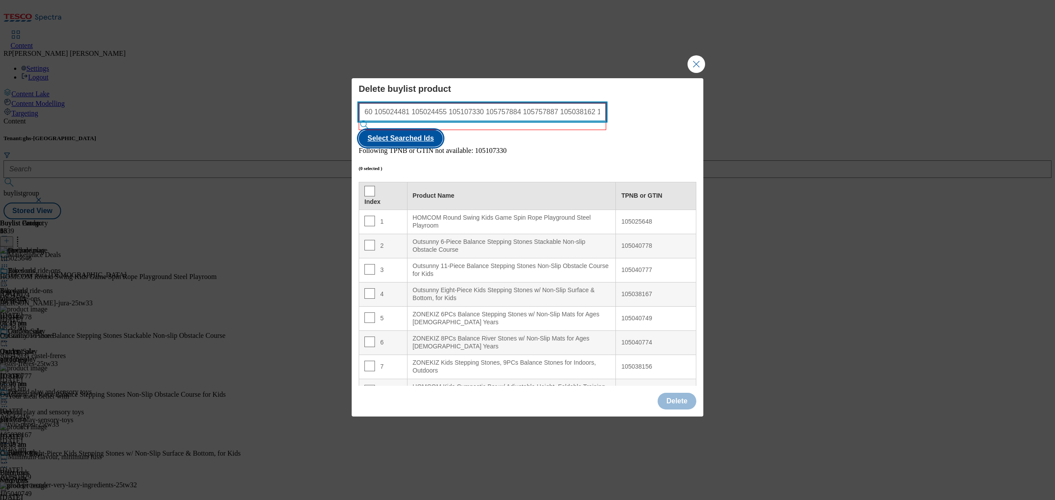
type input "105542868 105024443 105024460 105024481 105024455 105107330 105757884 105757887…"
click at [443, 130] on button "Select Searched Ids" at bounding box center [401, 138] width 84 height 17
checkbox input "true"
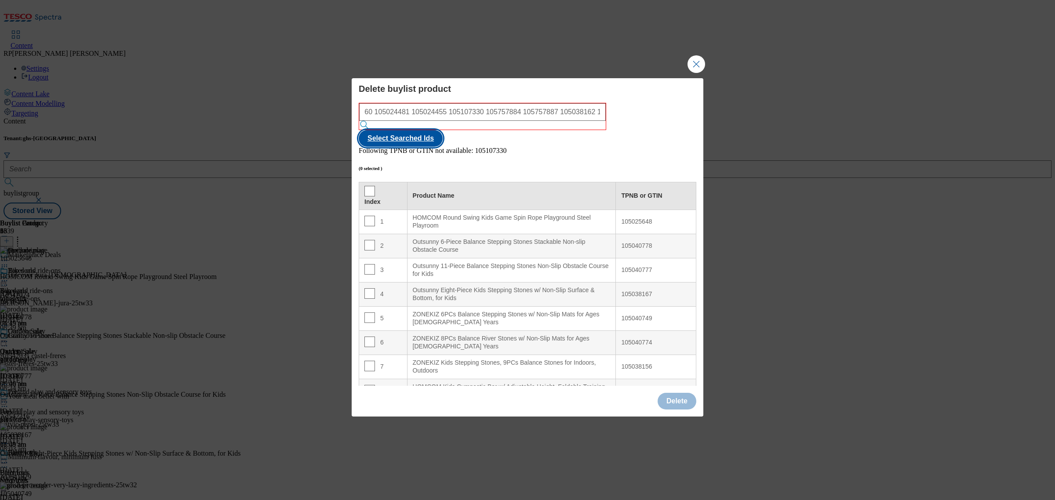
checkbox input "true"
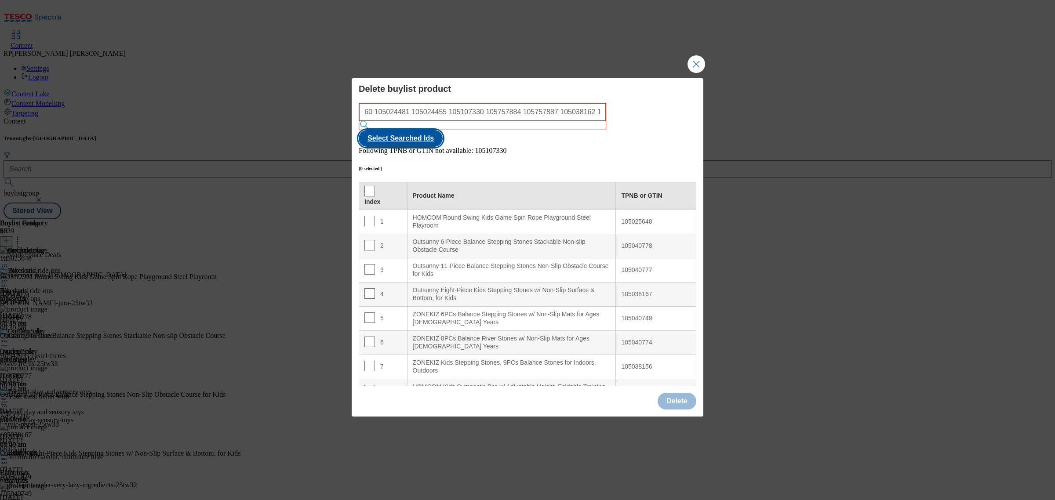
checkbox input "true"
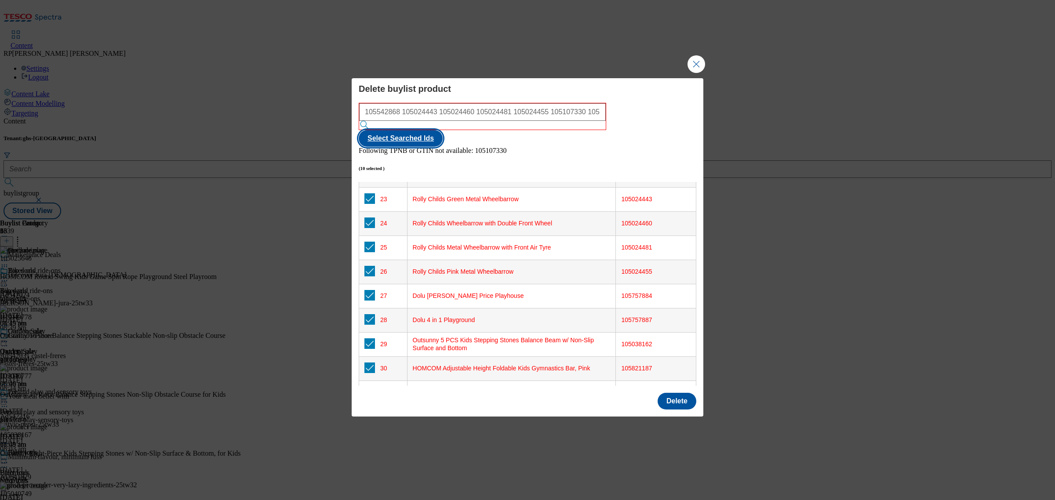
scroll to position [618, 0]
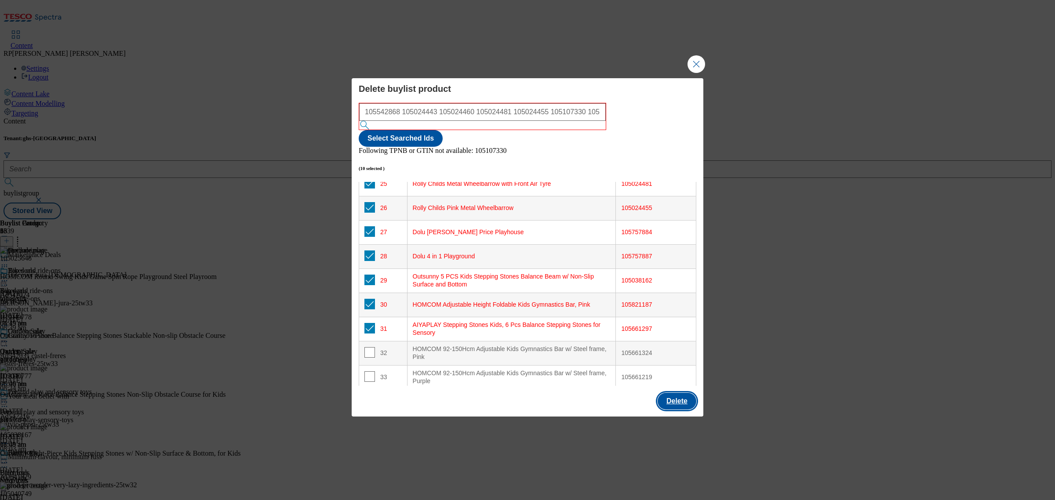
click at [671, 393] on button "Delete" at bounding box center [677, 401] width 39 height 17
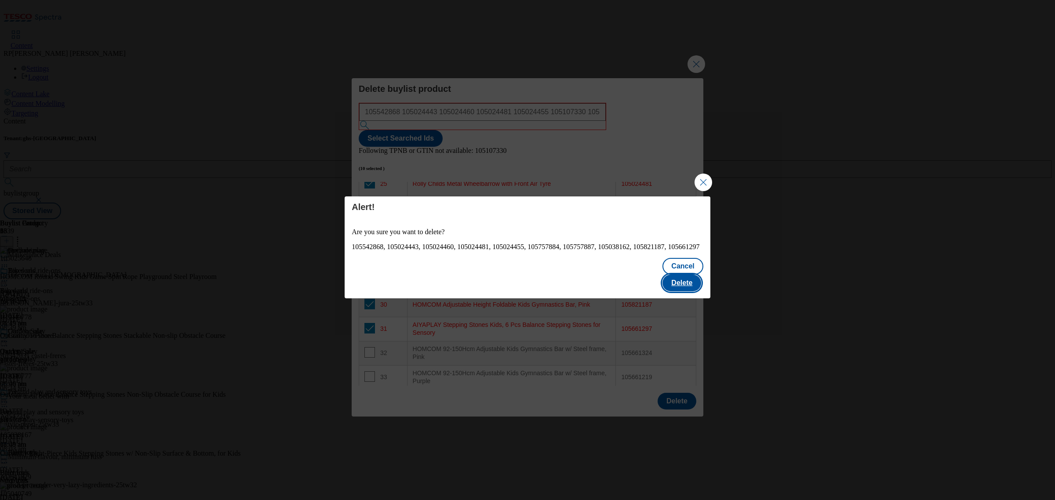
click at [687, 275] on button "Delete" at bounding box center [681, 283] width 39 height 17
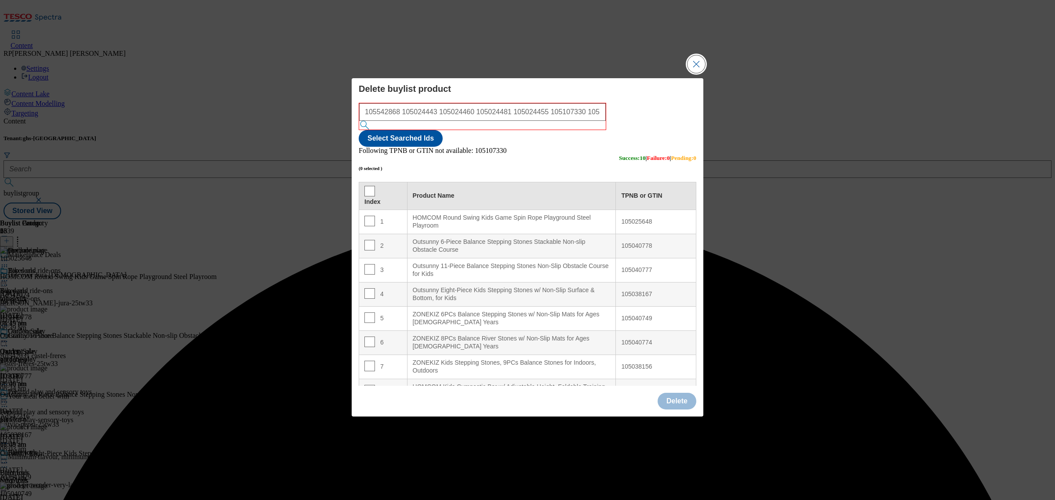
click at [697, 73] on button "Close Modal" at bounding box center [696, 64] width 18 height 18
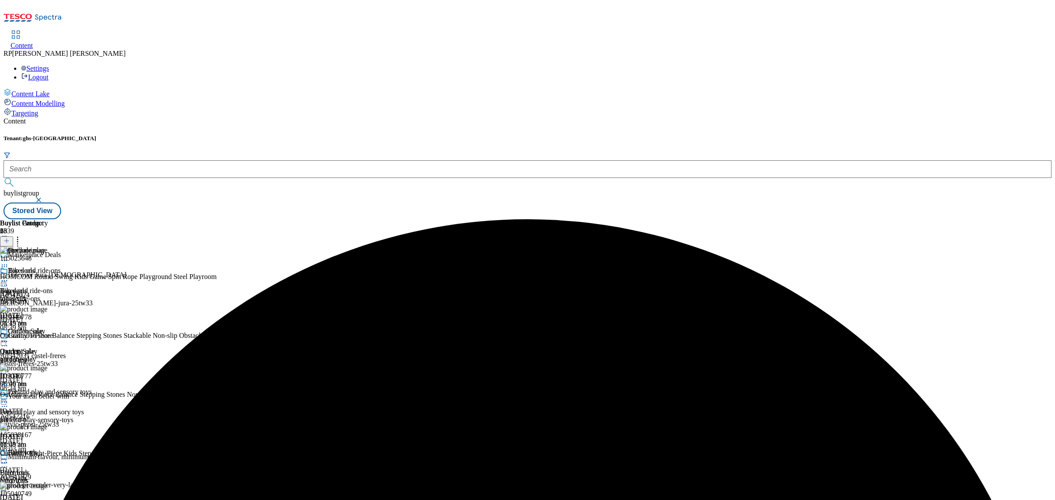
click at [9, 337] on icon at bounding box center [4, 341] width 9 height 9
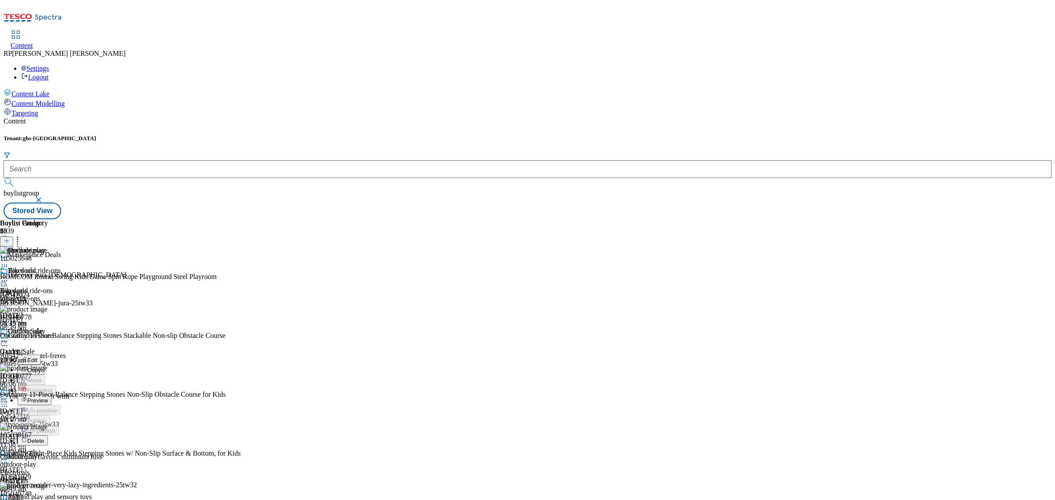
click at [48, 397] on span "Preview" at bounding box center [37, 400] width 21 height 7
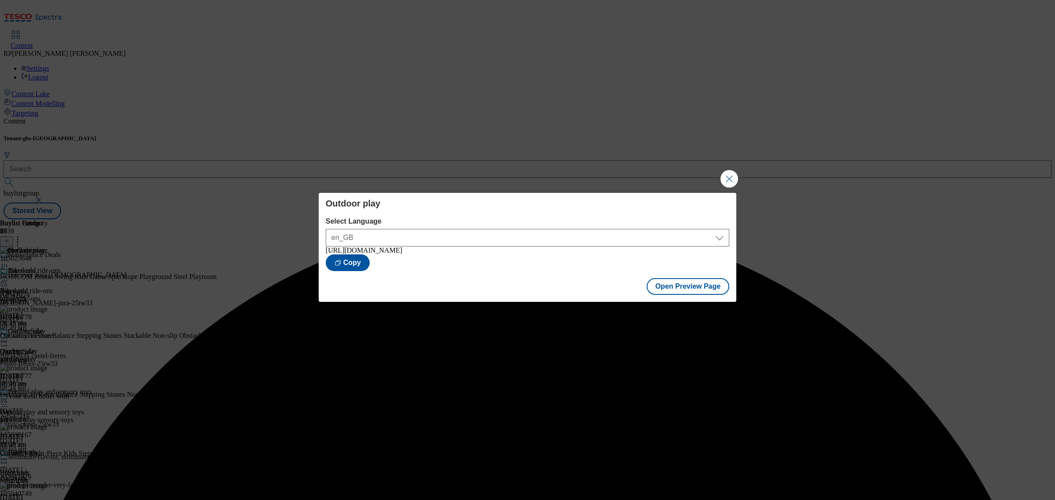
click at [710, 178] on div "Outdoor play Select Language en_GB en_GB https://www.tesco.com/groceries/en-GB/…" at bounding box center [527, 250] width 1055 height 500
click at [720, 178] on button "Close Modal" at bounding box center [729, 179] width 18 height 18
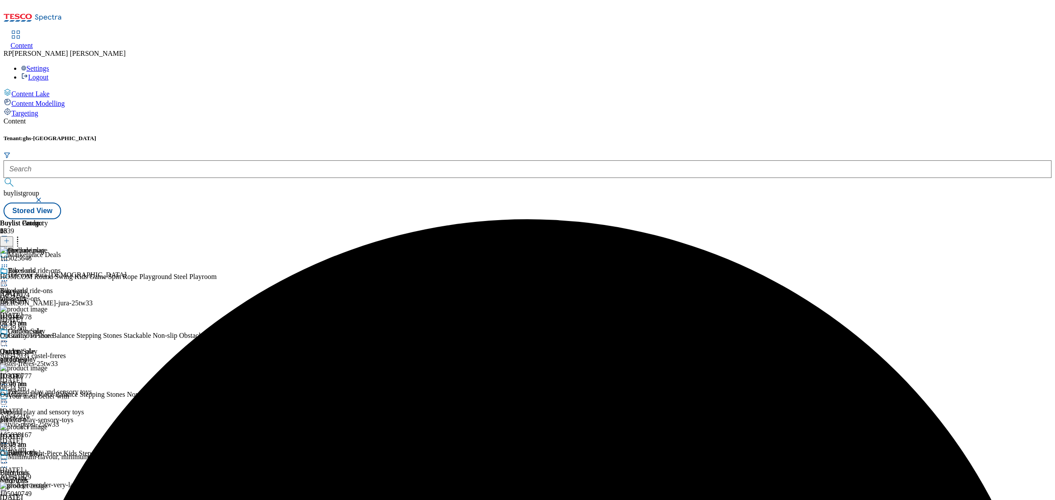
click at [9, 337] on icon at bounding box center [4, 341] width 9 height 9
click at [47, 428] on span "Publish" at bounding box center [36, 431] width 19 height 7
click at [9, 398] on icon at bounding box center [4, 402] width 9 height 9
click at [92, 388] on div "Pretend play and sensory toys Pretend play and sensory toys pretend-play-sensor…" at bounding box center [46, 418] width 92 height 61
click at [9, 398] on icon at bounding box center [4, 402] width 9 height 9
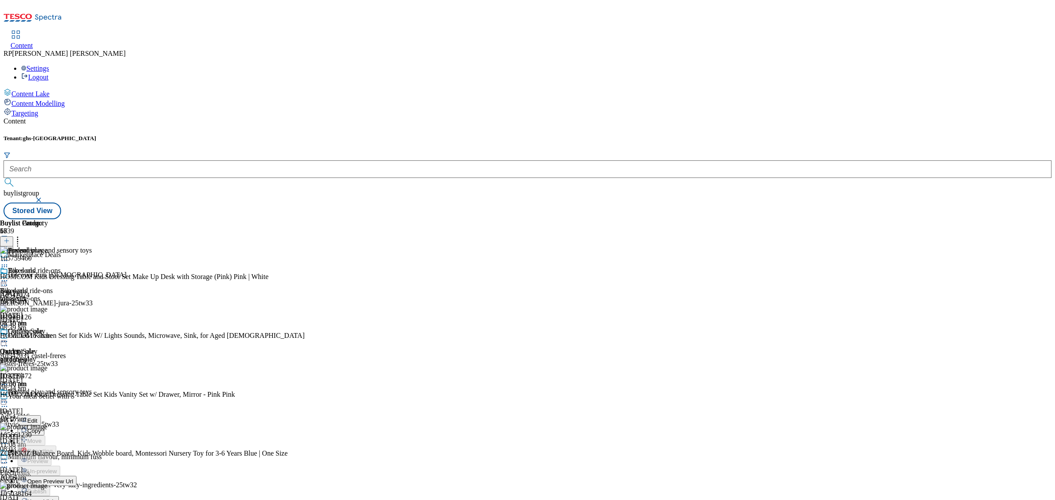
scroll to position [165, 0]
click at [55, 498] on span "Un-publish" at bounding box center [41, 501] width 28 height 7
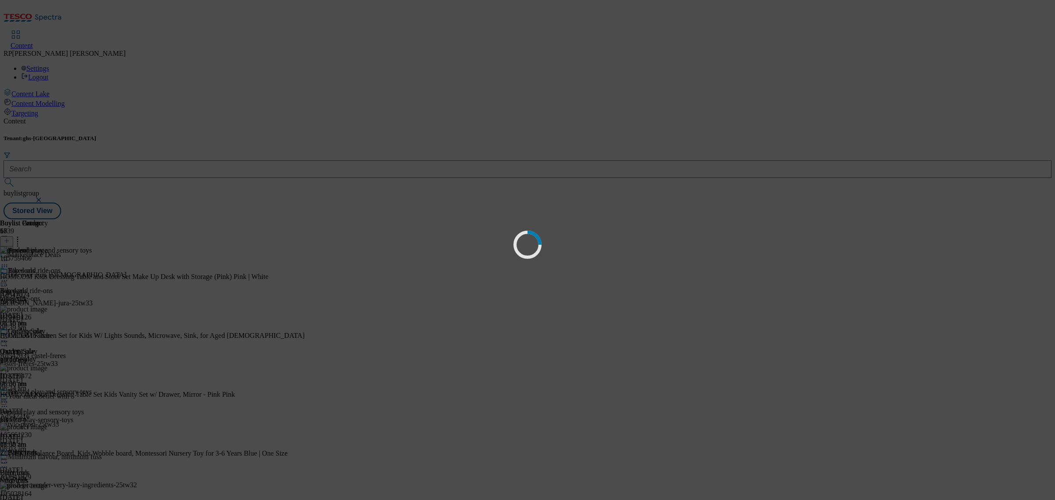
scroll to position [0, 0]
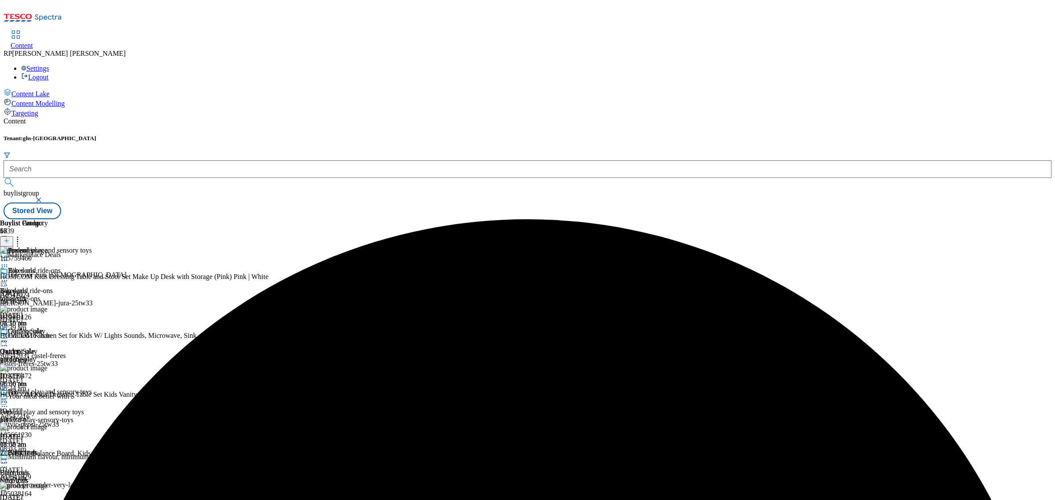
click at [9, 398] on icon at bounding box center [4, 402] width 9 height 9
click at [57, 468] on span "Un-preview" at bounding box center [41, 471] width 29 height 7
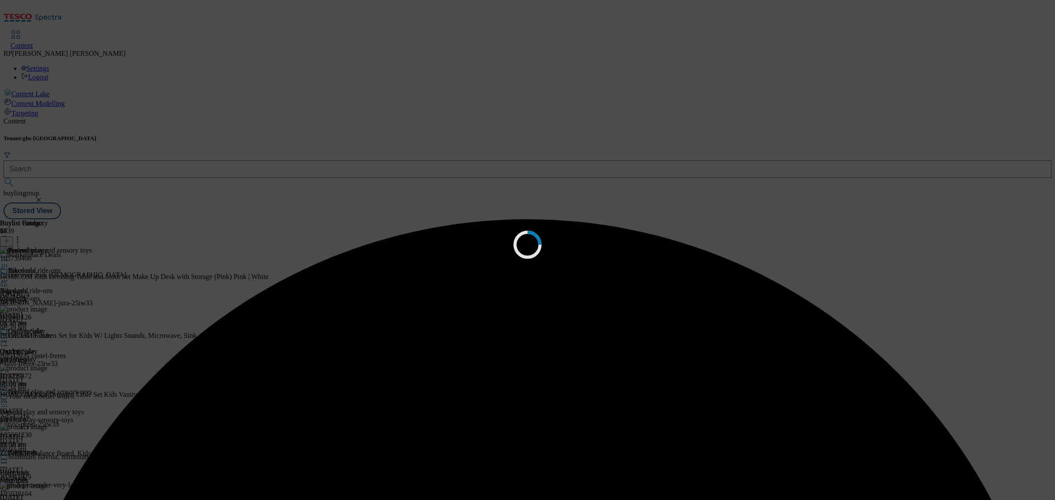
scroll to position [0, 0]
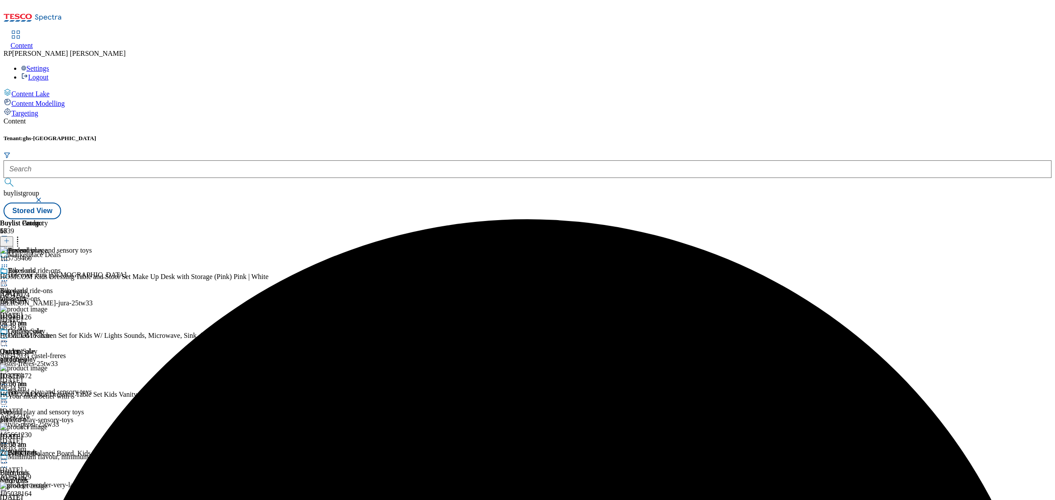
click at [22, 235] on icon at bounding box center [17, 239] width 9 height 9
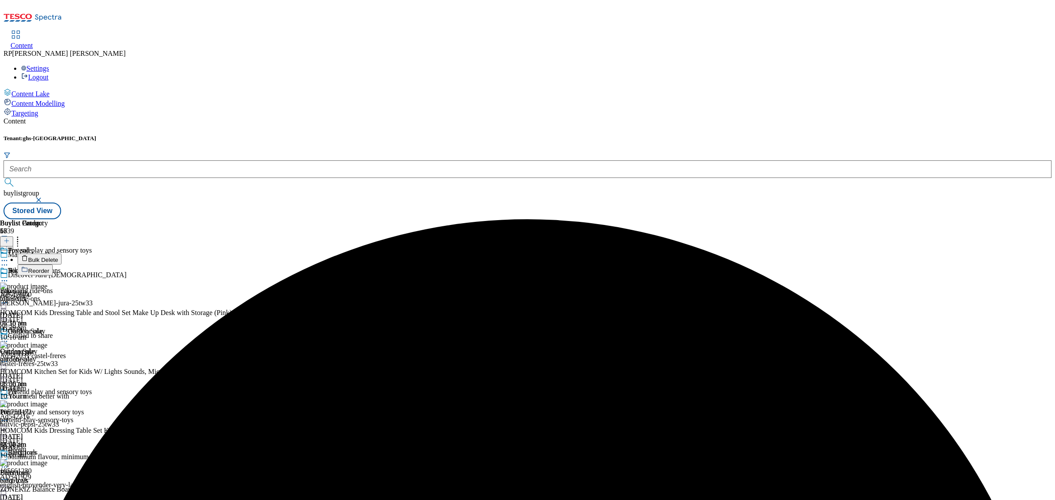
click at [58, 257] on span "Bulk Delete" at bounding box center [43, 260] width 30 height 7
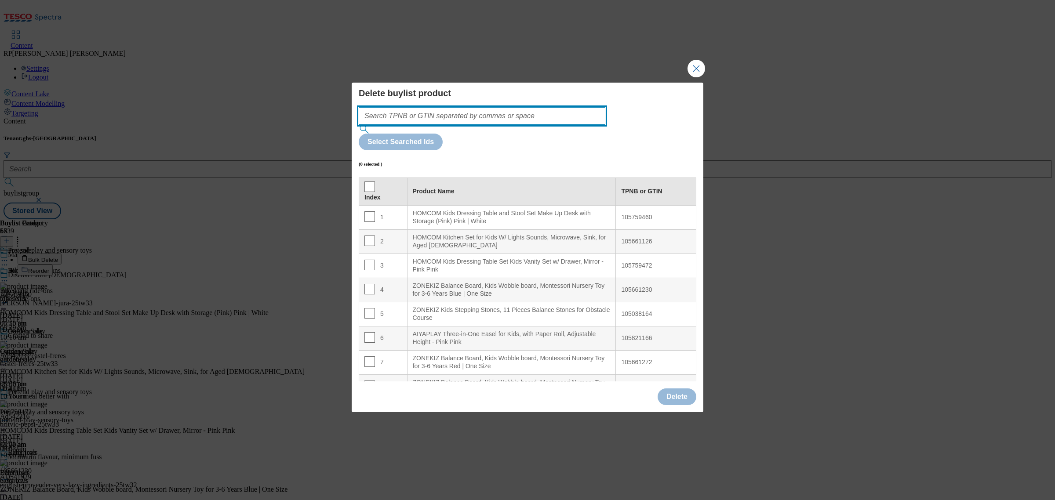
click at [531, 125] on input "Modal" at bounding box center [482, 116] width 247 height 18
paste input "105661277 105661171 105661138 105661134 105661149 105661198 105661173 105661204…"
type input "105661277 105661171 105661138 105661134 105661149 105661198 105661173 105661204…"
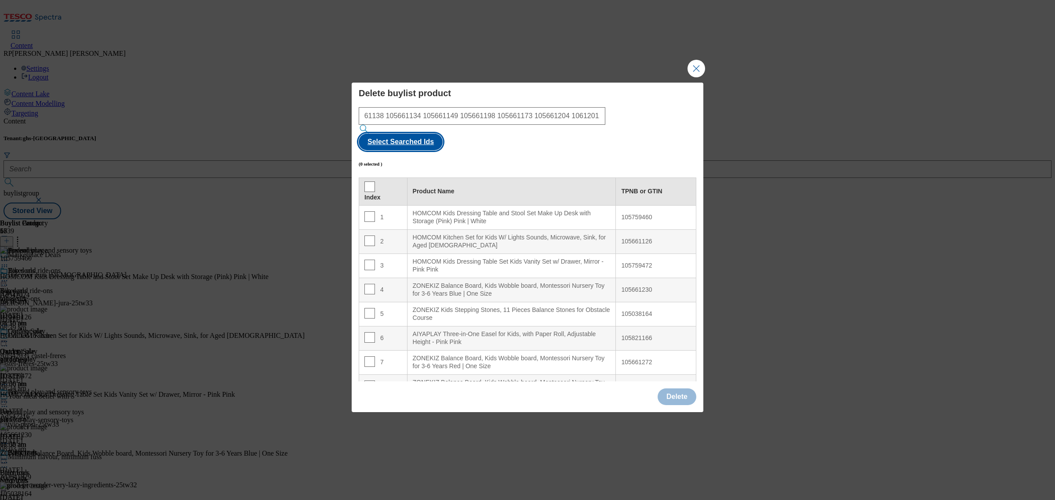
click at [443, 137] on button "Select Searched Ids" at bounding box center [401, 142] width 84 height 17
checkbox input "true"
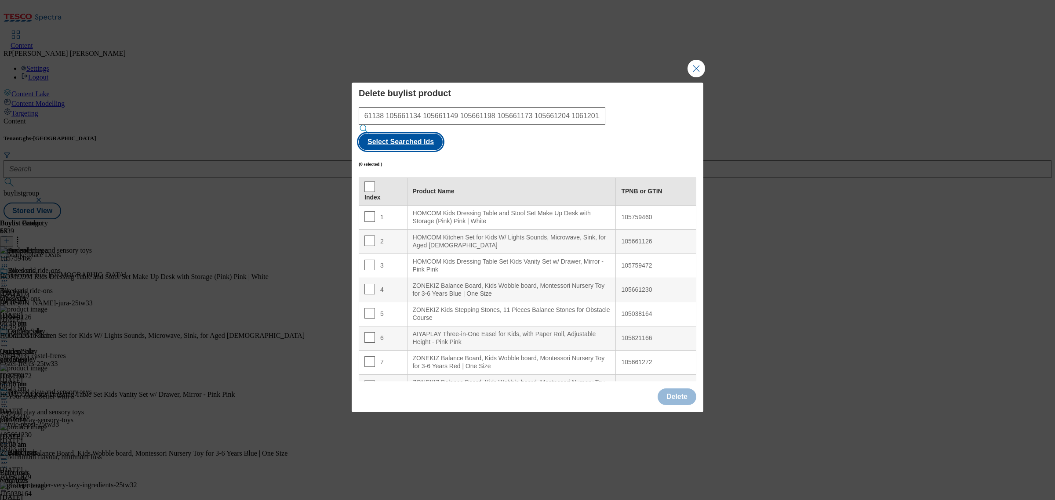
checkbox input "true"
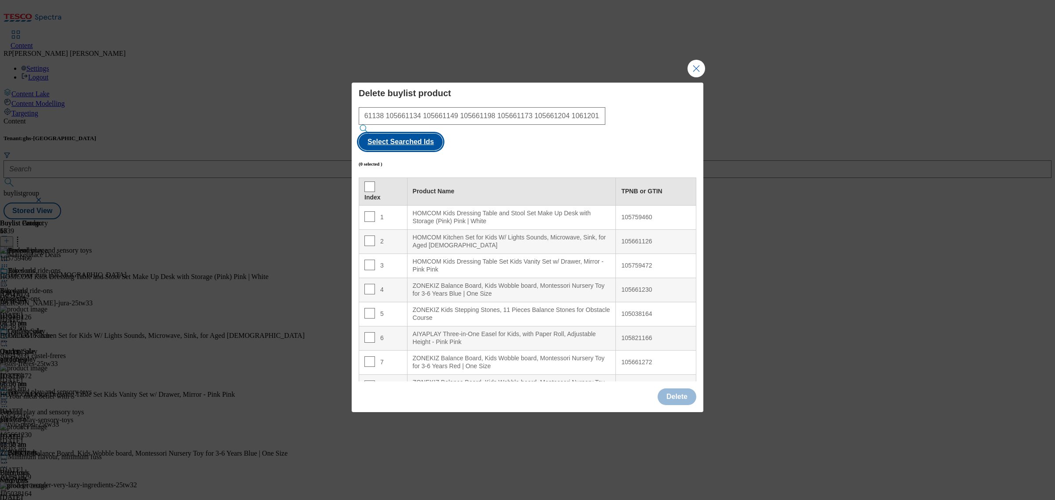
checkbox input "true"
click at [678, 389] on button "Delete" at bounding box center [677, 397] width 39 height 17
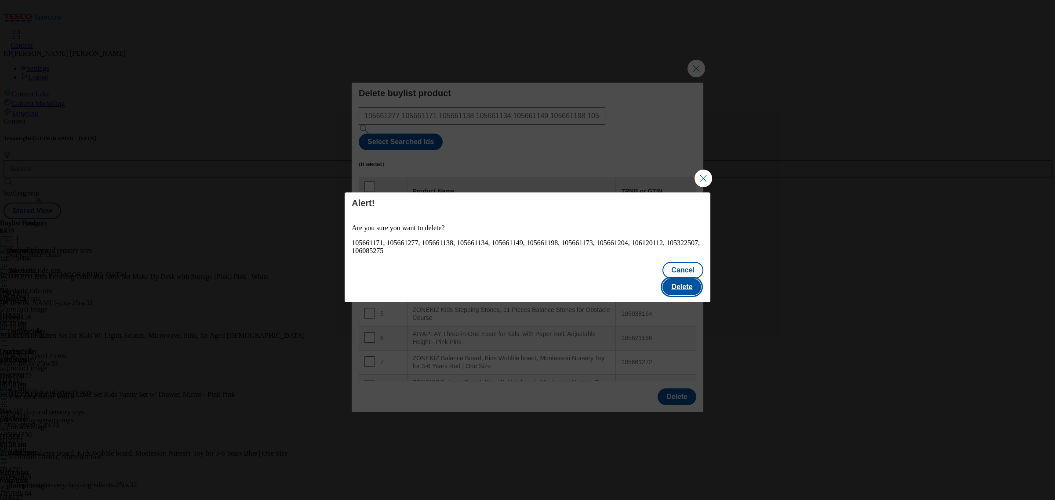
click at [682, 279] on button "Delete" at bounding box center [681, 287] width 39 height 17
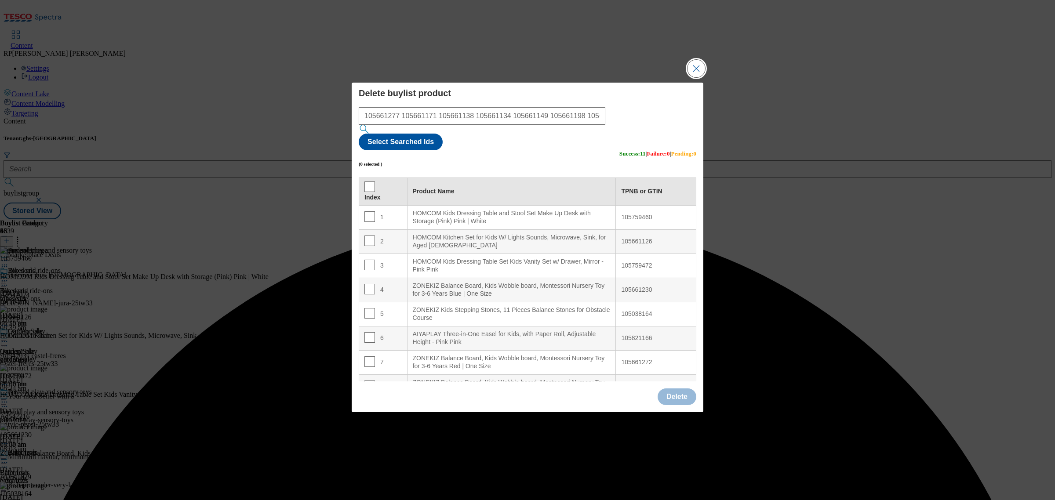
click at [698, 77] on button "Close Modal" at bounding box center [696, 69] width 18 height 18
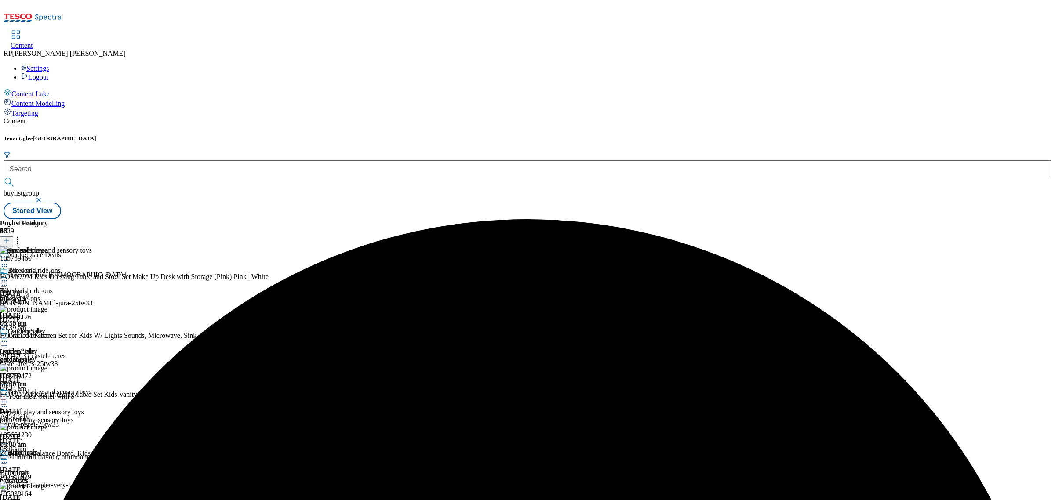
click at [9, 398] on icon at bounding box center [4, 402] width 9 height 9
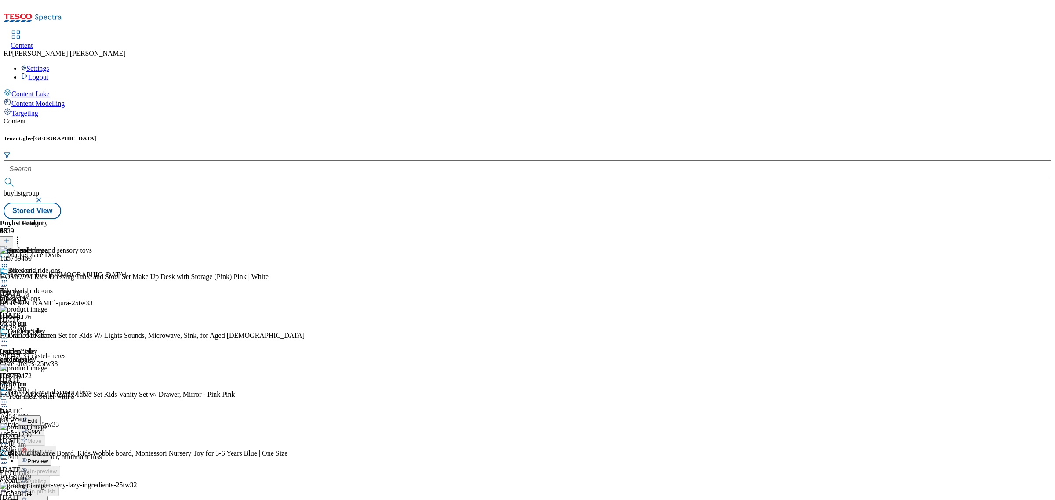
click at [92, 456] on li "Preview" at bounding box center [55, 461] width 74 height 10
click at [92, 388] on div "Pretend play and sensory toys Pretend play and sensory toys pretend-play-sensor…" at bounding box center [46, 418] width 92 height 61
click at [9, 398] on icon at bounding box center [4, 402] width 9 height 9
click at [48, 458] on span "Preview" at bounding box center [37, 461] width 21 height 7
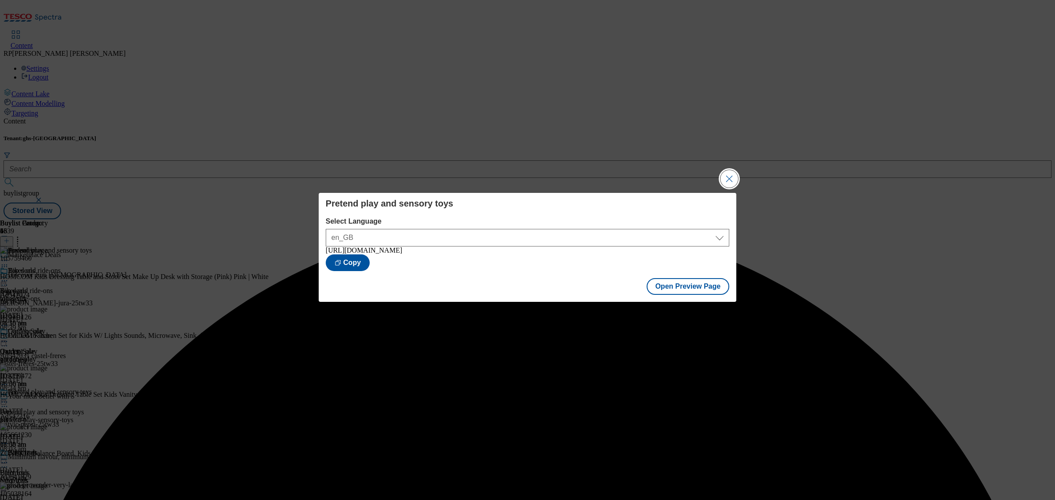
click at [722, 176] on button "Close Modal" at bounding box center [729, 179] width 18 height 18
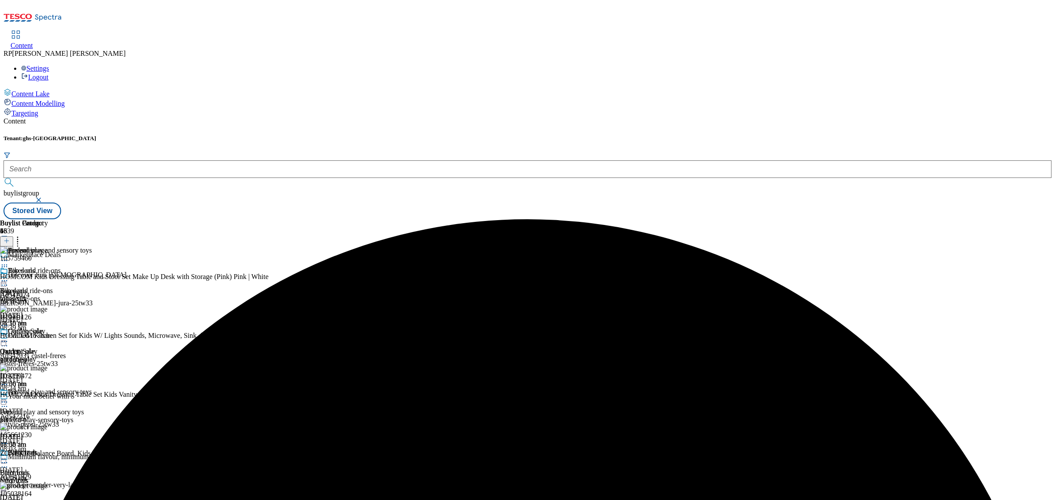
click at [9, 398] on icon at bounding box center [4, 402] width 9 height 9
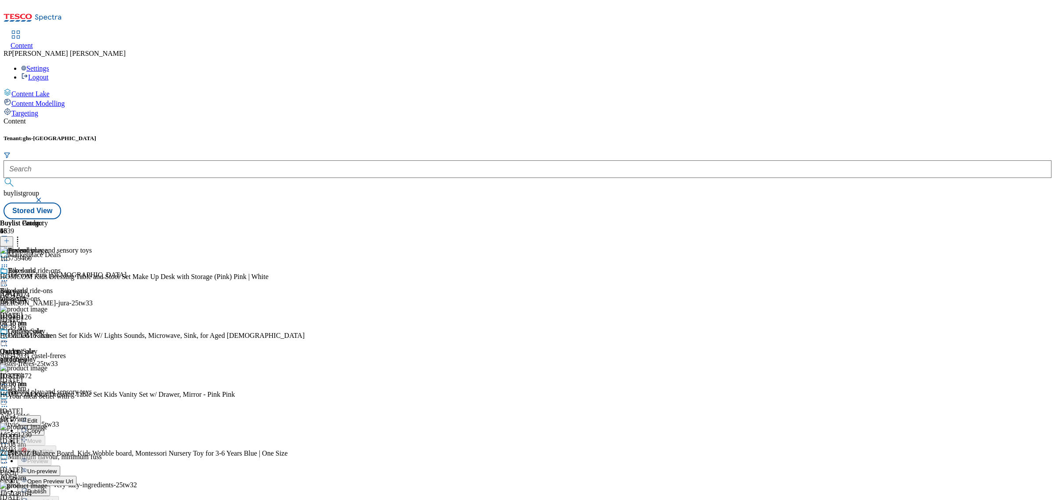
click at [47, 488] on span "Publish" at bounding box center [36, 491] width 19 height 7
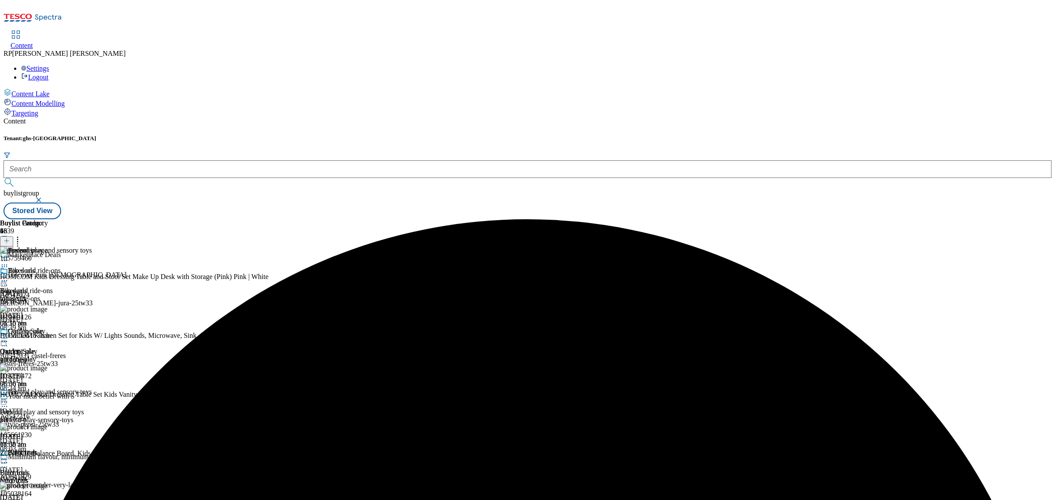
scroll to position [494, 0]
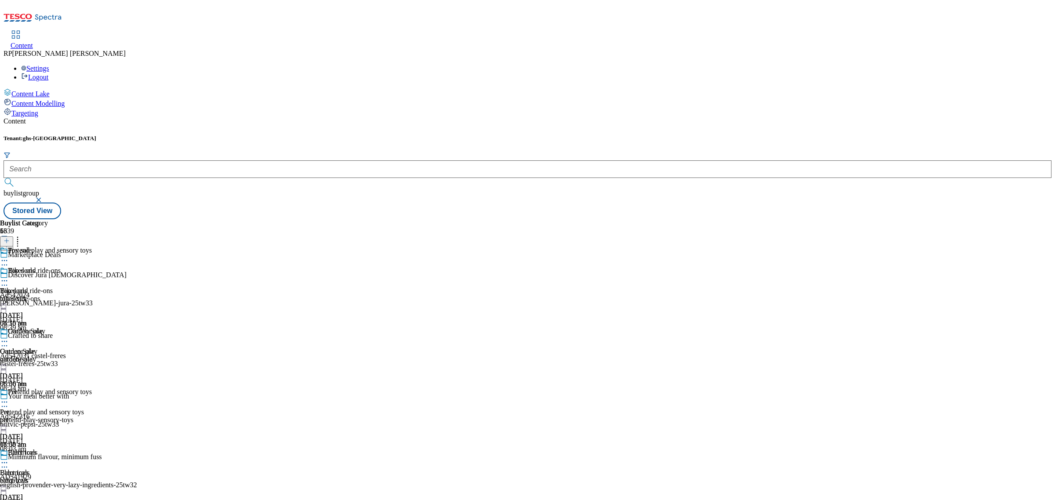
scroll to position [604, 0]
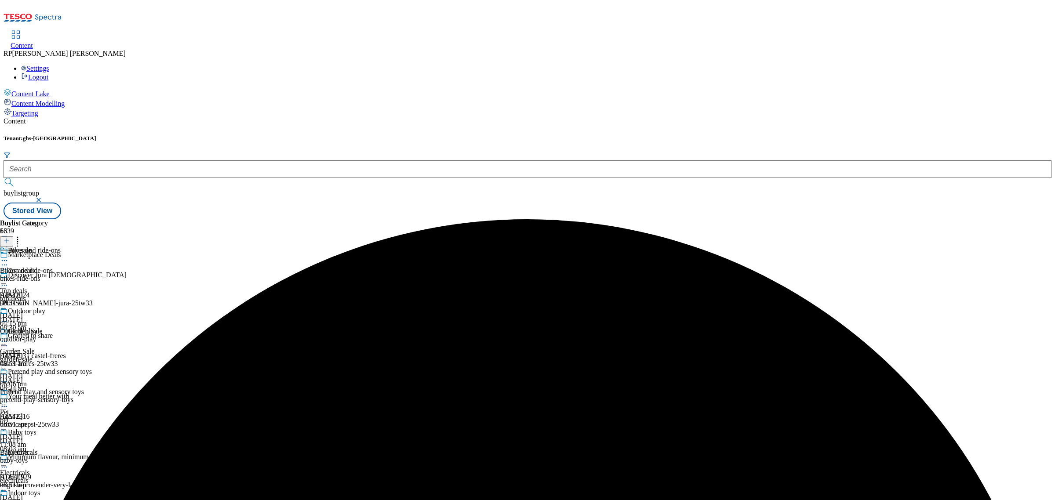
scroll to position [440, 0]
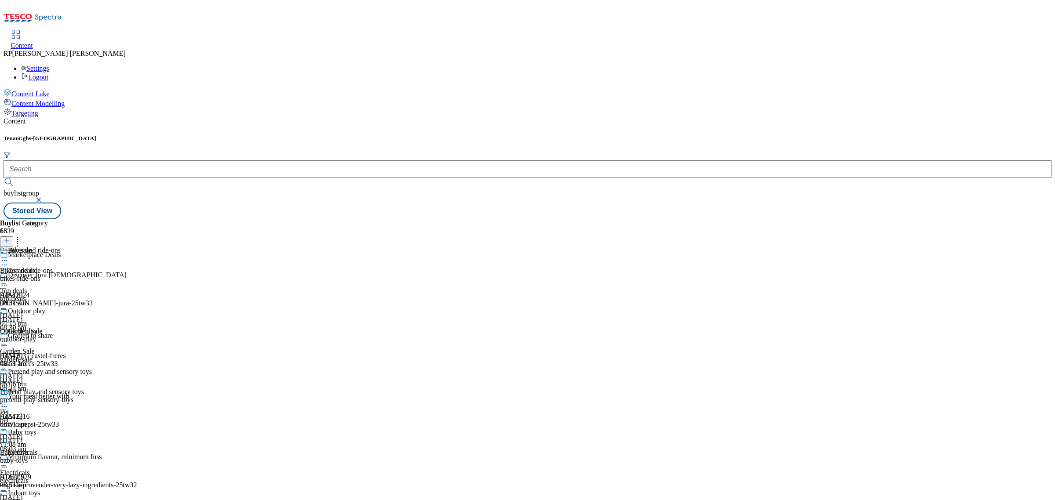
scroll to position [592, 0]
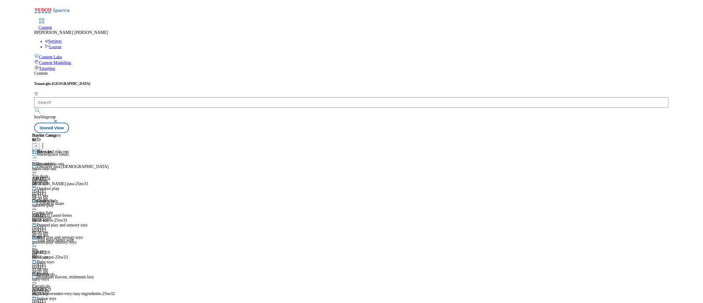
scroll to position [0, 0]
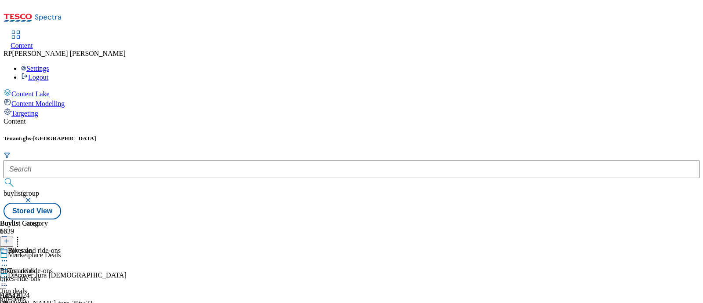
click at [92, 247] on div "Bikes and ride-ons Bikes and ride-ons bikes-ride-ons 24 Sept 2025 08:51 am" at bounding box center [46, 277] width 92 height 61
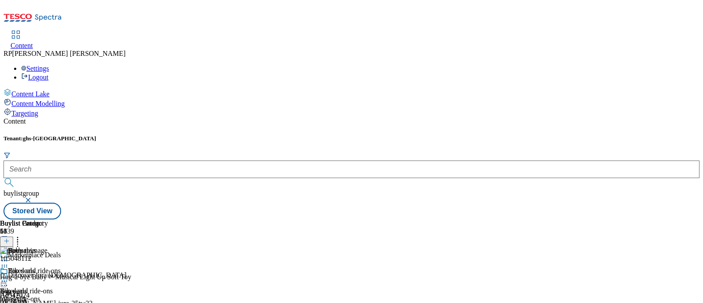
scroll to position [124, 0]
